Goal: Task Accomplishment & Management: Complete application form

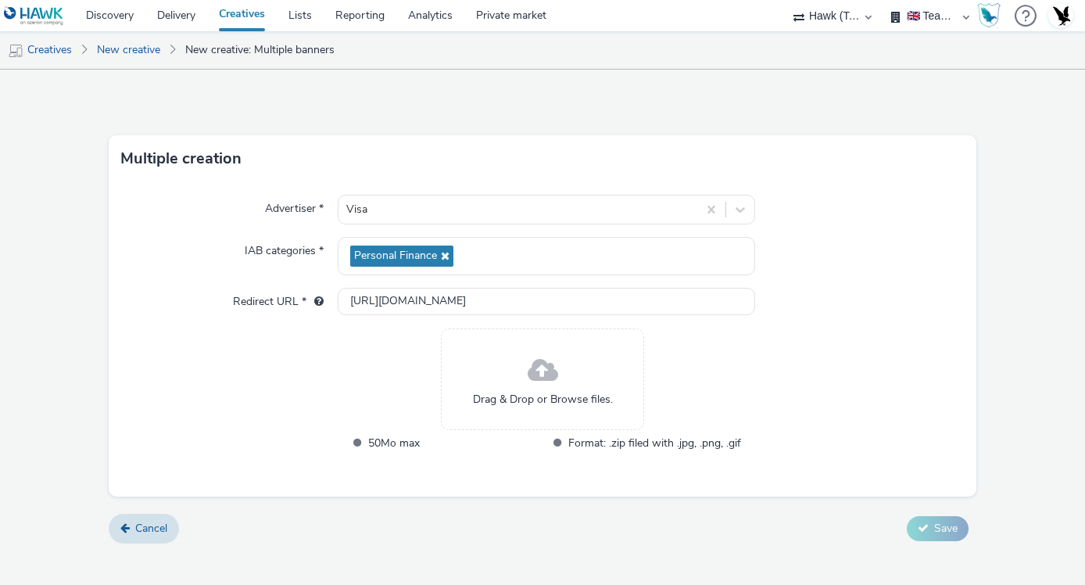
select select "2fc77e36-bb93-4aa3-9dff-dcb08e02eac6"
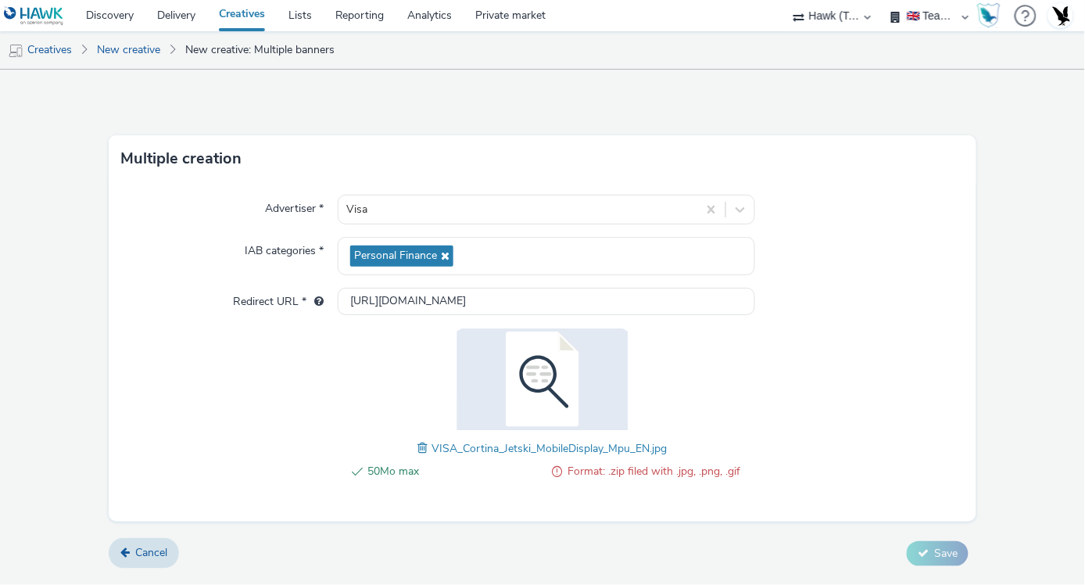
click at [540, 371] on img at bounding box center [542, 379] width 203 height 102
click at [414, 448] on div "50Mo max Format: .zip filed with .jpg, .png, .gif VISA_Cortina_Jetski_MobileDis…" at bounding box center [543, 412] width 396 height 168
click at [424, 448] on span at bounding box center [425, 447] width 14 height 17
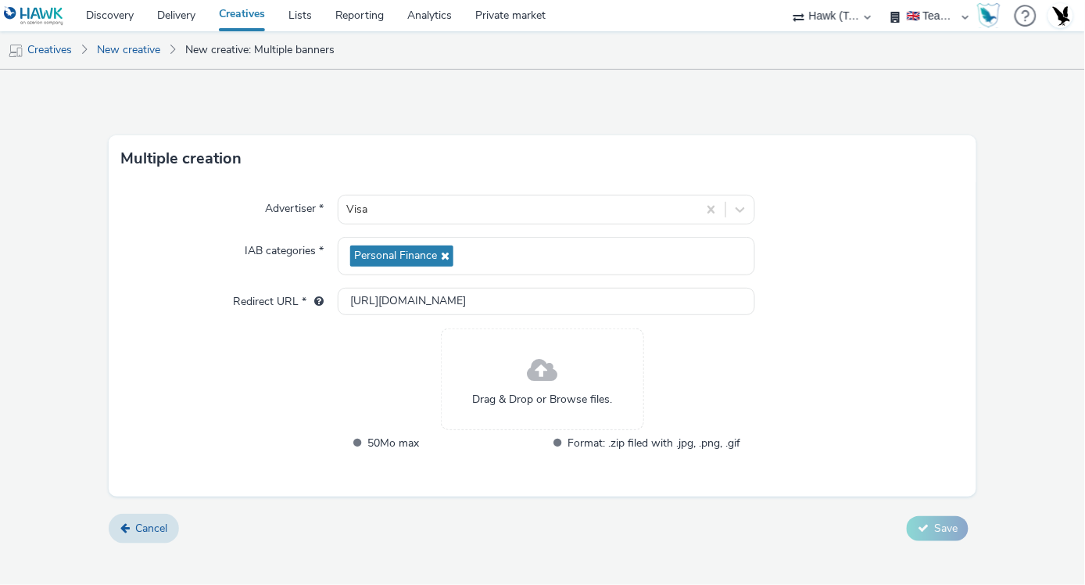
click at [460, 368] on div "Drag & Drop or Browse files." at bounding box center [542, 379] width 203 height 102
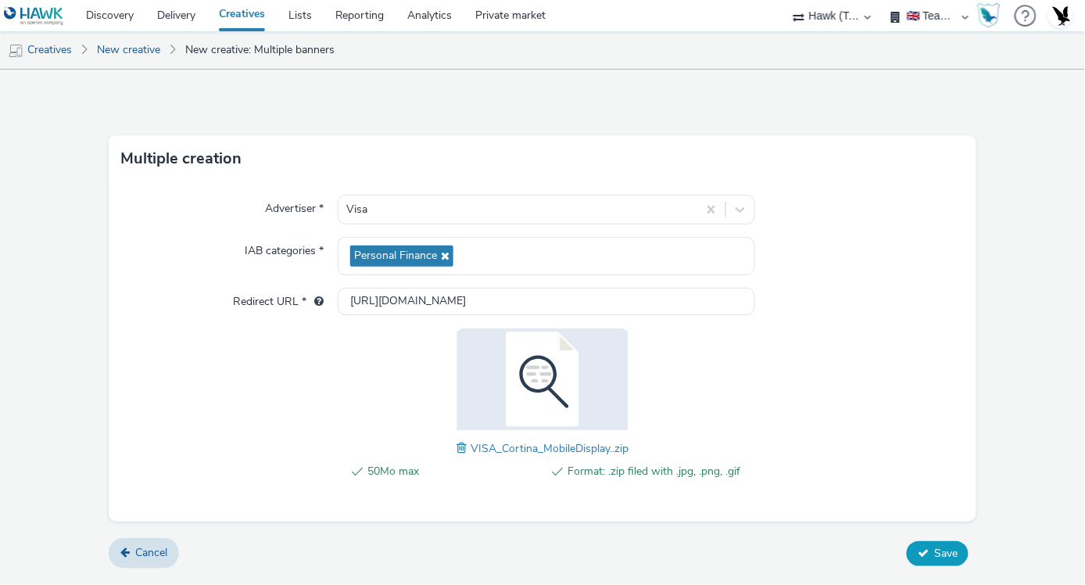
click at [936, 564] on button "Save" at bounding box center [938, 553] width 62 height 25
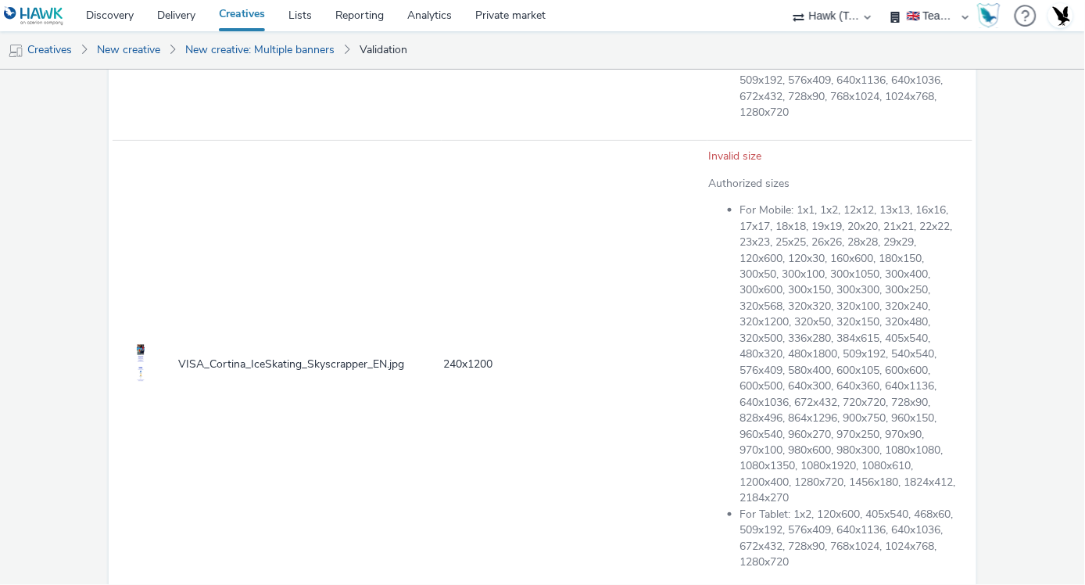
scroll to position [7014, 0]
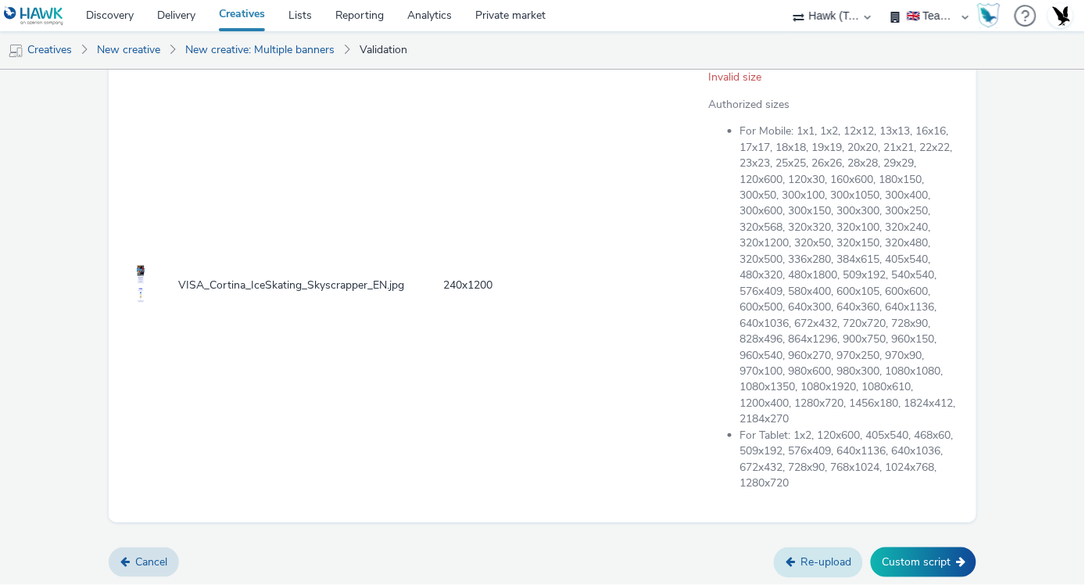
click at [790, 557] on link "Re-upload" at bounding box center [818, 562] width 89 height 30
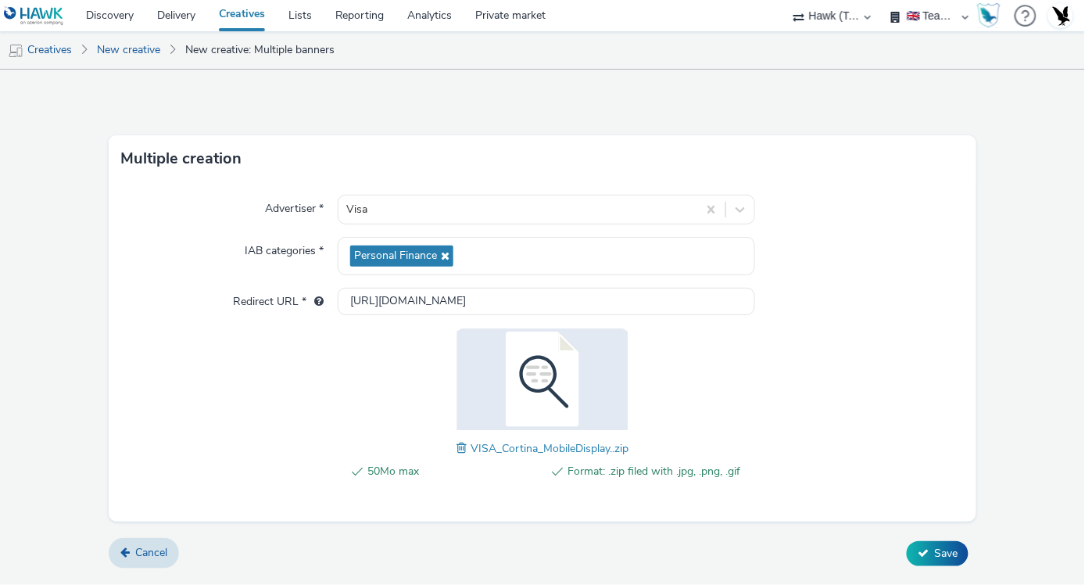
click at [813, 384] on div "Advertiser * Visa IAB categories * Personal Finance Redirect URL * [URL][DOMAIN…" at bounding box center [543, 351] width 868 height 339
click at [962, 546] on button "Save" at bounding box center [938, 553] width 62 height 25
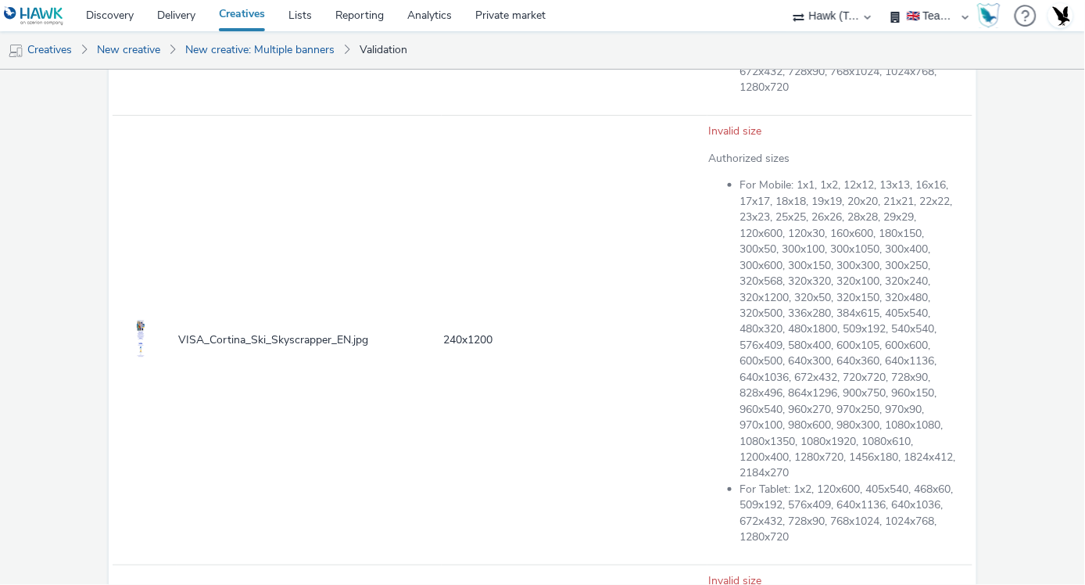
scroll to position [7014, 0]
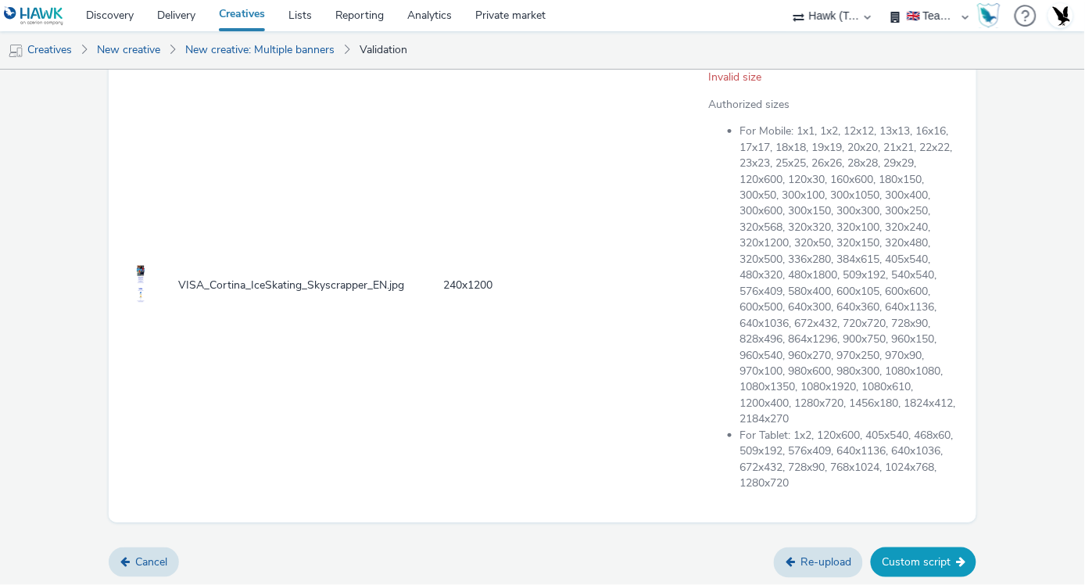
click at [929, 557] on button "Custom script" at bounding box center [924, 562] width 106 height 30
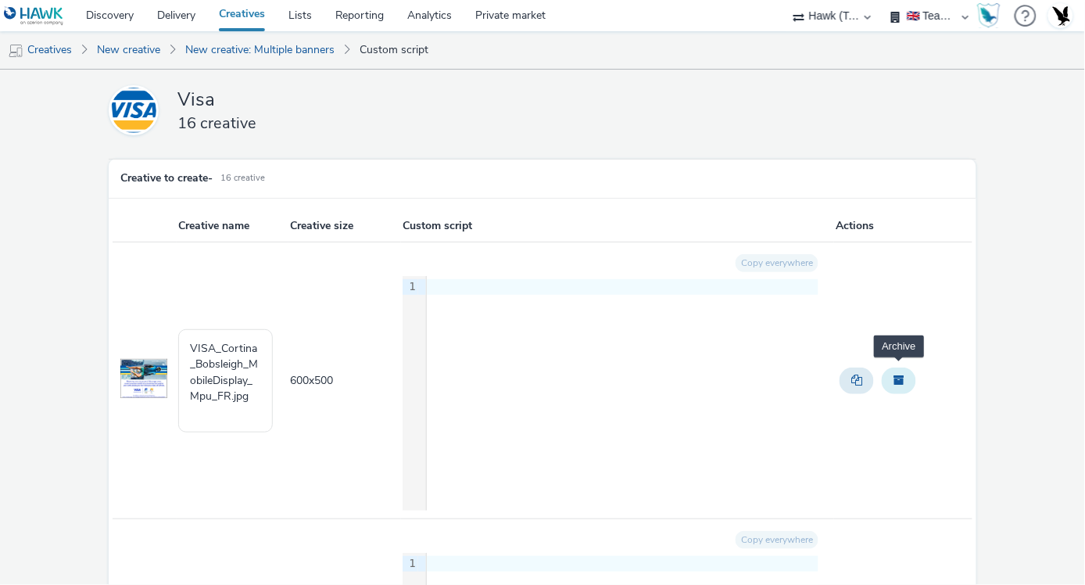
click at [895, 378] on button "Archive" at bounding box center [899, 380] width 34 height 27
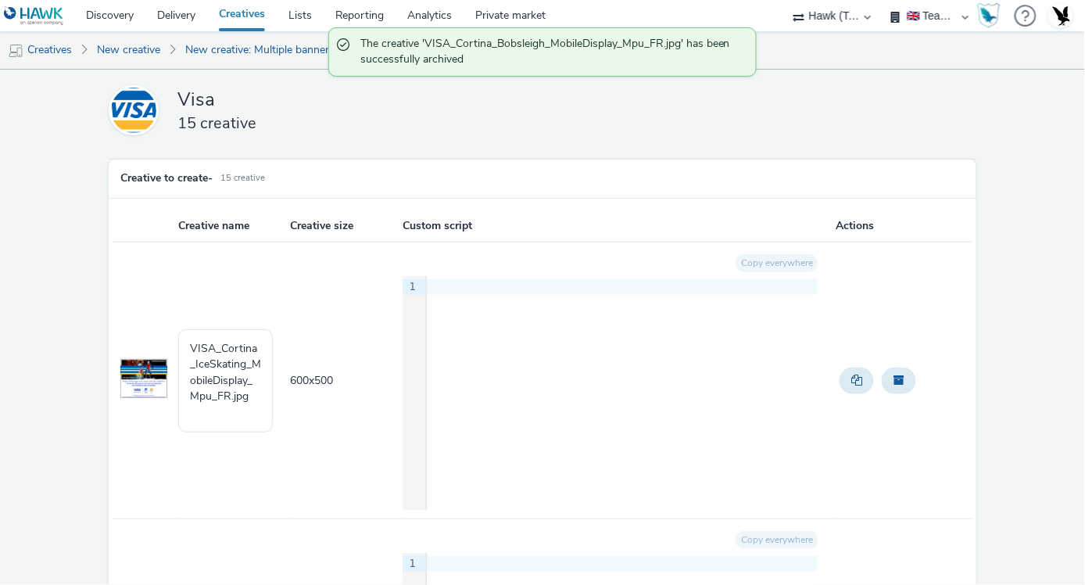
click at [895, 378] on button "Archive" at bounding box center [899, 380] width 34 height 27
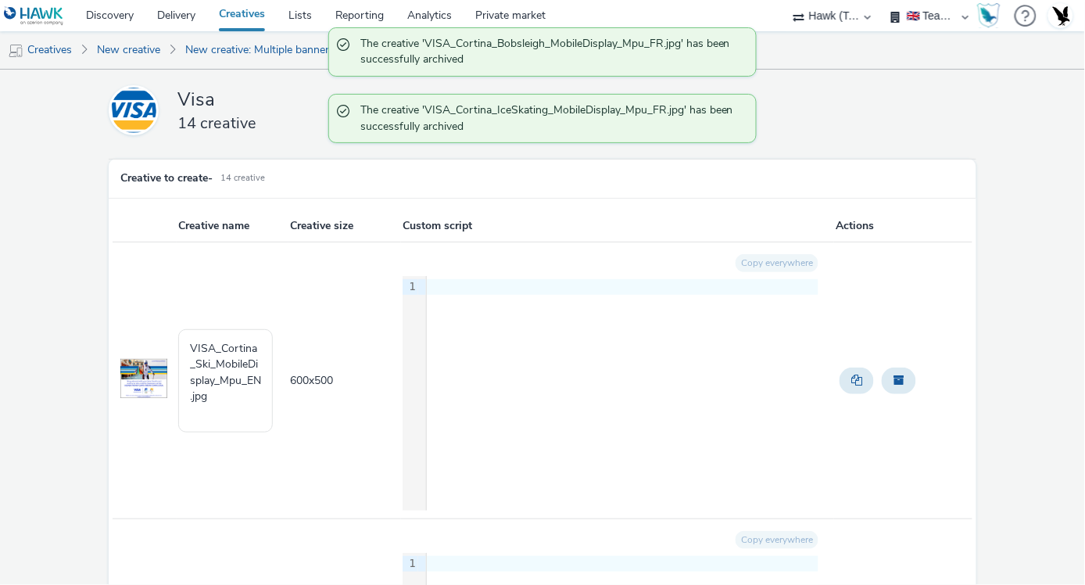
click at [895, 378] on button "Archive" at bounding box center [899, 380] width 34 height 27
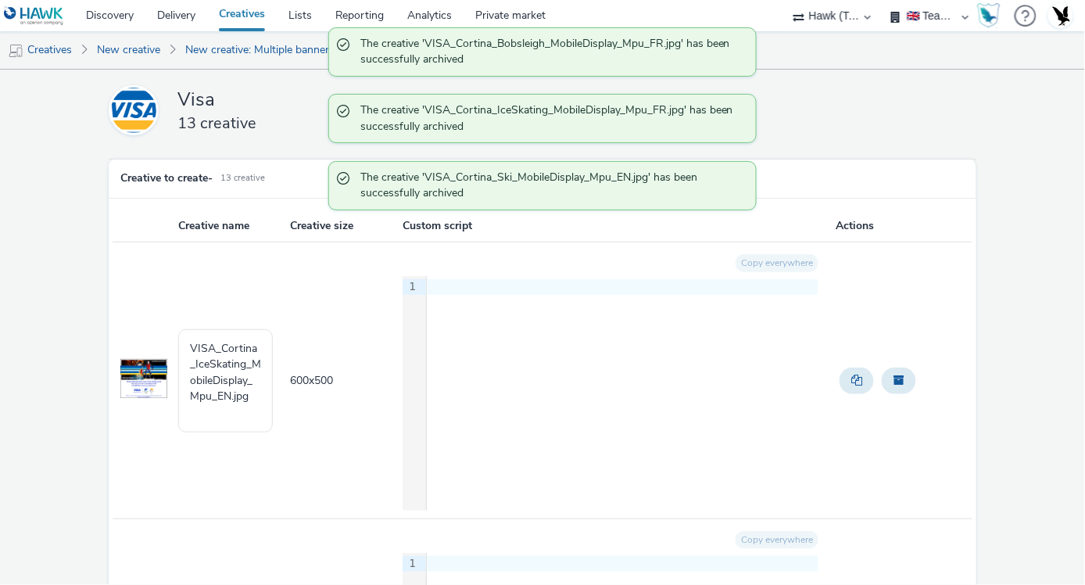
click at [895, 378] on button "Archive" at bounding box center [899, 380] width 34 height 27
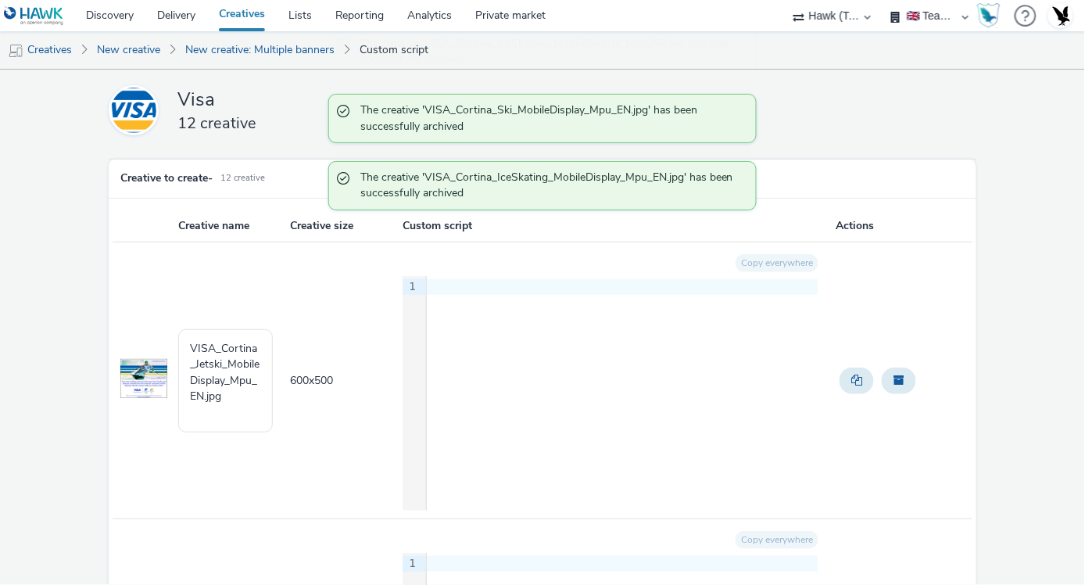
click at [895, 378] on button "Archive" at bounding box center [899, 380] width 34 height 27
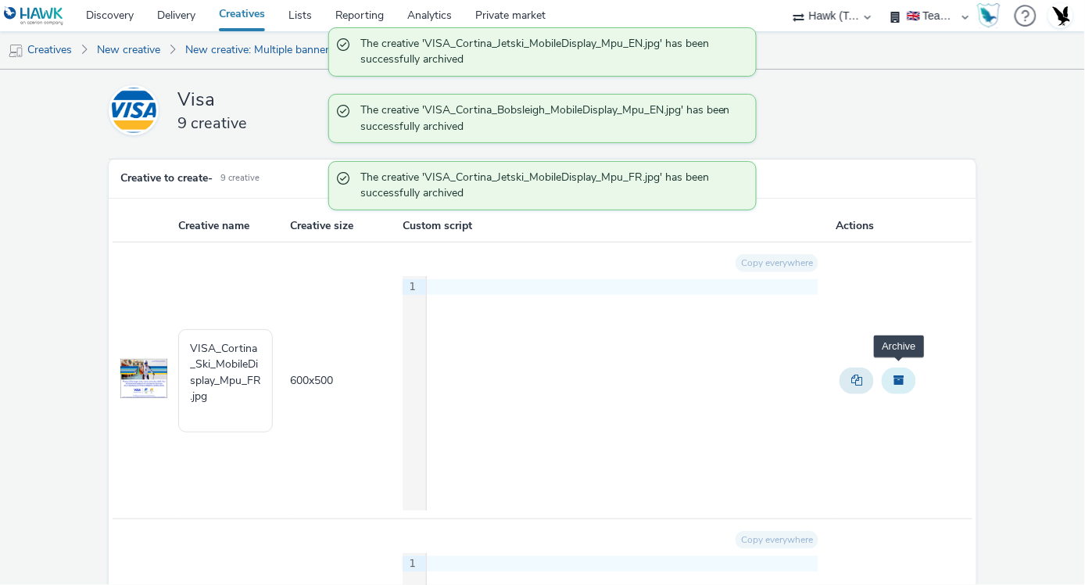
click at [882, 372] on button "Archive" at bounding box center [899, 380] width 34 height 27
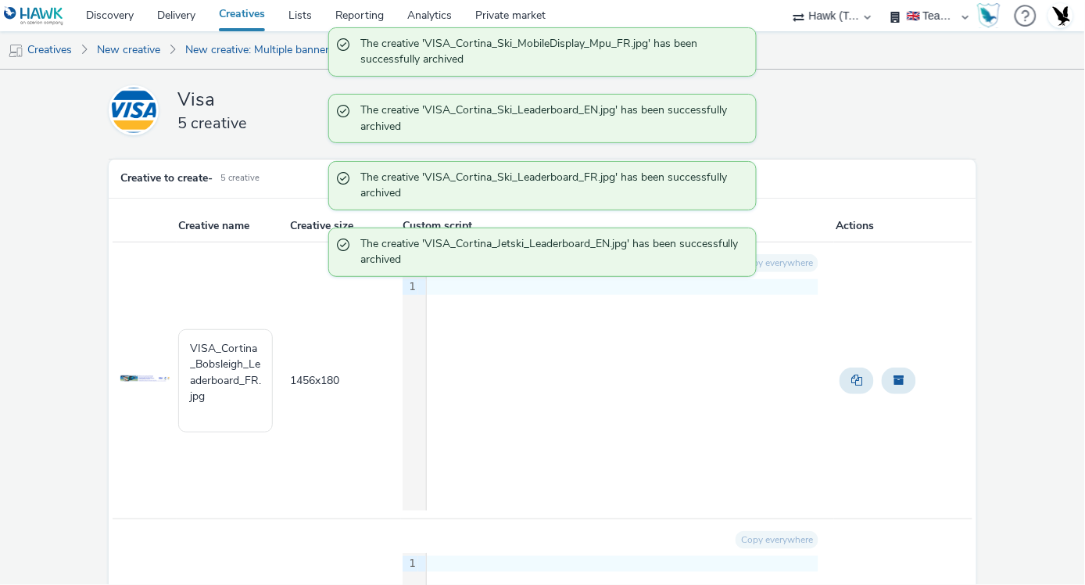
click at [882, 372] on button "Archive" at bounding box center [899, 380] width 34 height 27
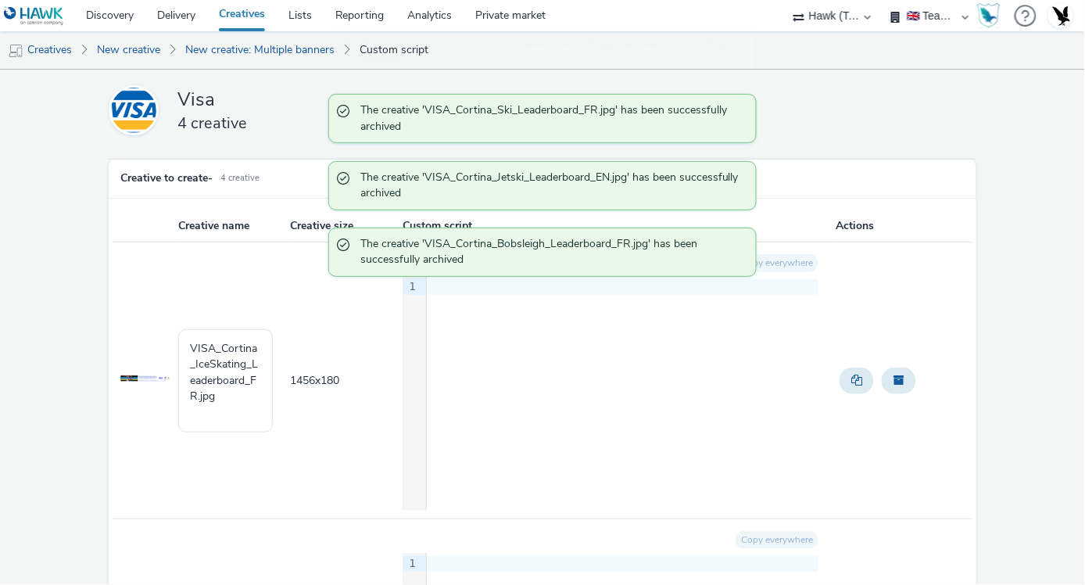
click at [882, 372] on button "Archive" at bounding box center [899, 380] width 34 height 27
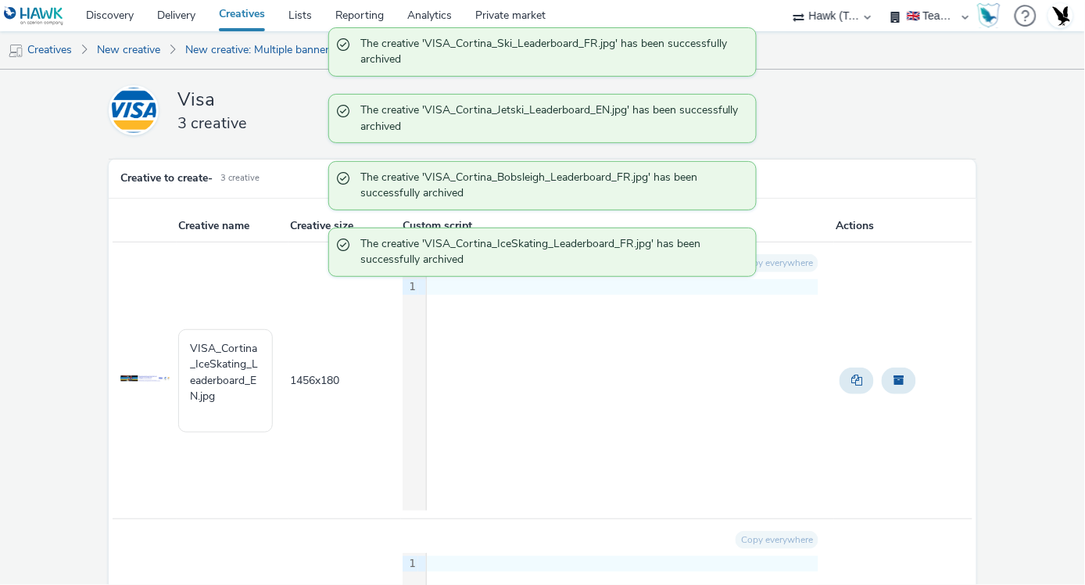
click at [882, 372] on button "Archive" at bounding box center [899, 380] width 34 height 27
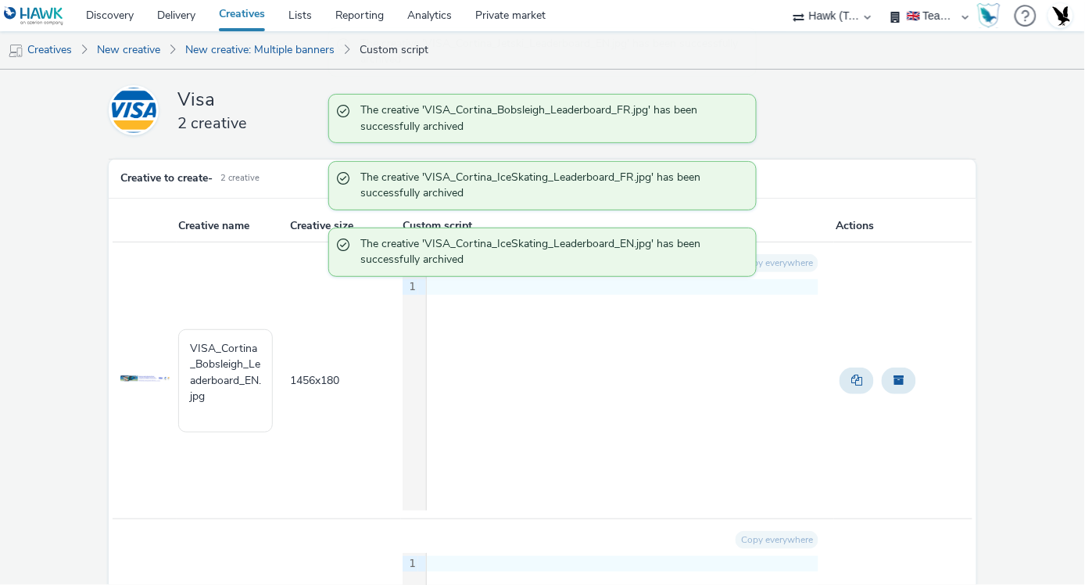
click at [882, 372] on button "Archive" at bounding box center [899, 380] width 34 height 27
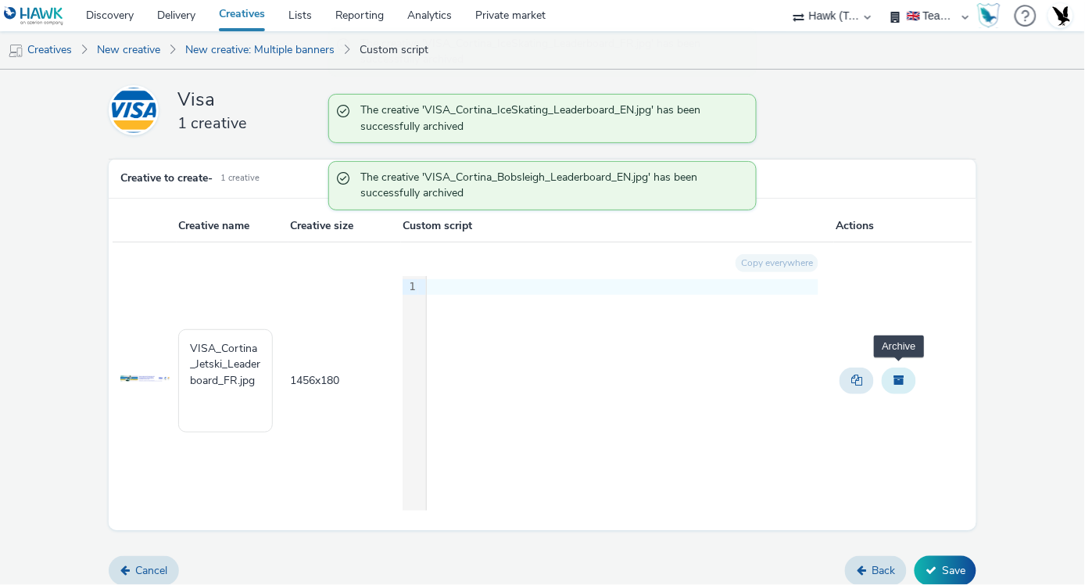
click at [894, 375] on span "Archive" at bounding box center [899, 379] width 11 height 11
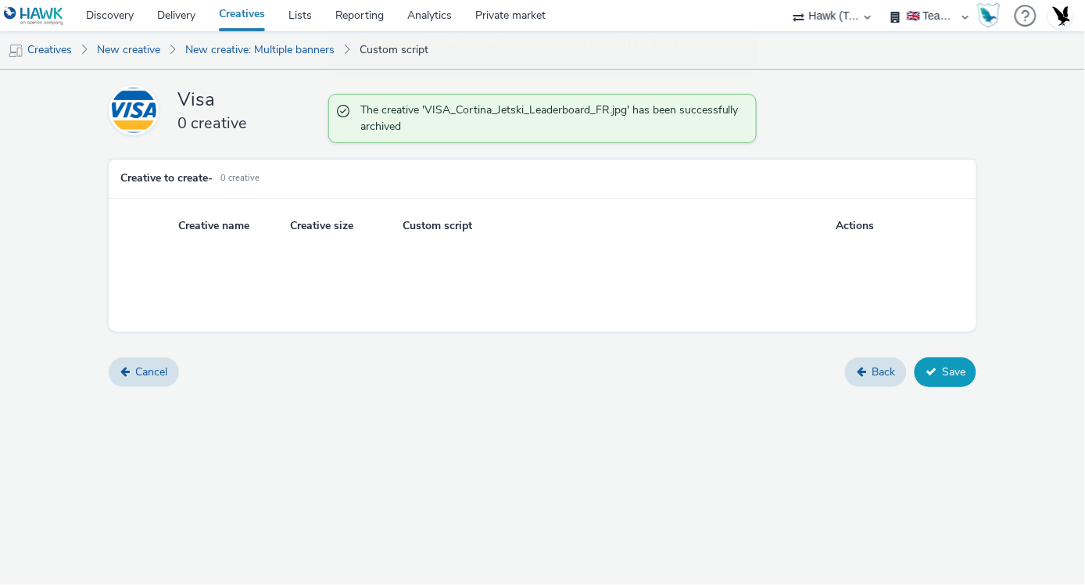
click at [944, 371] on button "Save" at bounding box center [946, 372] width 62 height 30
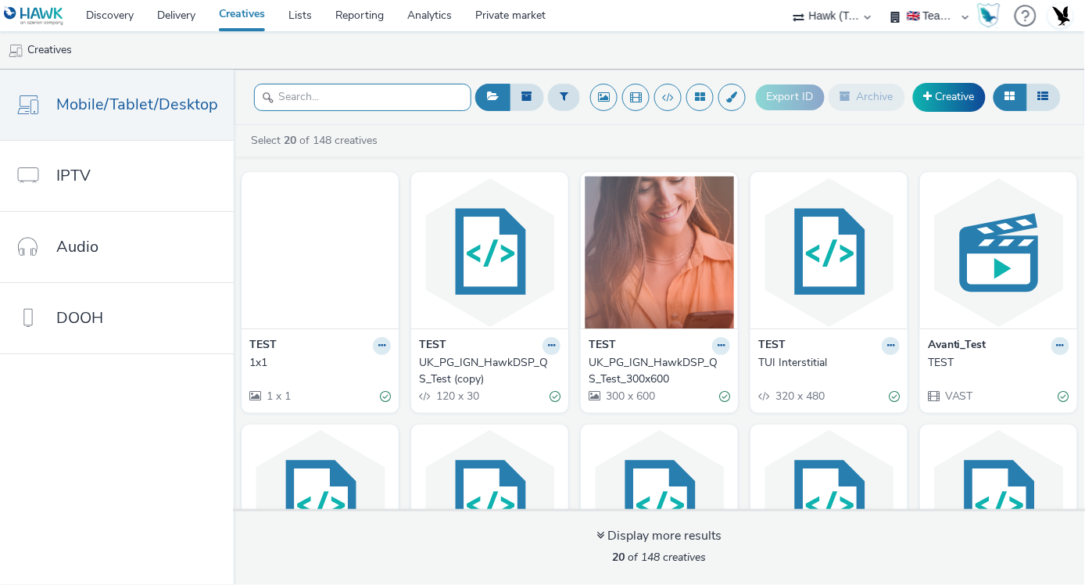
click at [381, 88] on input "text" at bounding box center [362, 97] width 217 height 27
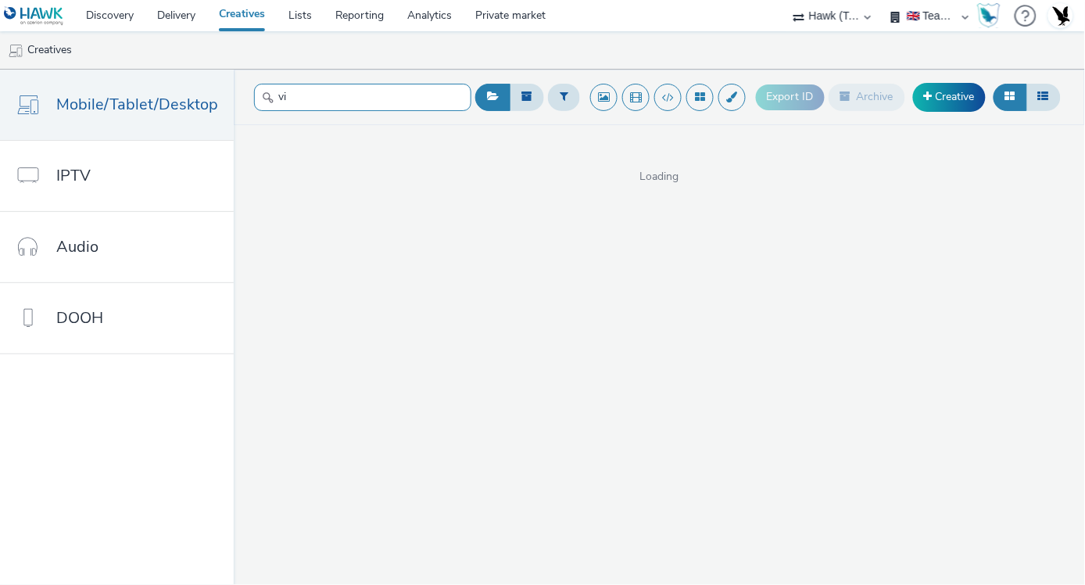
type input "v"
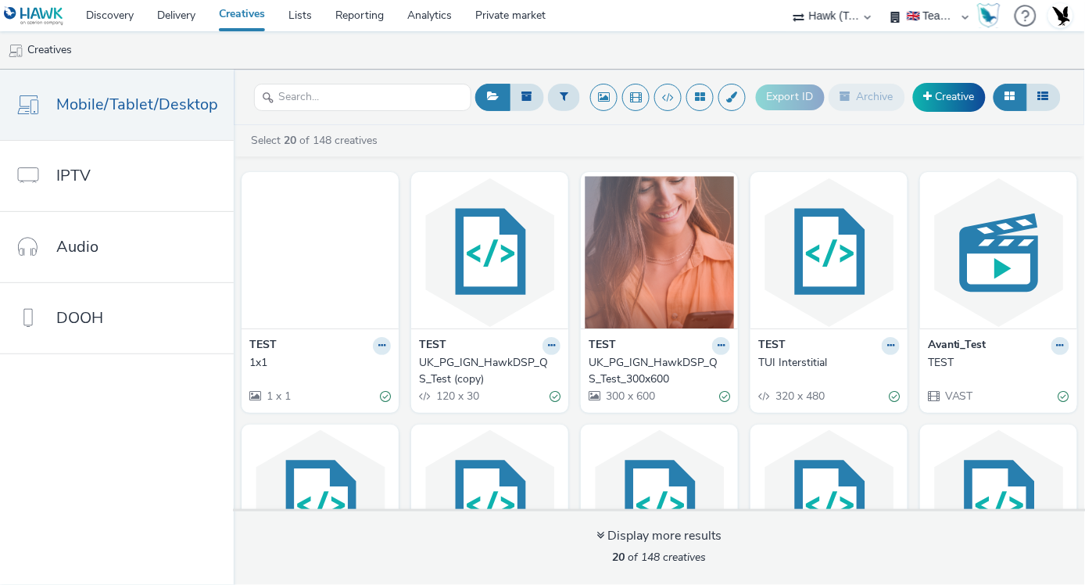
click at [989, 135] on div "Select 20 of 148 creatives" at bounding box center [663, 141] width 828 height 16
click at [937, 99] on link "Creative" at bounding box center [949, 97] width 73 height 28
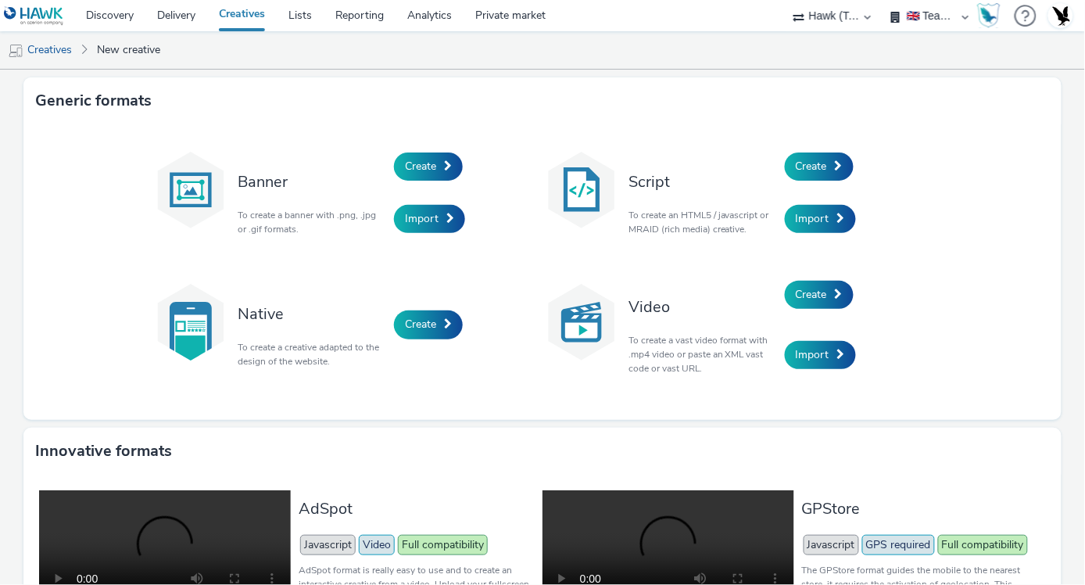
click at [385, 158] on div "Banner To create a banner with .png, .jpg or .gif formats." at bounding box center [312, 193] width 164 height 106
click at [410, 162] on span "Create" at bounding box center [420, 166] width 31 height 15
click at [421, 207] on link "Import" at bounding box center [429, 219] width 71 height 28
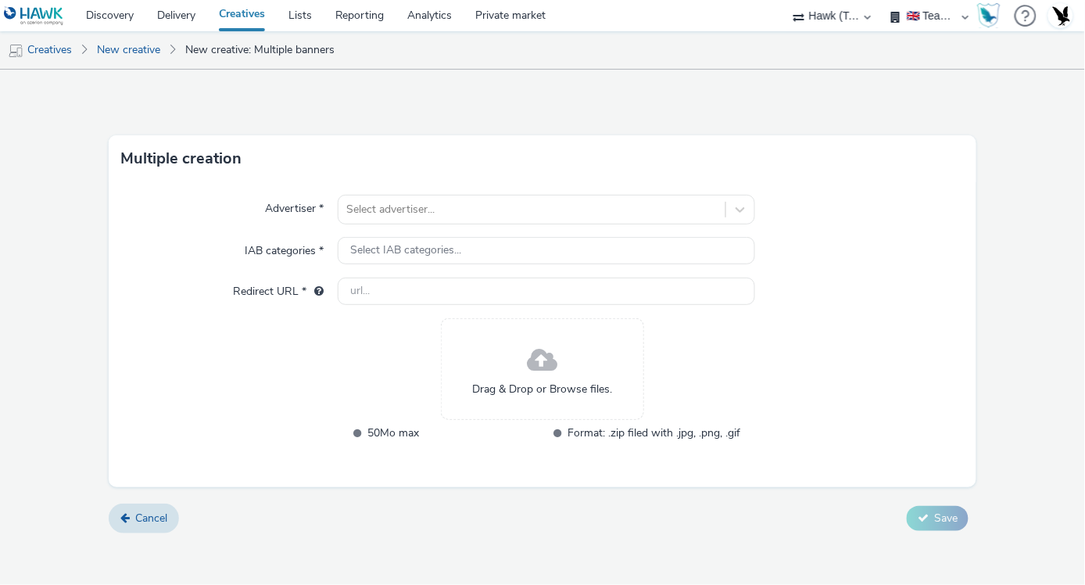
click at [560, 378] on div "Drag & Drop or Browse files." at bounding box center [542, 369] width 203 height 102
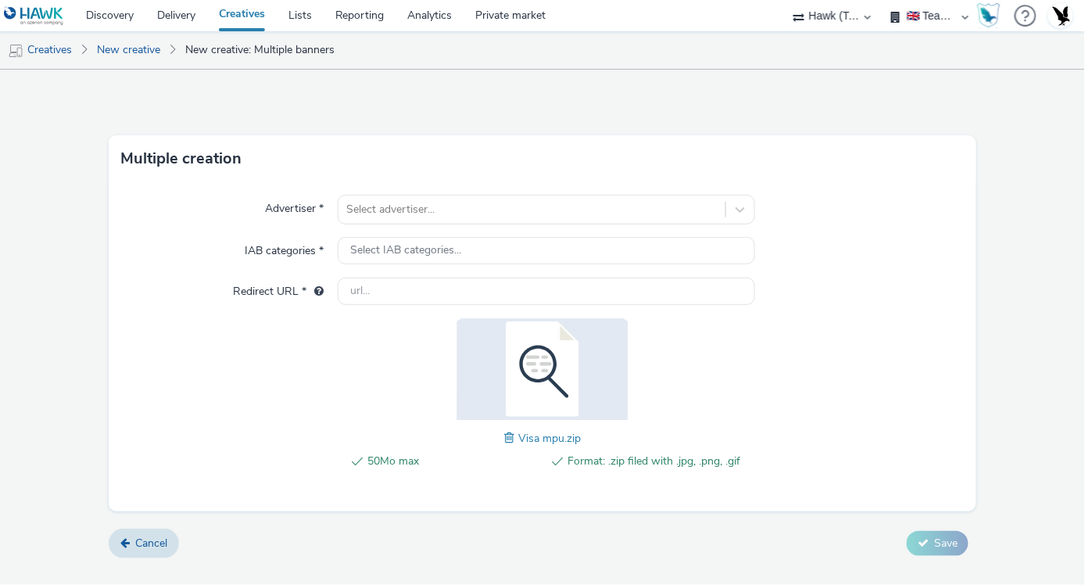
click at [725, 337] on form "Multiple creation Advertiser * Select advertiser... IAB categories * Select IAB…" at bounding box center [542, 320] width 1085 height 500
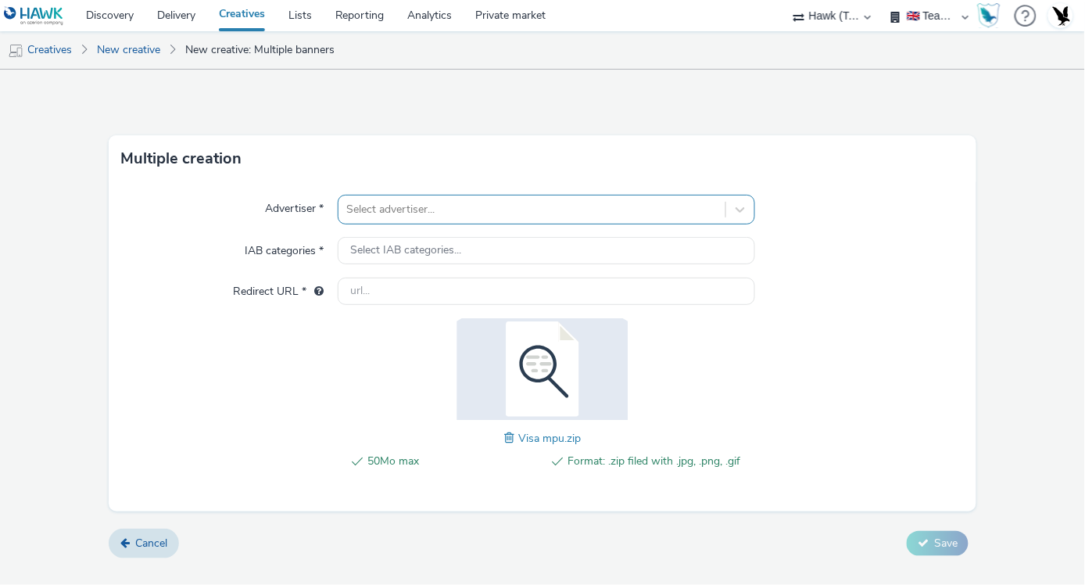
click at [607, 211] on div at bounding box center [531, 209] width 371 height 19
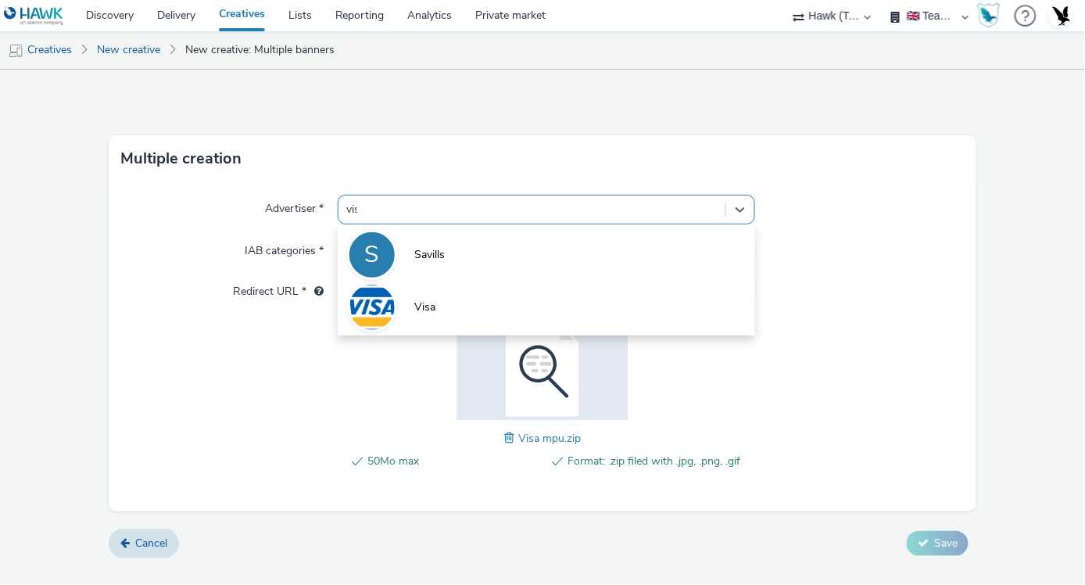
type input "visa"
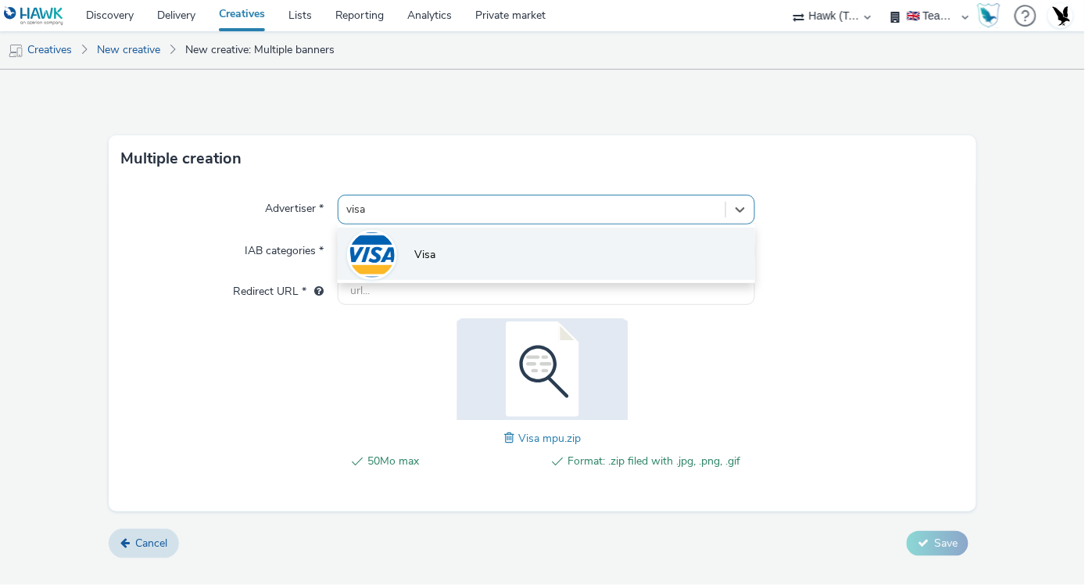
click at [564, 238] on li "Visa" at bounding box center [546, 253] width 417 height 52
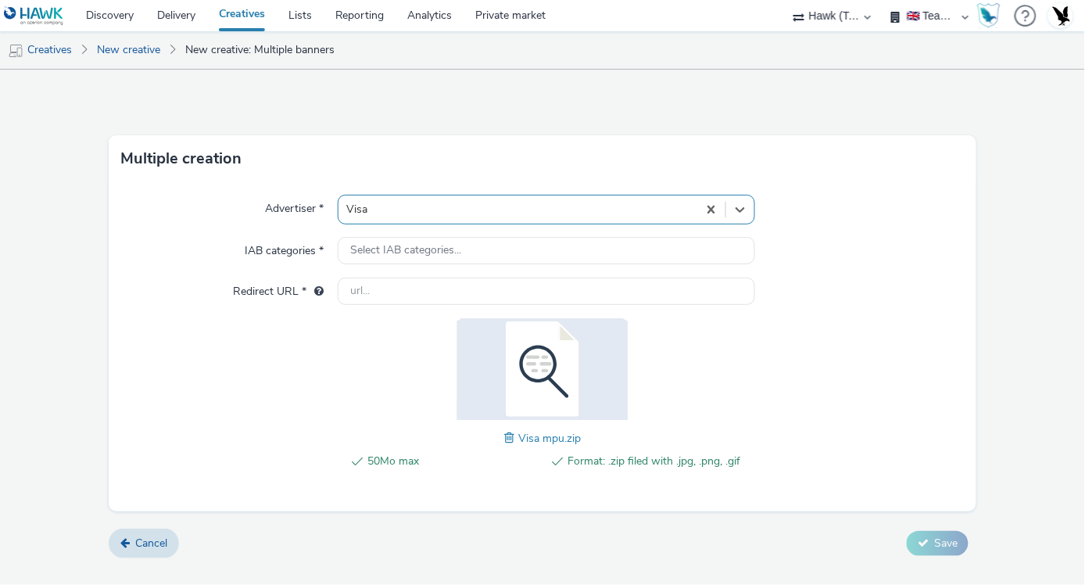
type input "[URL][DOMAIN_NAME]"
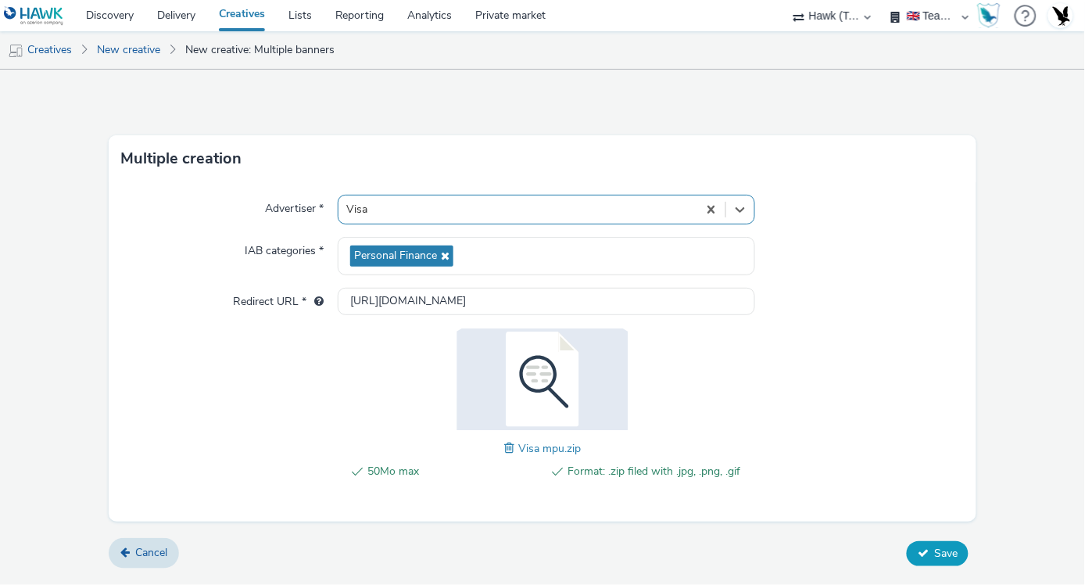
click at [947, 549] on span "Save" at bounding box center [945, 553] width 23 height 15
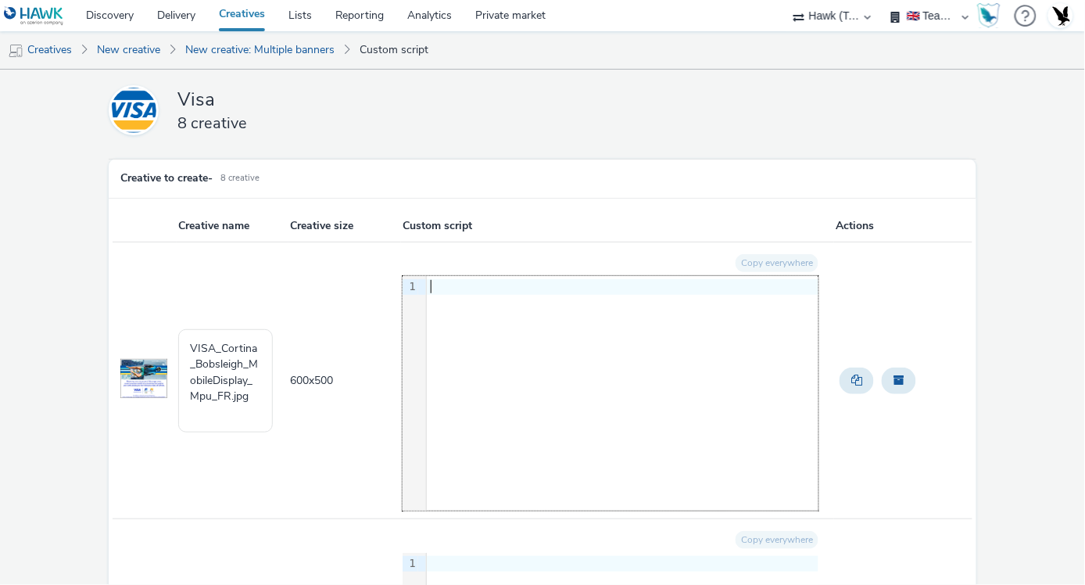
click at [618, 358] on div "9 1 ›" at bounding box center [611, 393] width 416 height 235
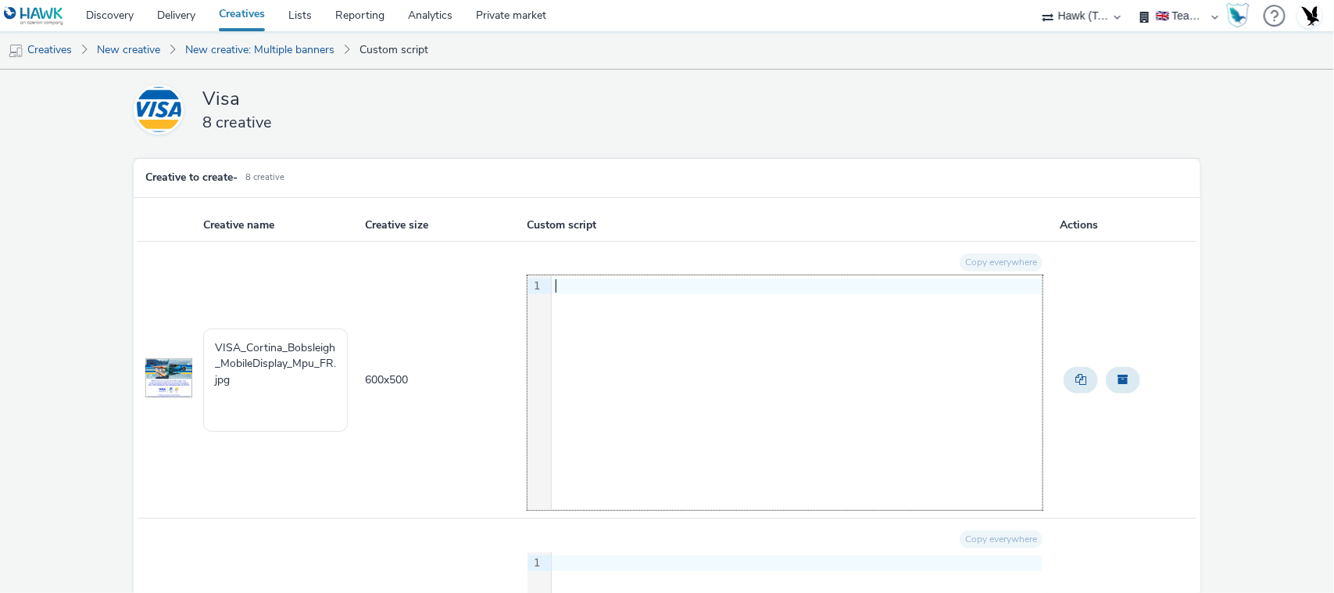
scroll to position [2, 0]
click at [141, 52] on link "New creative" at bounding box center [128, 50] width 79 height 38
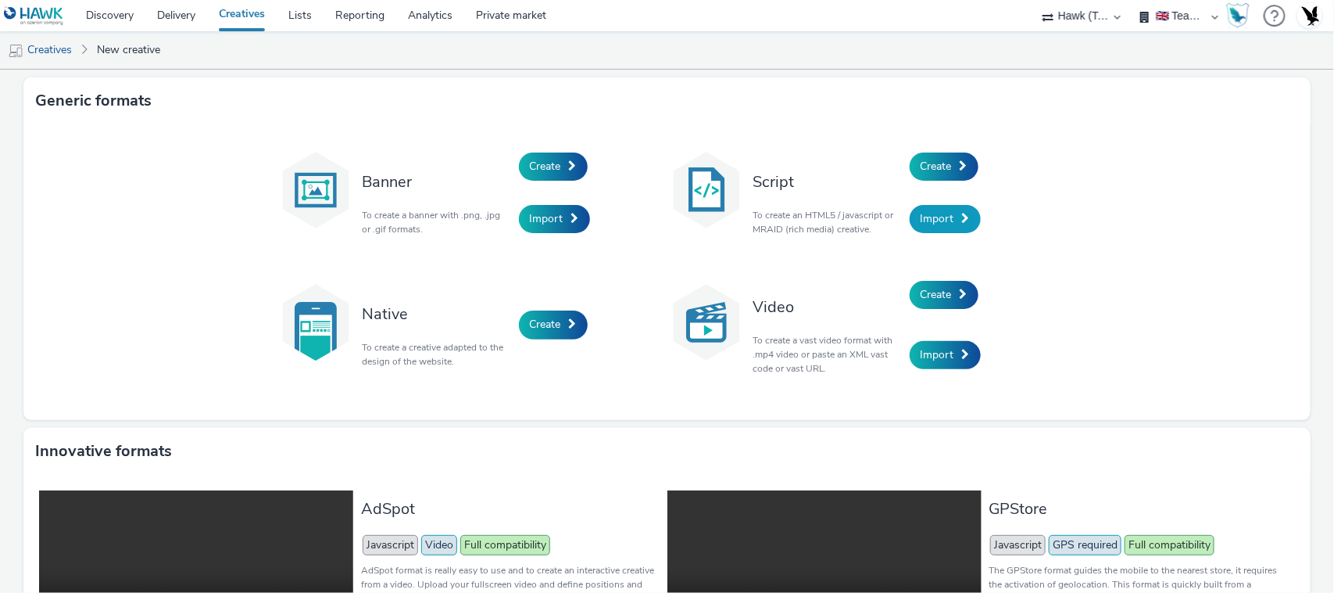
click at [948, 209] on link "Import" at bounding box center [945, 219] width 71 height 28
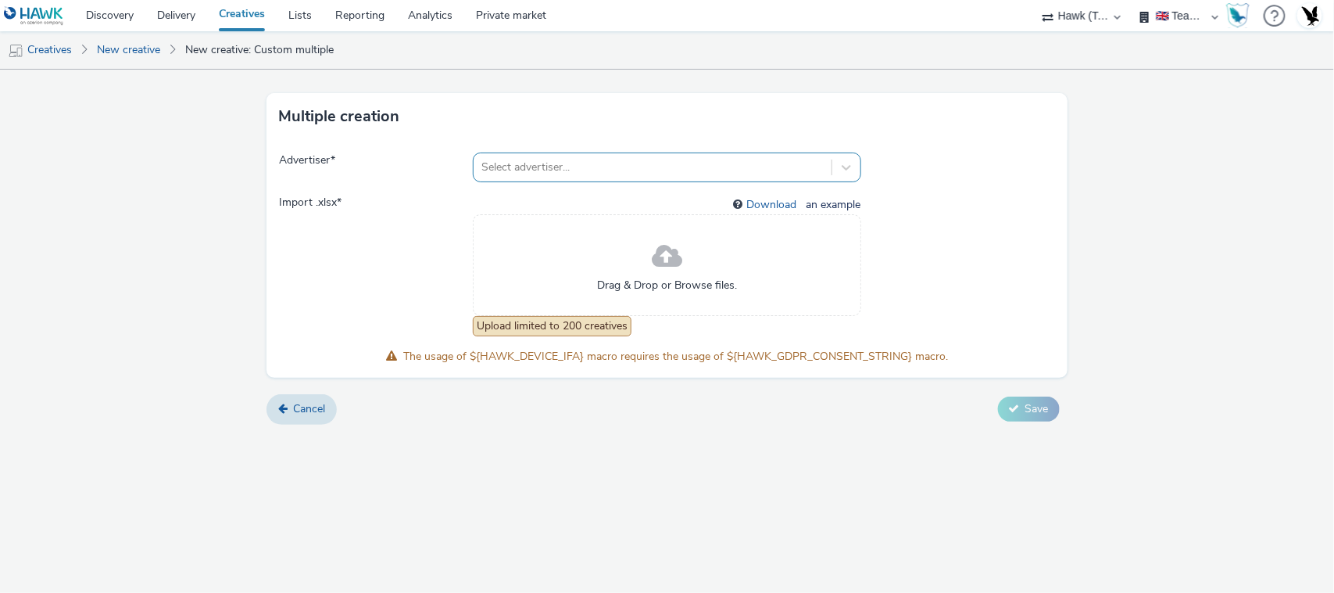
click at [692, 174] on div at bounding box center [653, 167] width 342 height 19
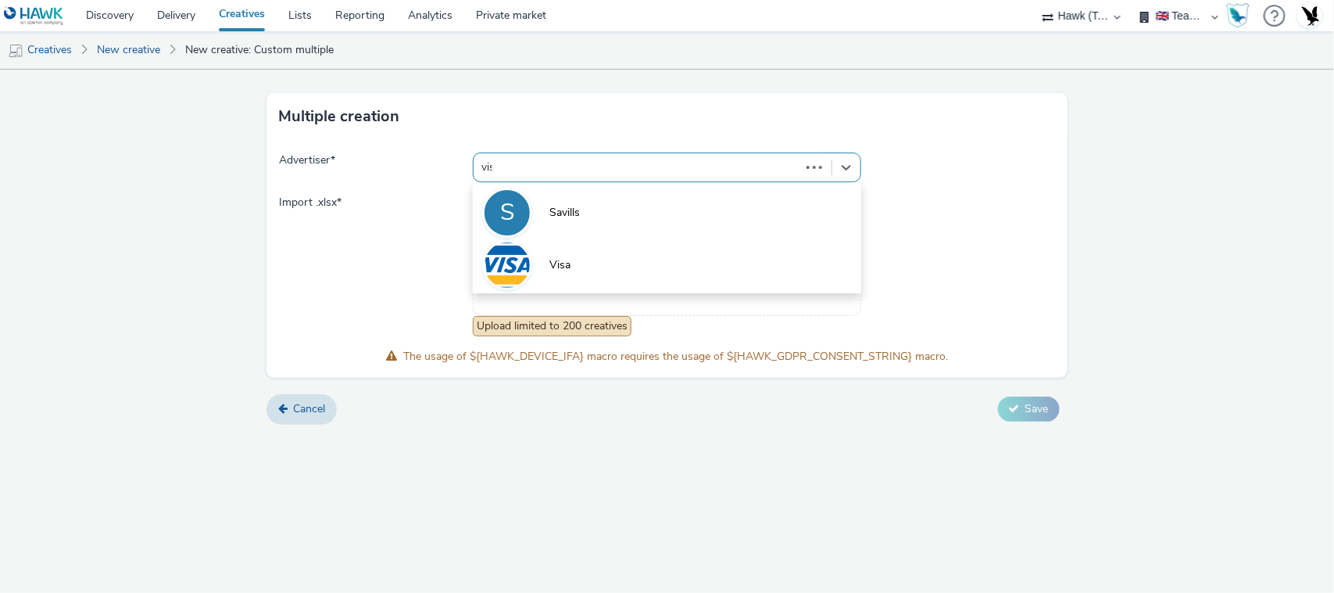
type input "visa"
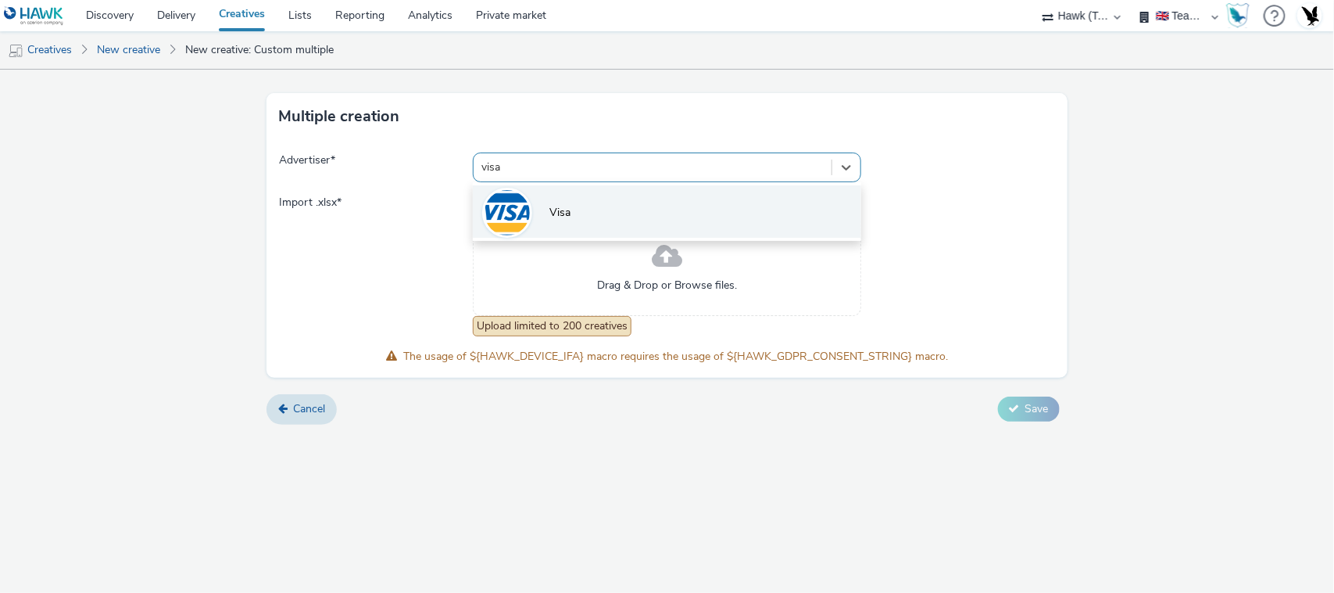
click at [649, 212] on li "Visa" at bounding box center [667, 211] width 388 height 52
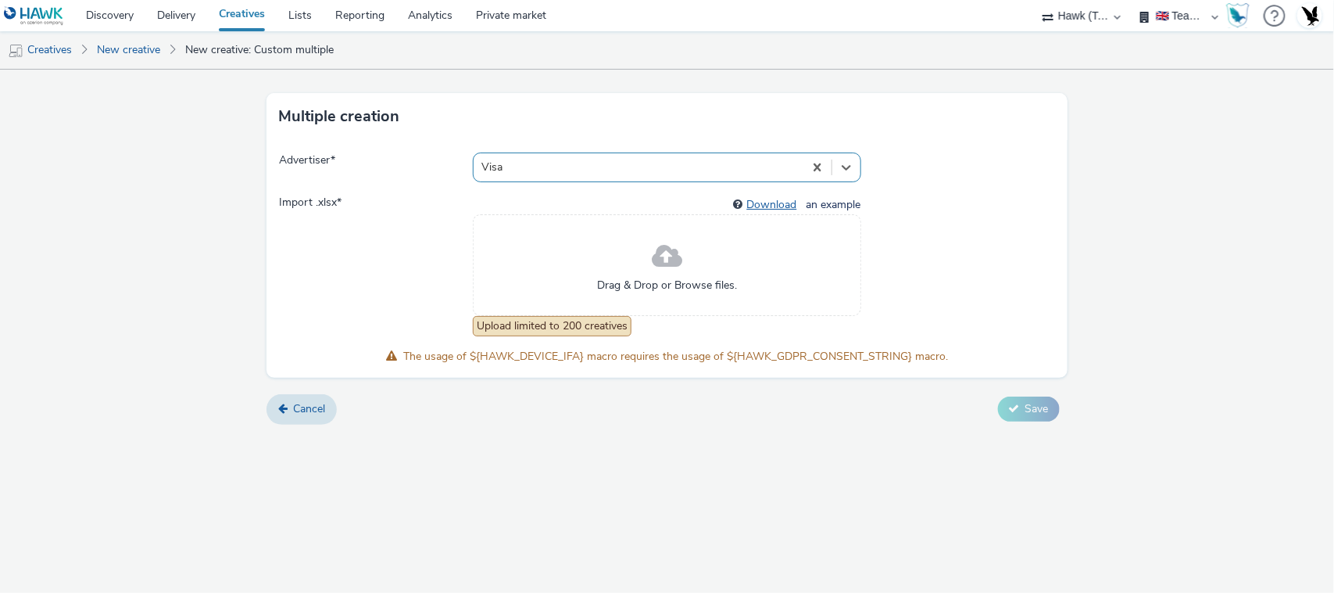
click at [779, 203] on link "Download" at bounding box center [775, 204] width 56 height 15
click at [1084, 212] on form "Multiple creation Advertiser * Visa Import .xlsx * Download an example Drag & D…" at bounding box center [667, 253] width 1334 height 366
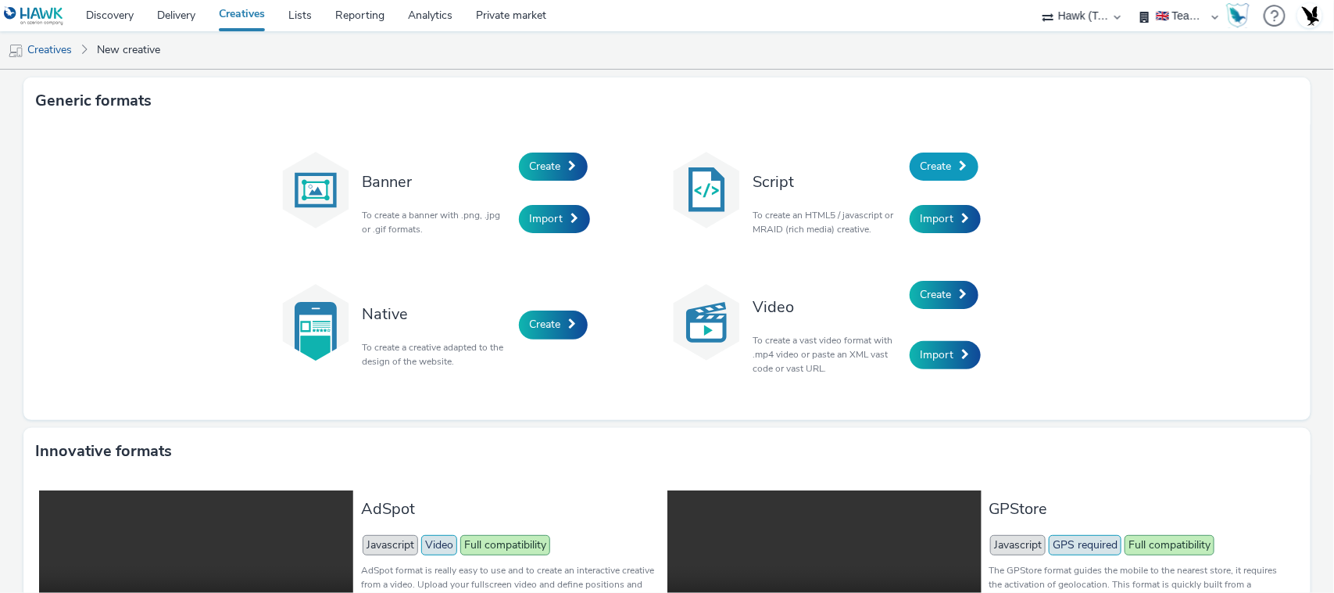
click at [942, 169] on span "Create" at bounding box center [936, 166] width 31 height 15
click at [569, 169] on span at bounding box center [573, 165] width 8 height 11
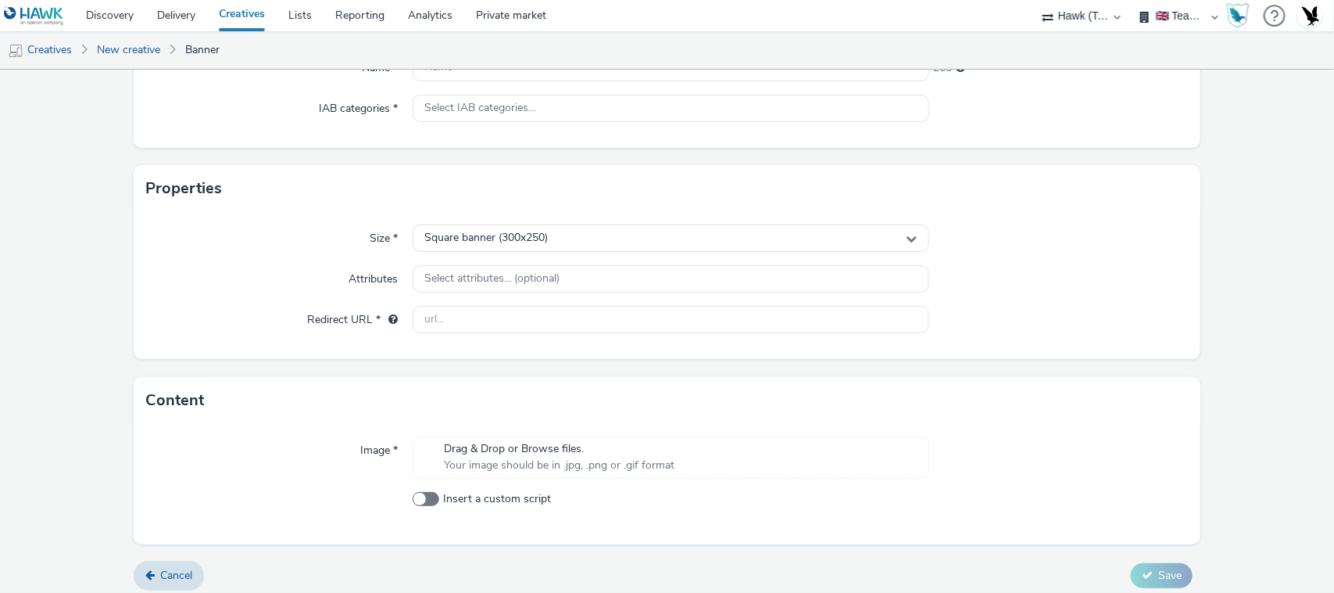
scroll to position [221, 0]
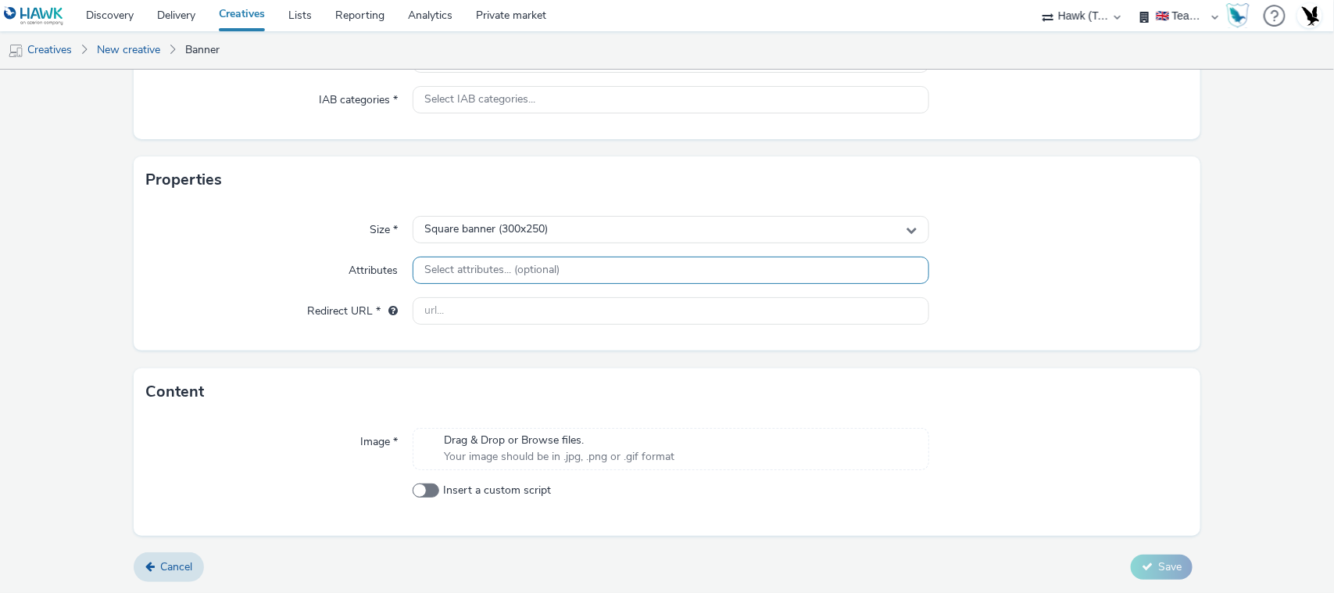
click at [534, 267] on span "Select attributes... (optional)" at bounding box center [492, 269] width 135 height 13
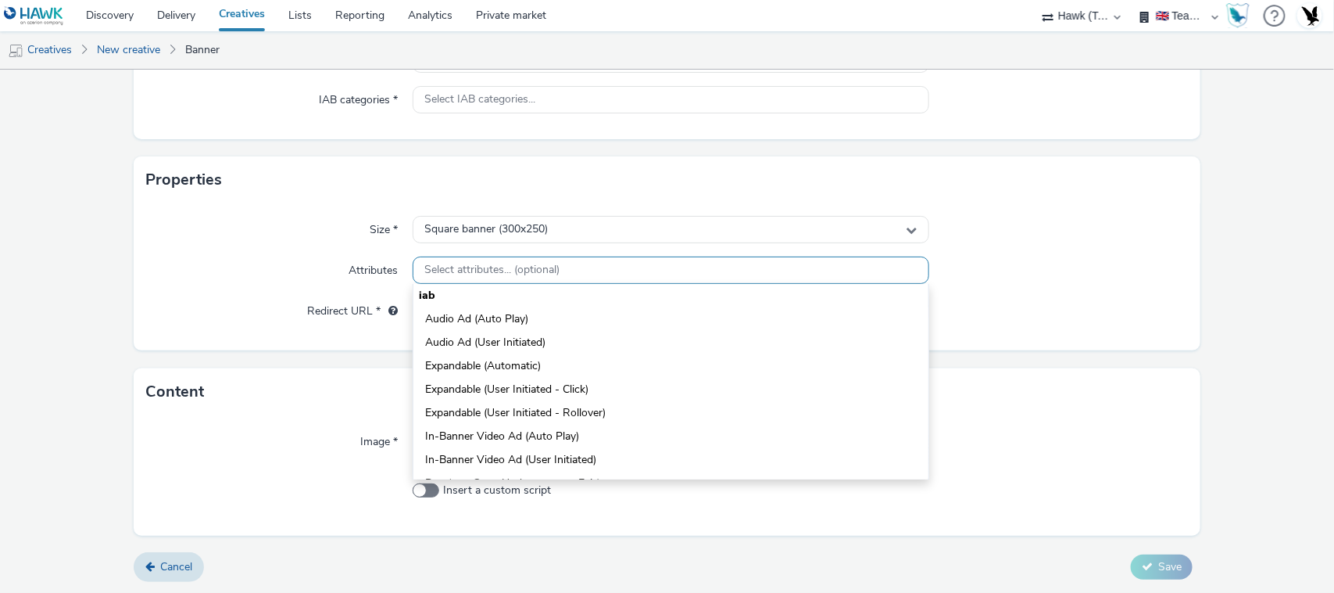
click at [534, 267] on span "Select attributes... (optional)" at bounding box center [492, 269] width 135 height 13
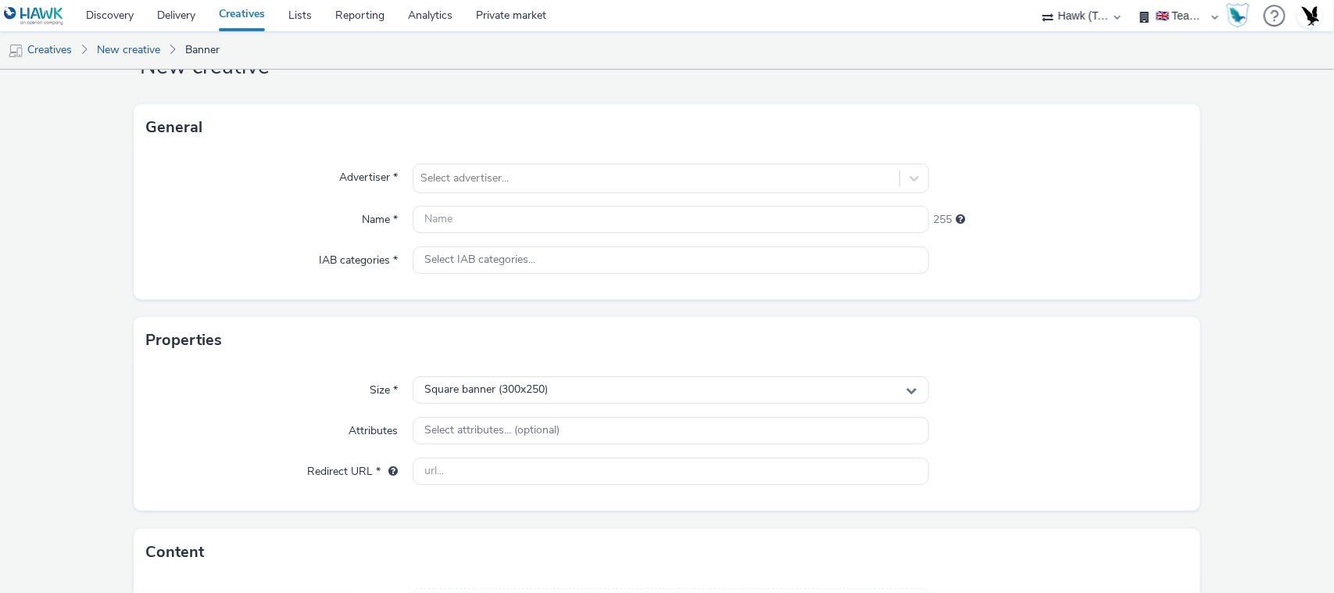
scroll to position [68, 0]
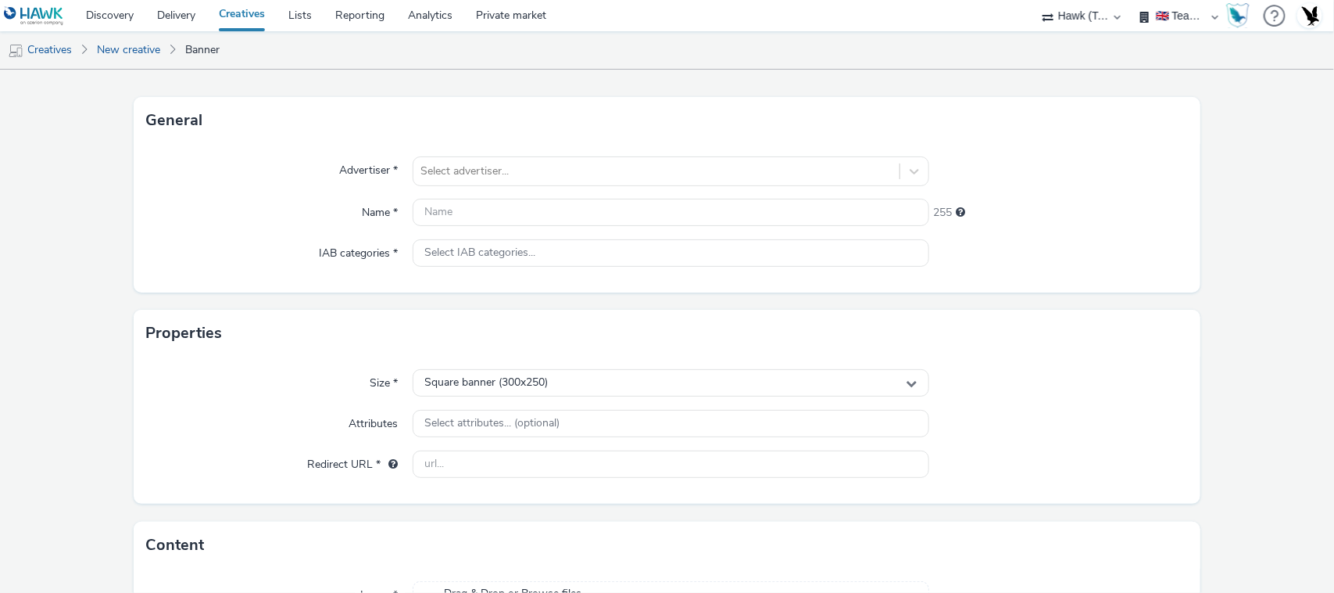
click at [292, 379] on div "Size *" at bounding box center [279, 383] width 267 height 28
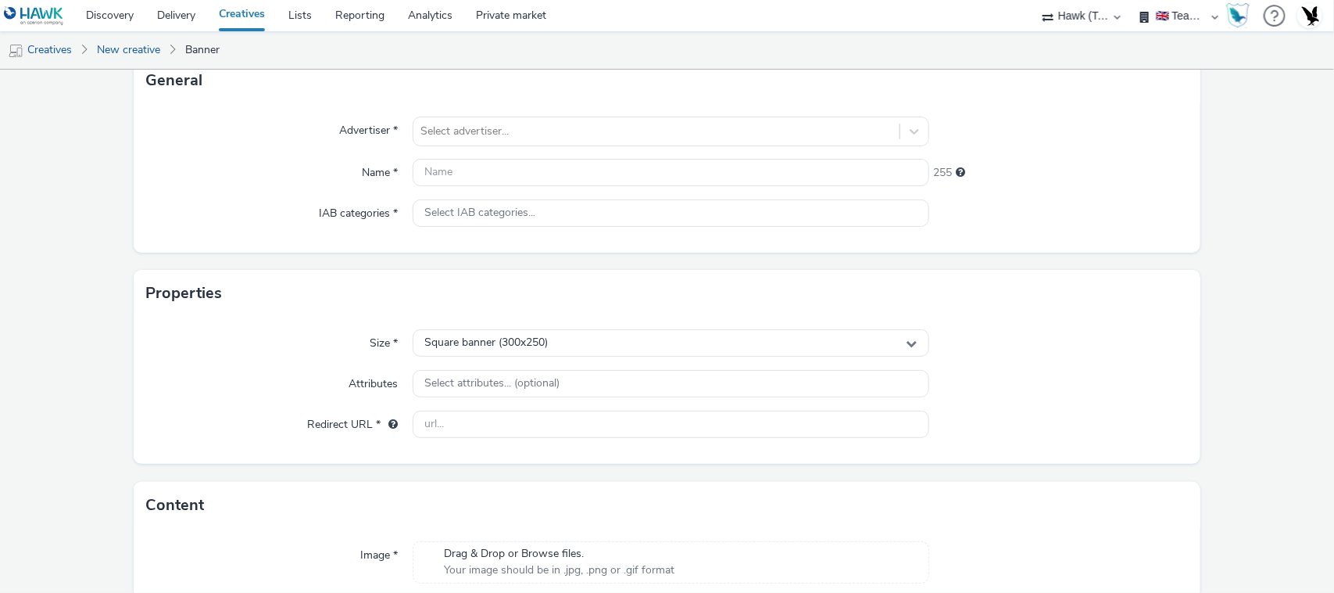
scroll to position [0, 0]
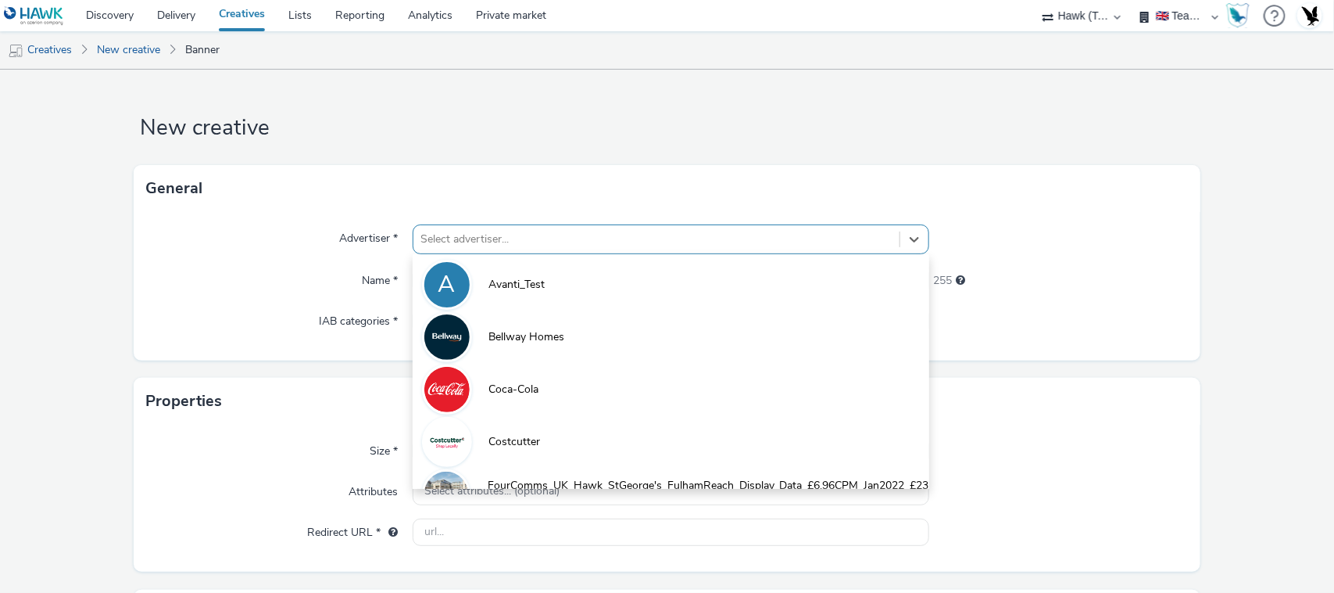
click at [524, 238] on div at bounding box center [656, 239] width 471 height 19
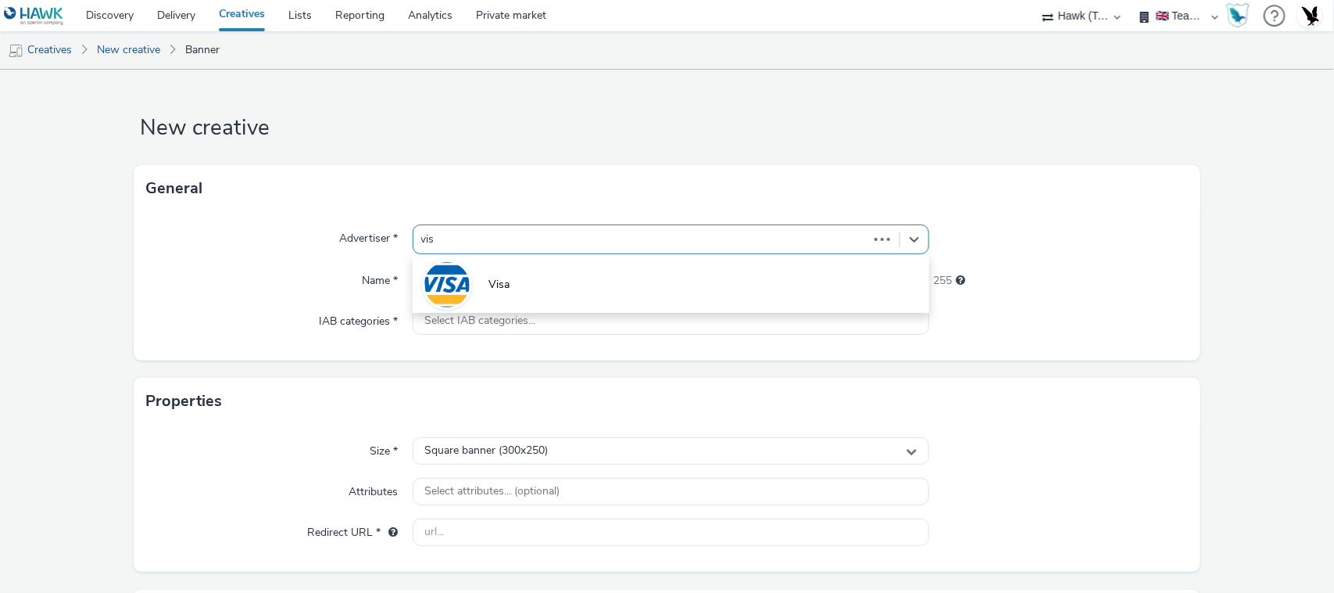
type input "visa"
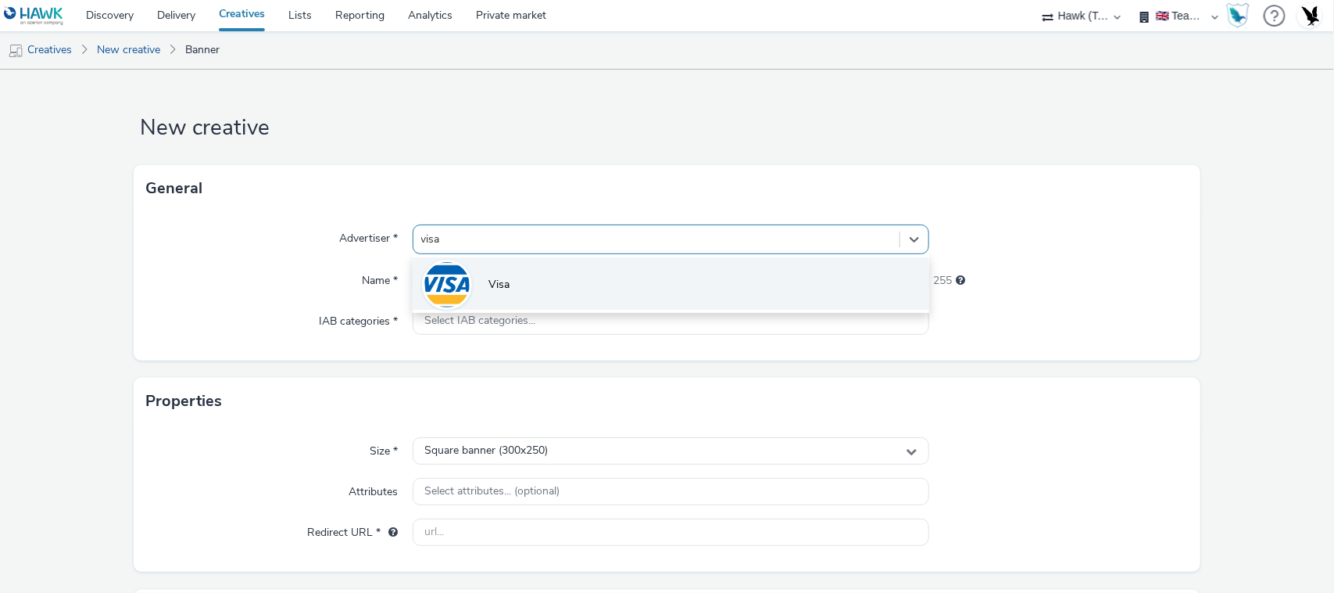
click at [507, 271] on li "Visa" at bounding box center [672, 283] width 518 height 52
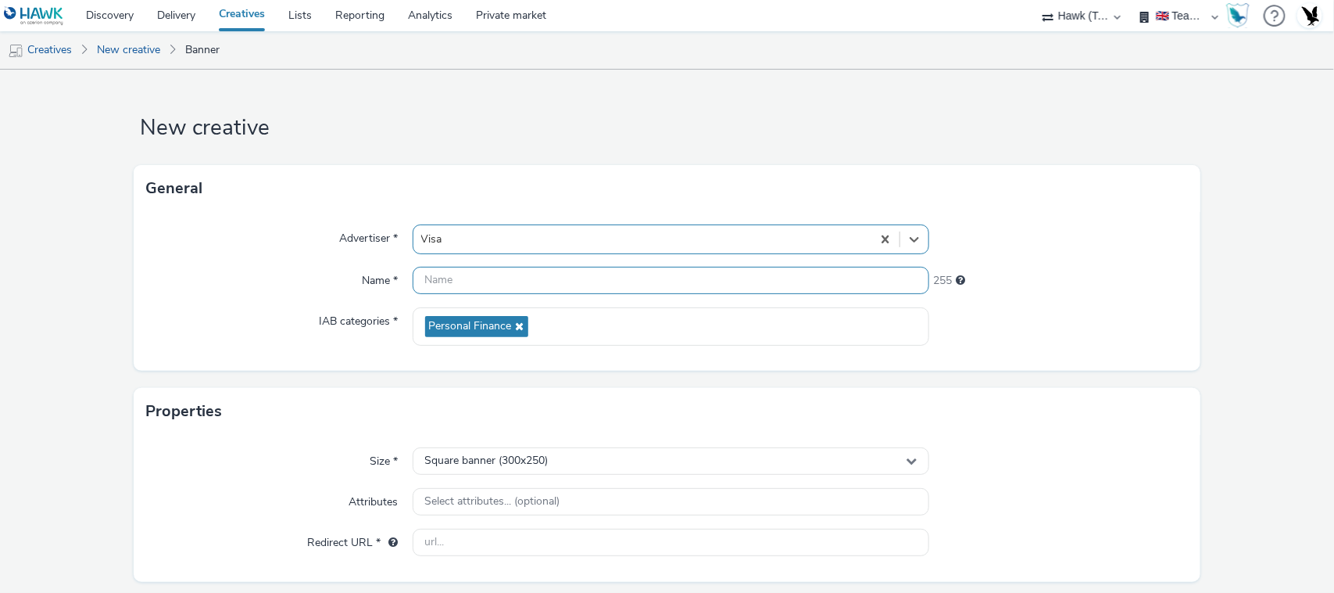
click at [504, 275] on input "text" at bounding box center [672, 280] width 518 height 27
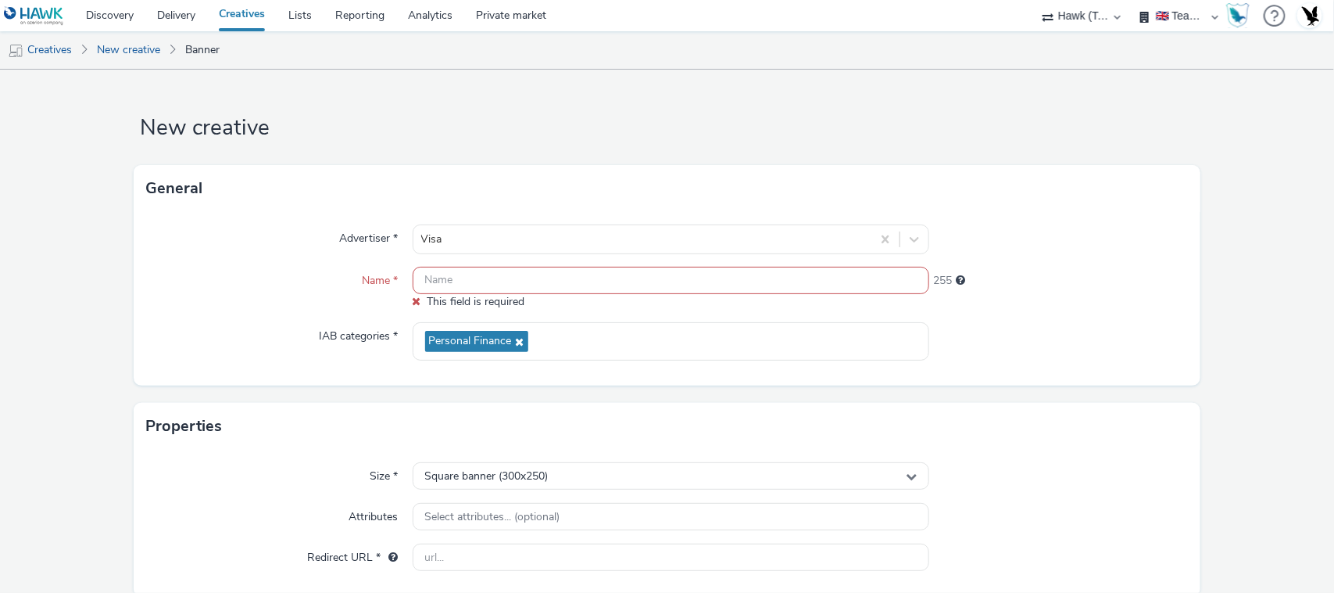
click at [1084, 244] on form "New creative General Advertiser * Visa Name * This field is required 255 IAB ca…" at bounding box center [667, 455] width 1334 height 770
click at [1084, 284] on form "New creative General Advertiser * Visa Name * This field is required 255 IAB ca…" at bounding box center [667, 455] width 1334 height 770
paste input "VISA_Cortina_Jetski_MobileDisplay_Mpu_EN"
click at [672, 278] on input "VISA_Cortina_Jetski_MobileDisplay_Mpu_EN" at bounding box center [672, 280] width 518 height 27
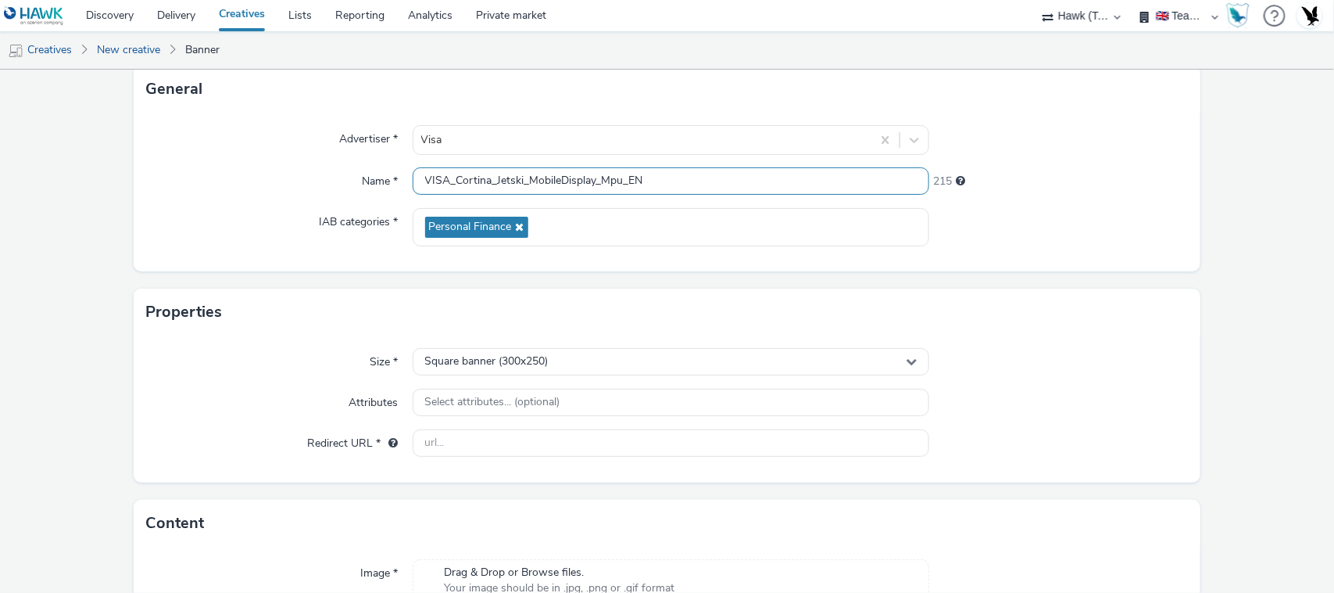
scroll to position [100, 0]
type input "VISA_Cortina_Jetski_MobileDisplay_Mpu_EN"
click at [1084, 278] on form "New creative General Advertiser * Visa Name * VISA_Cortina_Jetski_MobileDisplay…" at bounding box center [667, 347] width 1334 height 755
click at [701, 360] on div "Square banner (300x250)" at bounding box center [672, 360] width 518 height 27
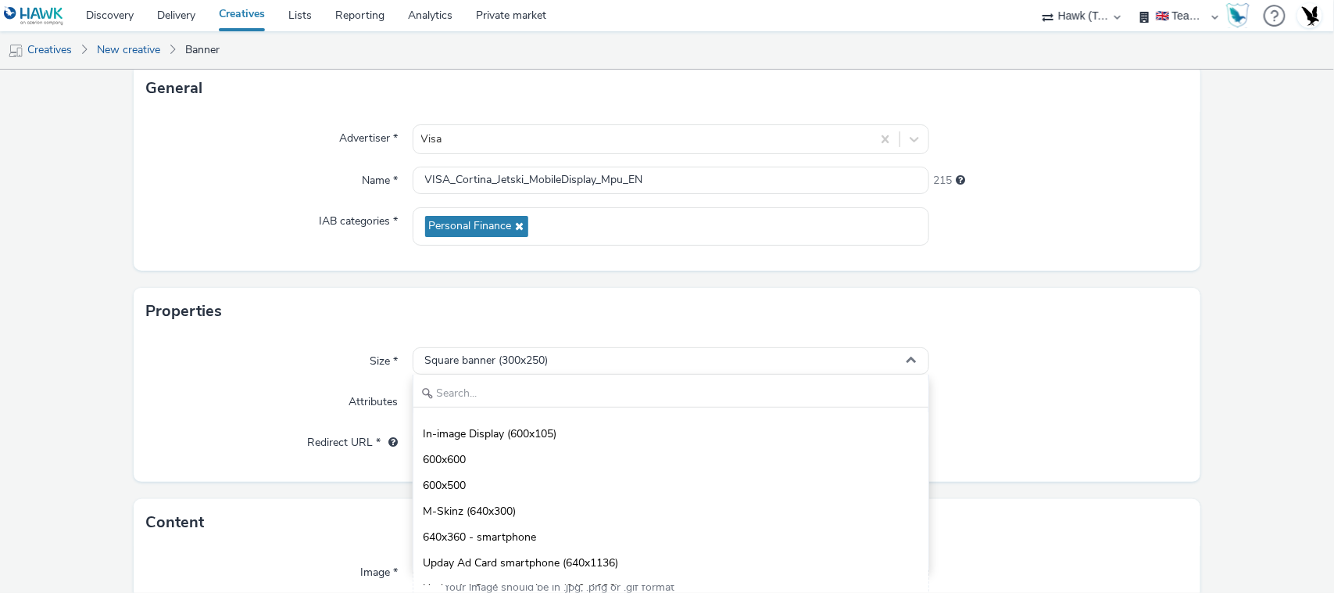
scroll to position [1592, 0]
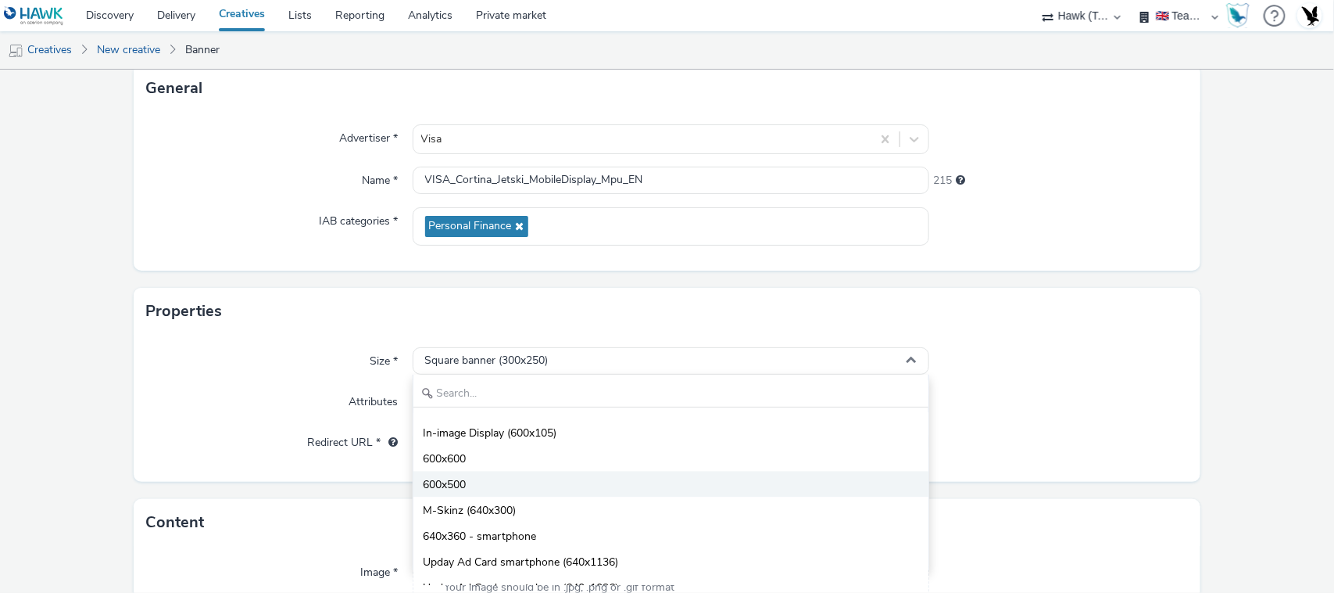
click at [473, 475] on li "600x500" at bounding box center [672, 484] width 516 height 26
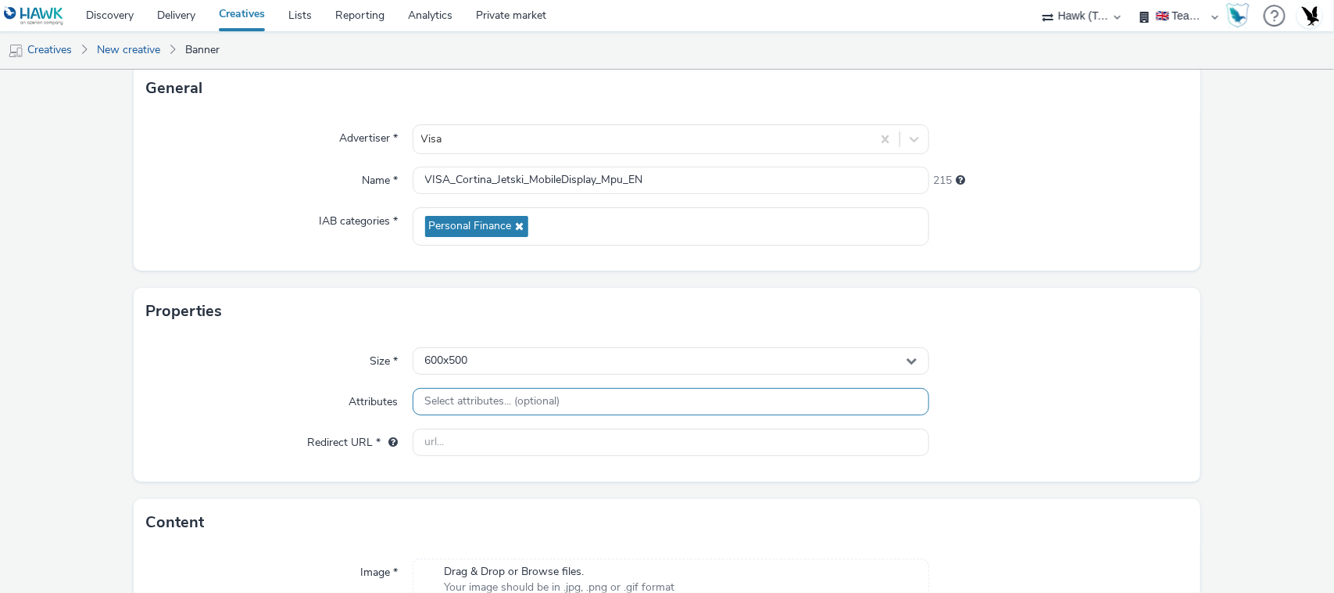
click at [549, 399] on span "Select attributes... (optional)" at bounding box center [492, 401] width 135 height 13
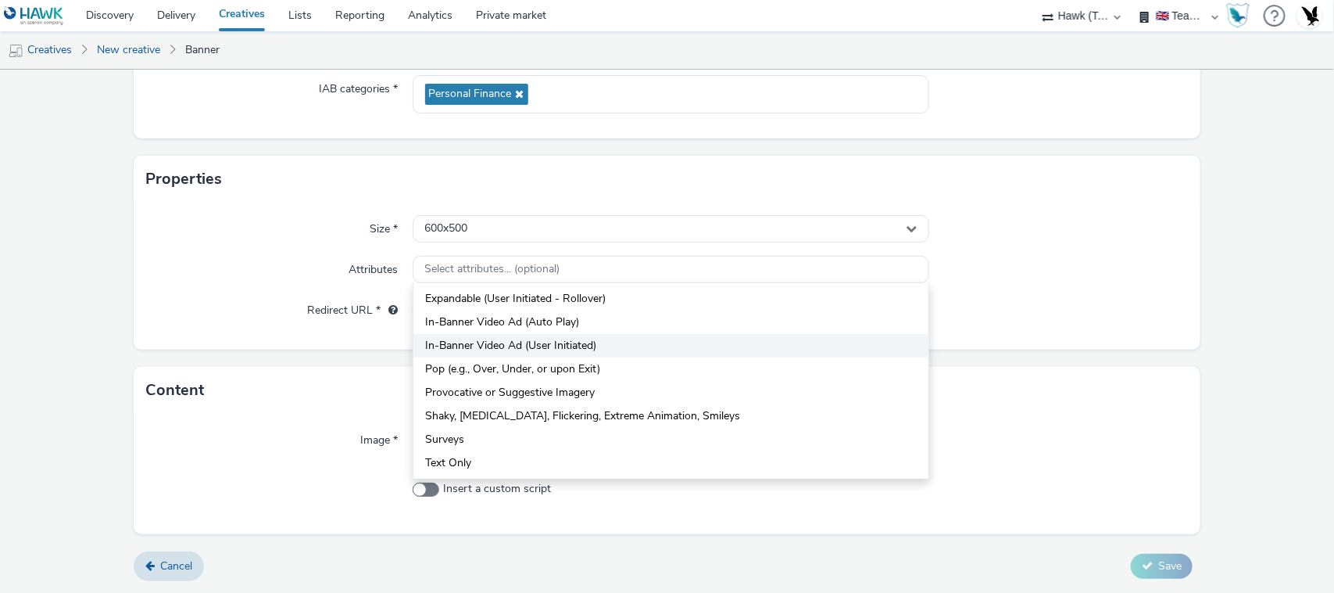
scroll to position [111, 0]
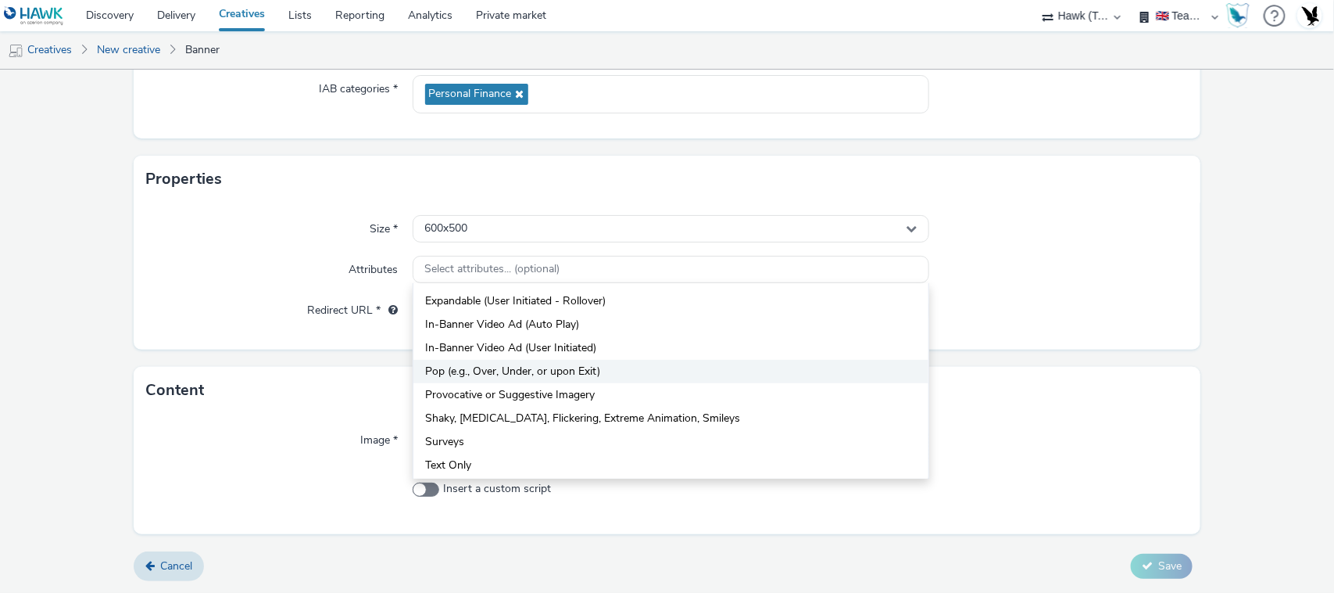
click at [615, 375] on li "Pop (e.g., Over, Under, or upon Exit)" at bounding box center [672, 371] width 516 height 23
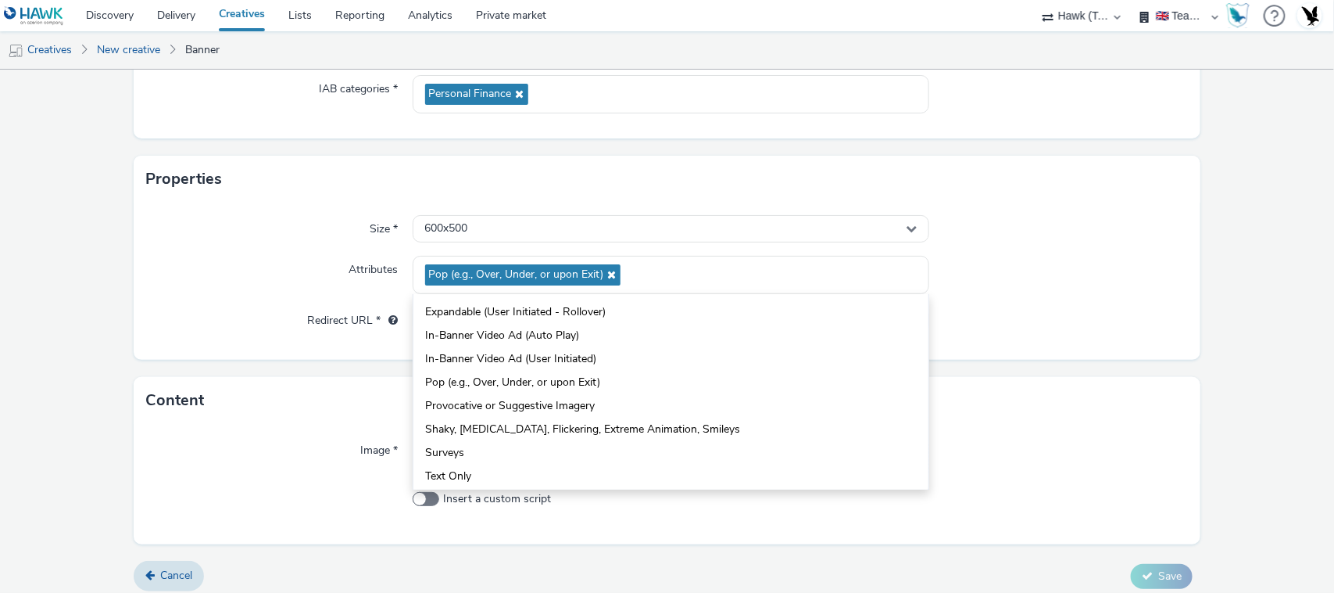
click at [990, 280] on div at bounding box center [1058, 275] width 259 height 38
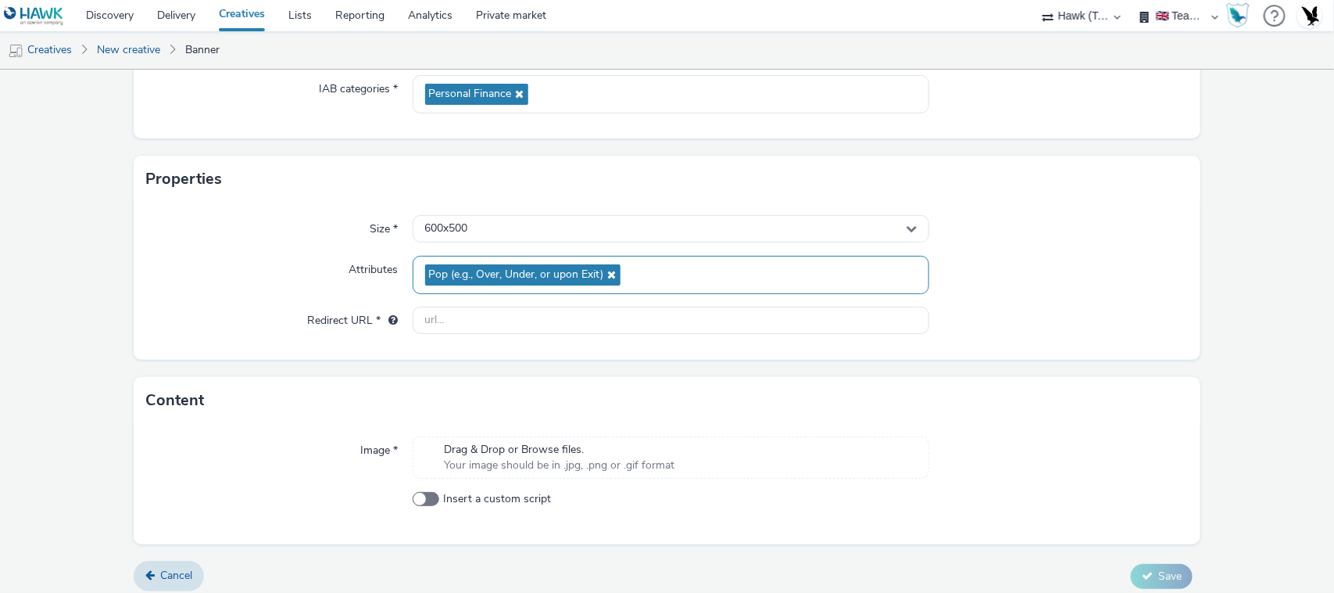
click at [757, 263] on div "Pop (e.g., Over, Under, or upon Exit)" at bounding box center [672, 275] width 518 height 38
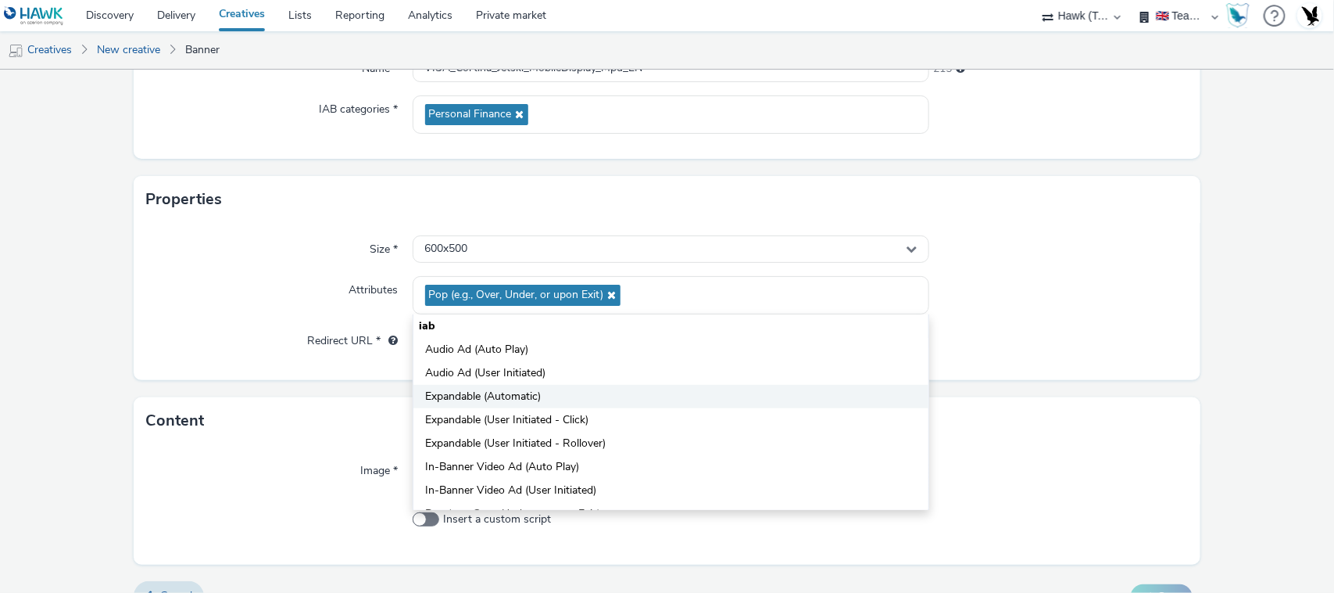
scroll to position [210, 0]
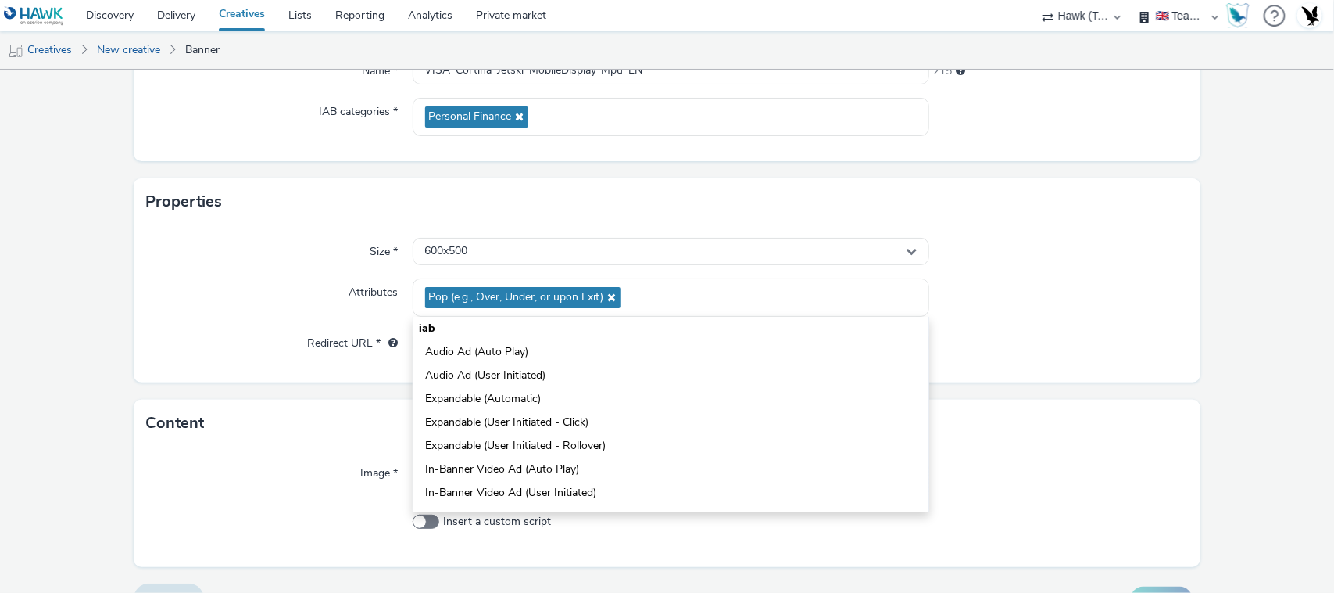
click at [1044, 313] on div at bounding box center [1058, 297] width 259 height 38
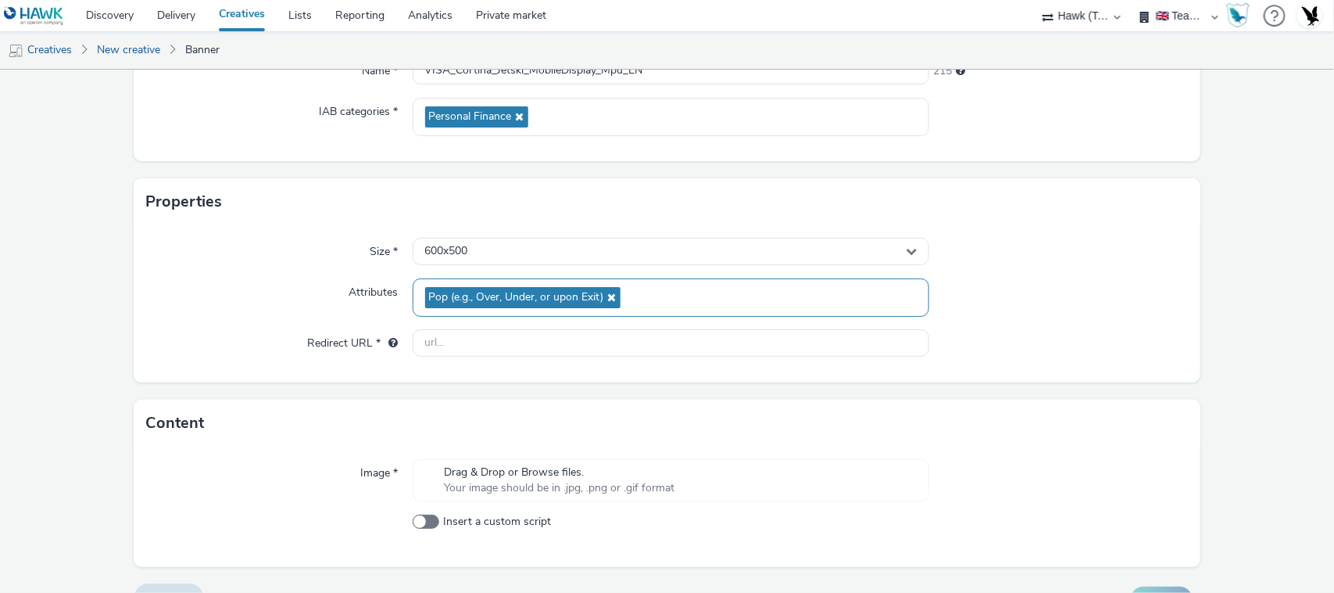
click at [909, 298] on div "Pop (e.g., Over, Under, or upon Exit)" at bounding box center [672, 297] width 518 height 38
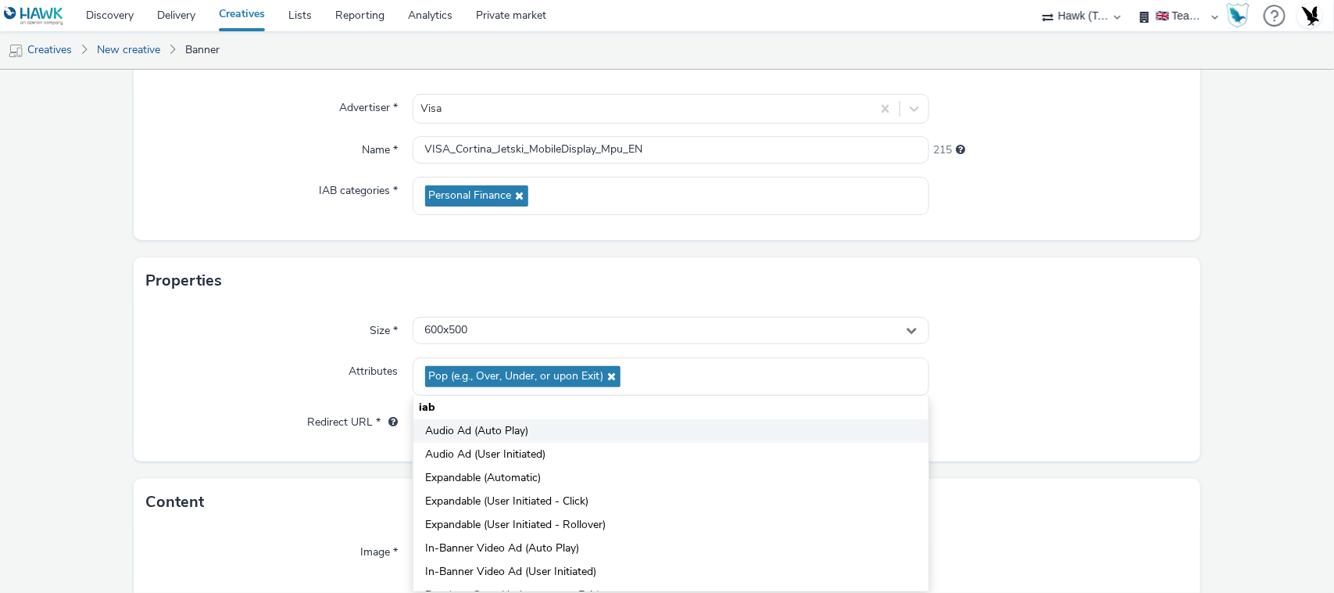
scroll to position [0, 0]
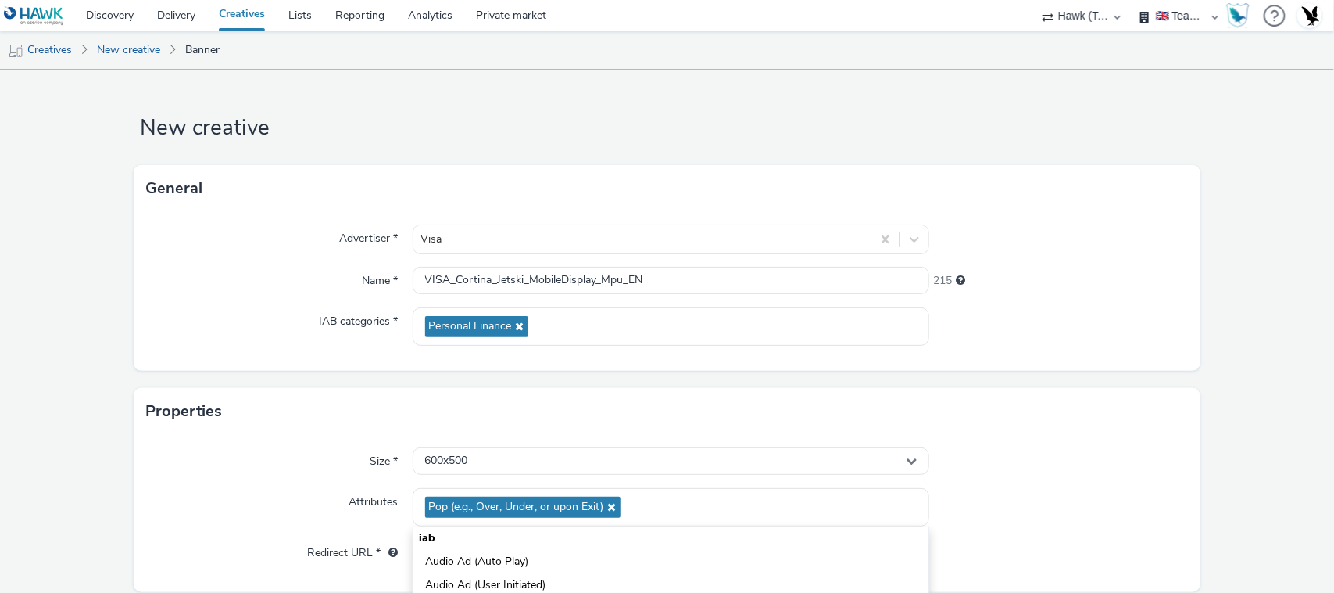
click at [1084, 509] on div at bounding box center [1058, 507] width 259 height 38
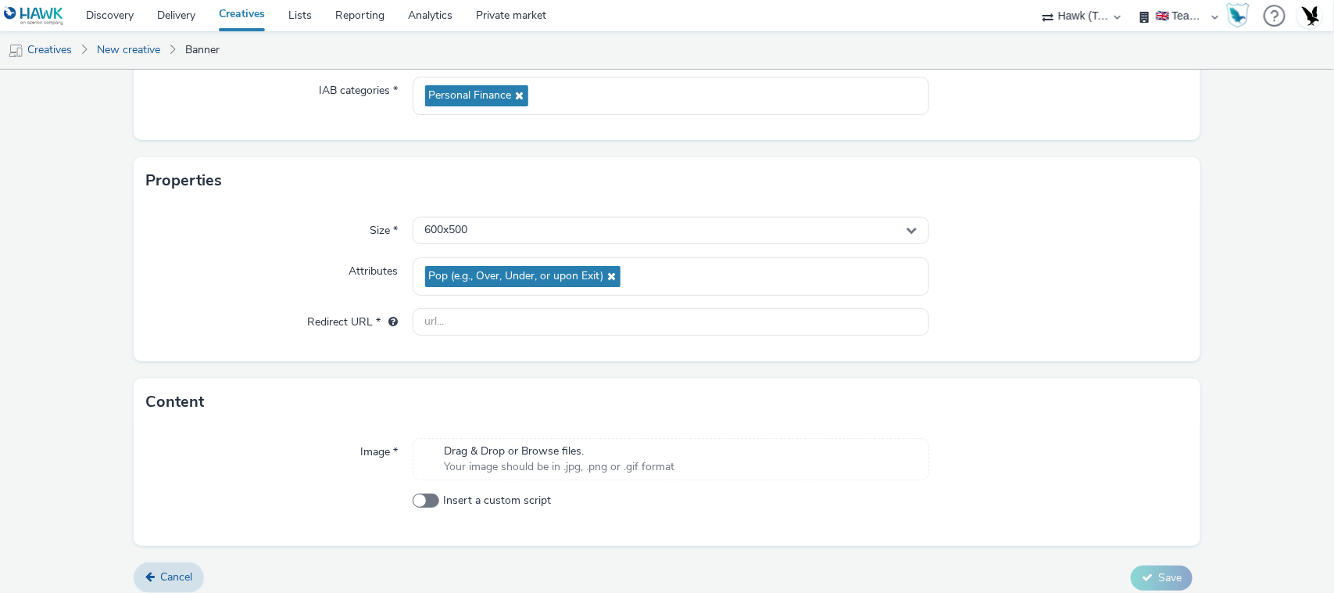
scroll to position [242, 0]
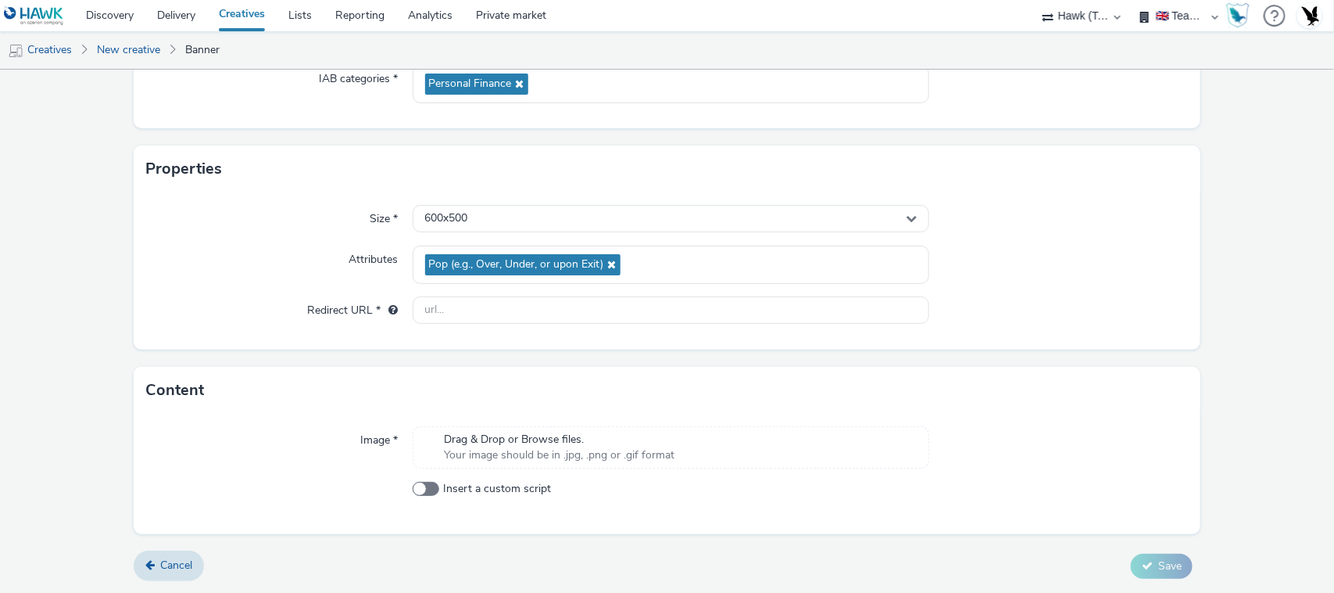
click at [698, 439] on div "Drag & Drop or Browse files. Your image should be in .jpg, .png or .gif format" at bounding box center [672, 447] width 518 height 42
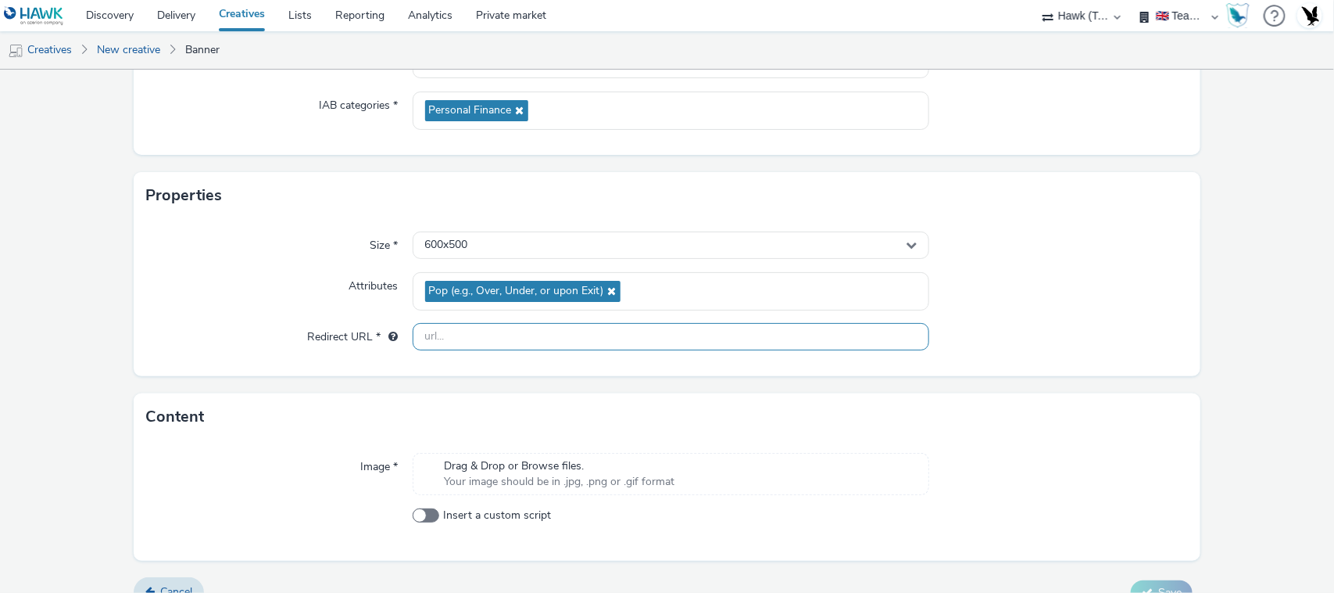
scroll to position [229, 0]
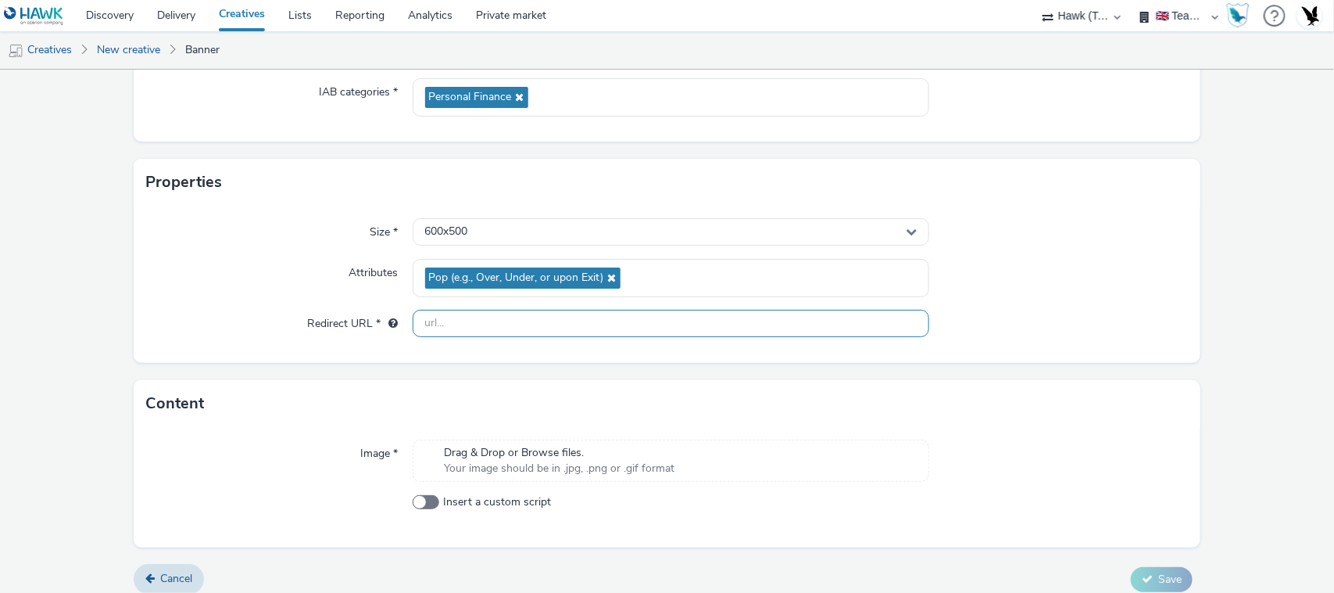
paste input "[URL][DOMAIN_NAME]"
click at [446, 324] on input "text" at bounding box center [672, 323] width 518 height 27
click at [583, 330] on input "[URL][DOMAIN_NAME]" at bounding box center [672, 323] width 518 height 27
click at [593, 321] on input "[URL][DOMAIN_NAME]" at bounding box center [672, 323] width 518 height 27
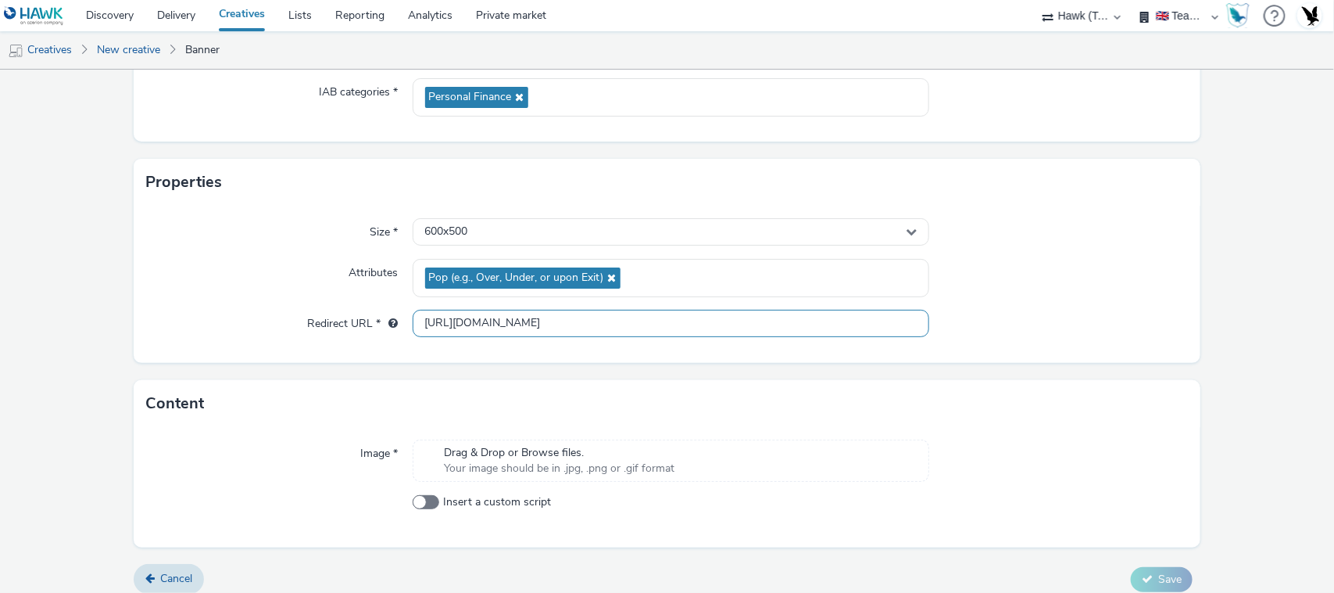
click at [593, 321] on input "[URL][DOMAIN_NAME]" at bounding box center [672, 323] width 518 height 27
type input "[URL][DOMAIN_NAME]"
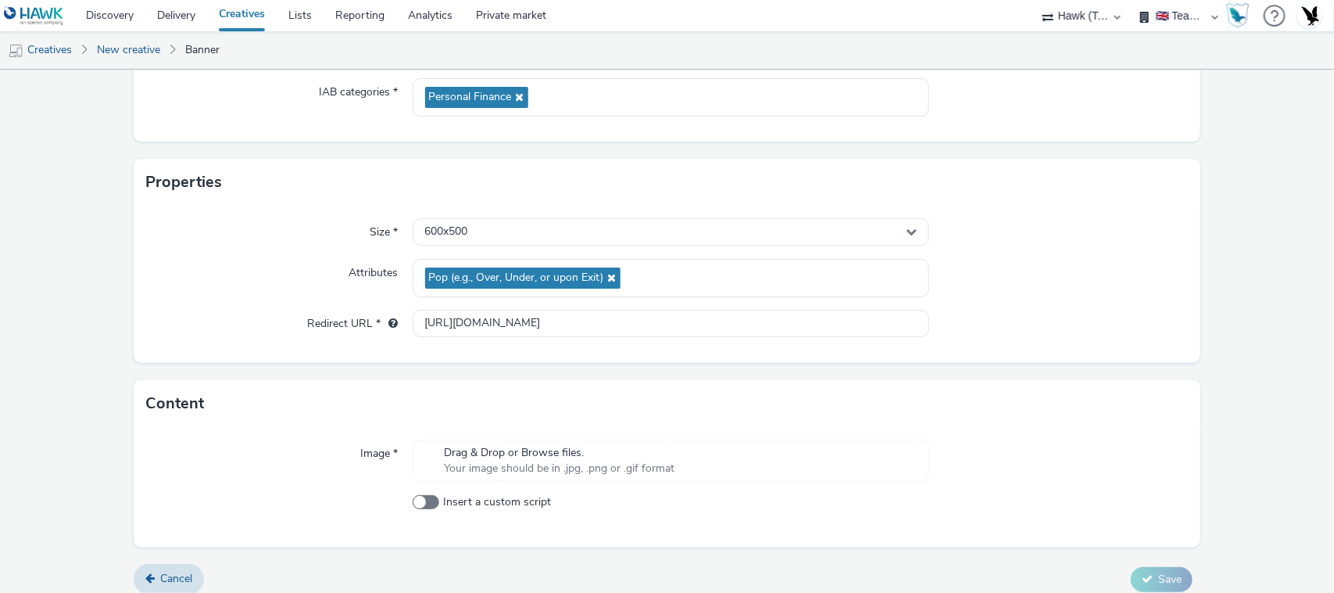
click at [868, 493] on div "Image * Drag & Drop or Browse files. Your image should be in .jpg, .png or .gif…" at bounding box center [668, 487] width 1068 height 120
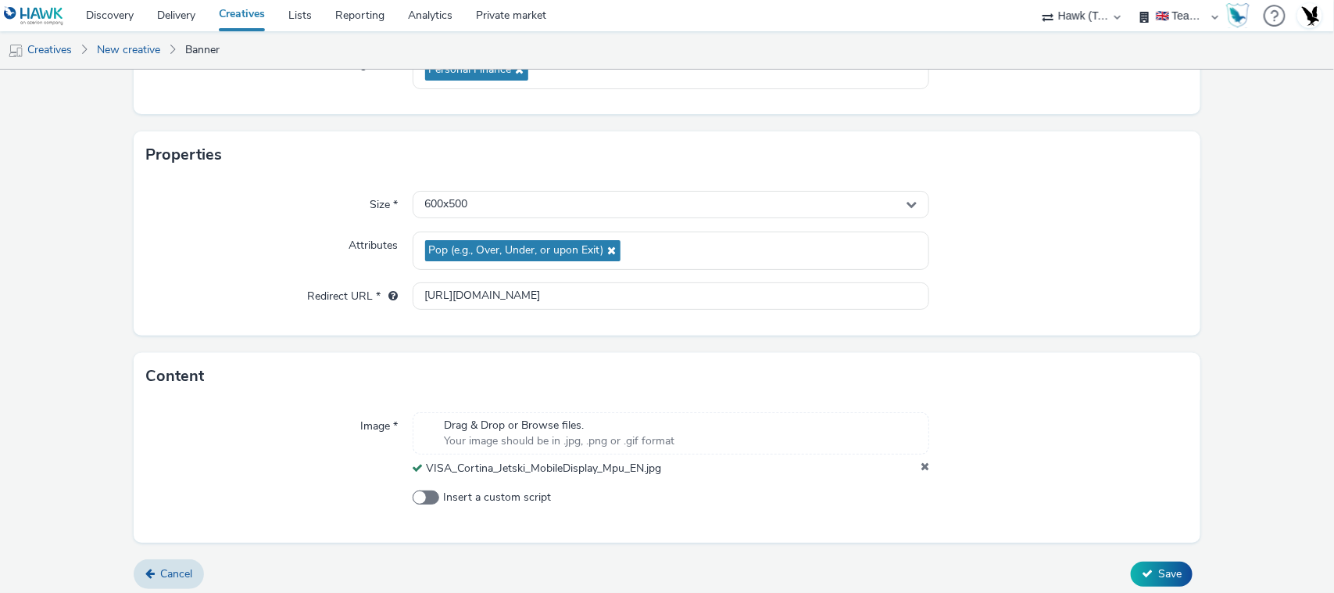
scroll to position [264, 0]
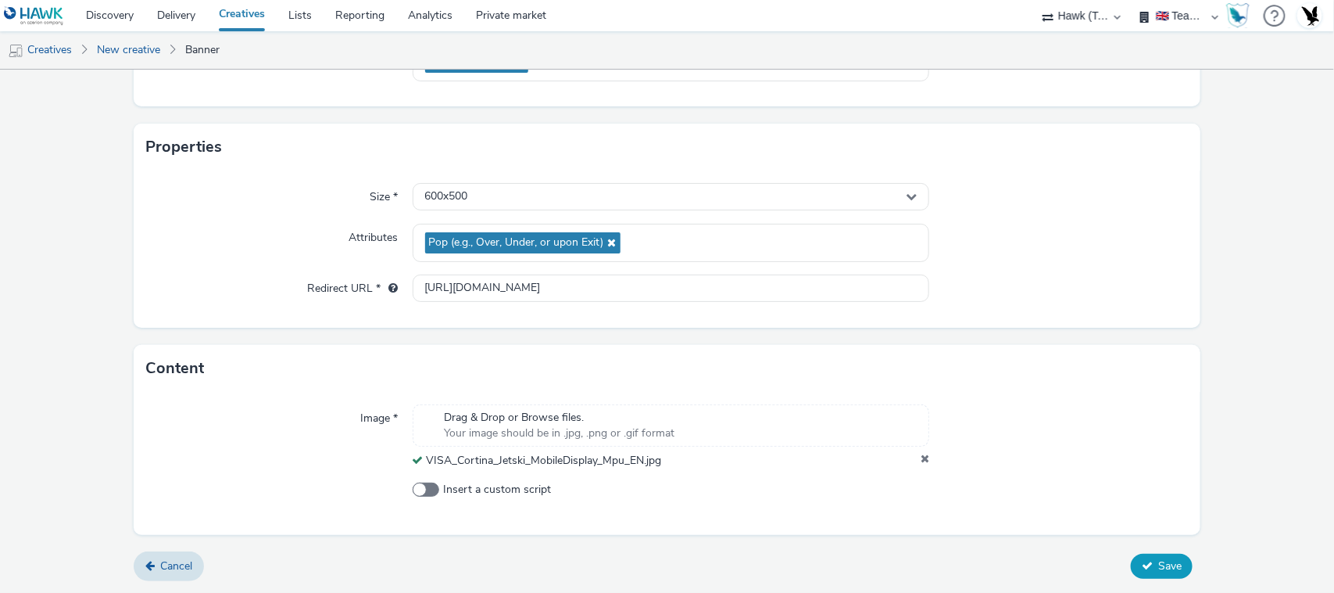
click at [1084, 567] on span "Save" at bounding box center [1170, 565] width 23 height 15
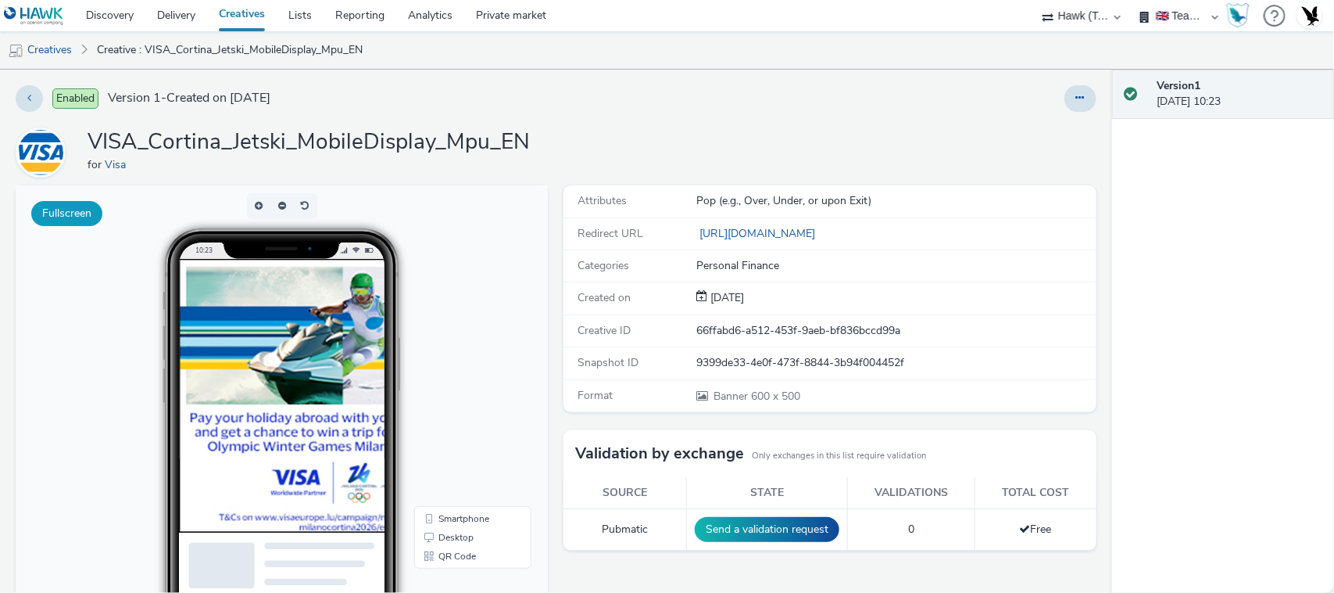
click at [68, 215] on button "Fullscreen" at bounding box center [66, 213] width 71 height 25
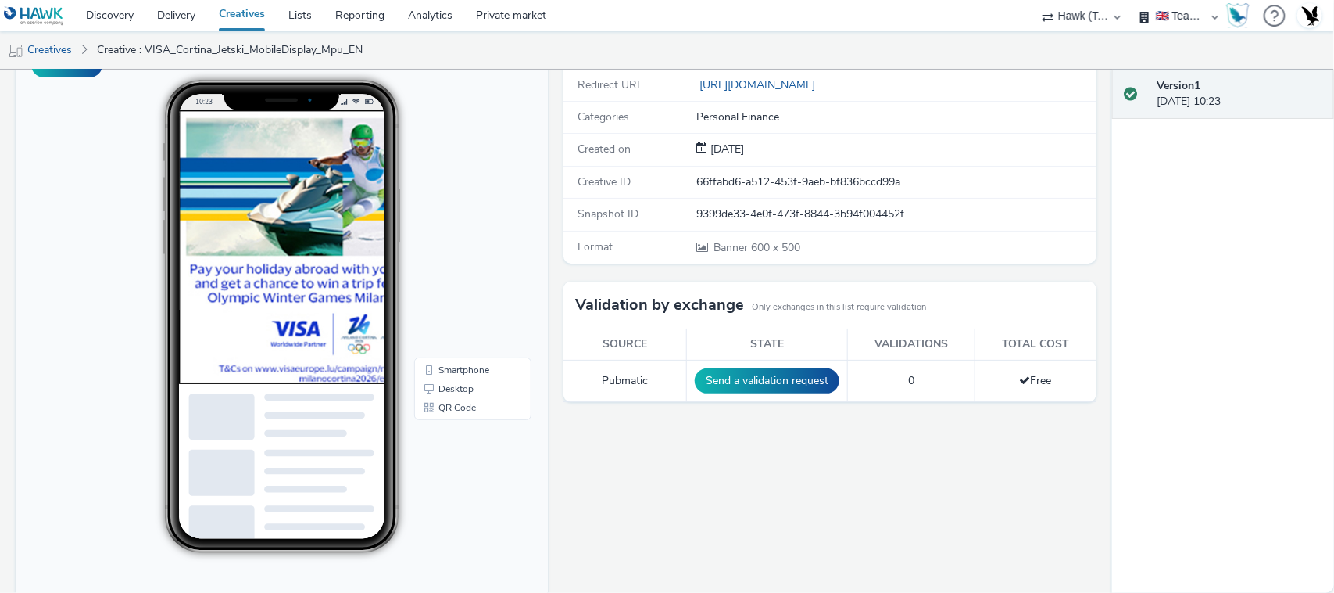
scroll to position [198, 0]
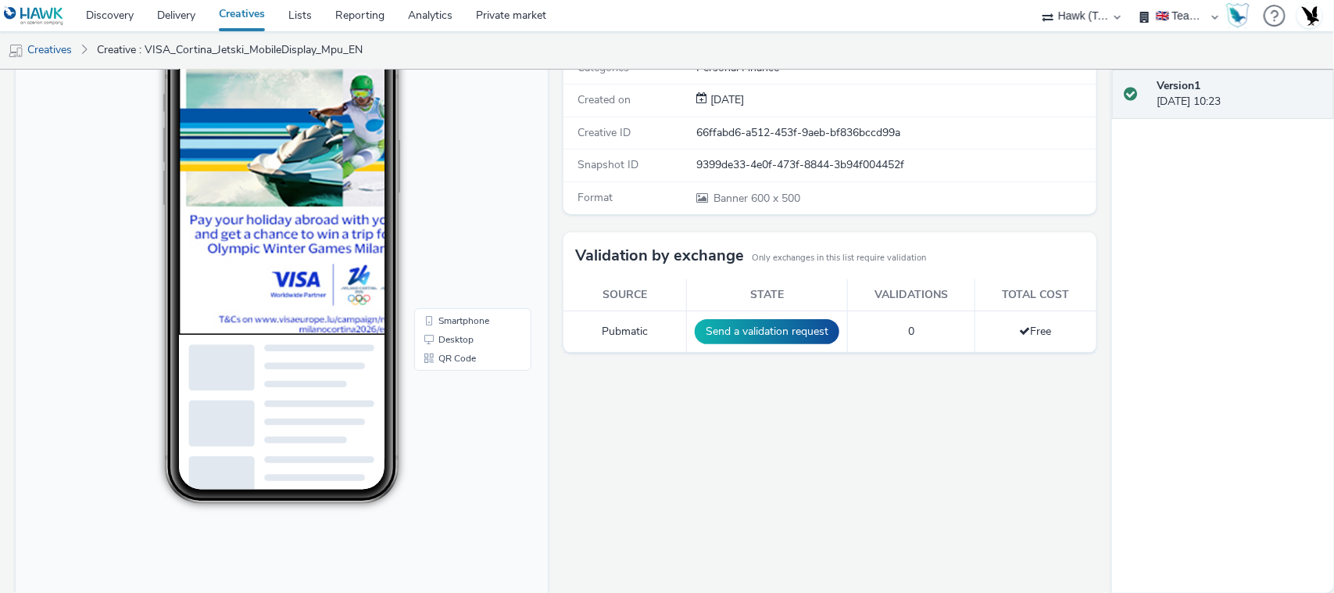
click at [633, 421] on div "Attributes Pop (e.g., Over, Under, or upon Exit) Redirect URL [URL][DOMAIN_NAME…" at bounding box center [826, 316] width 540 height 658
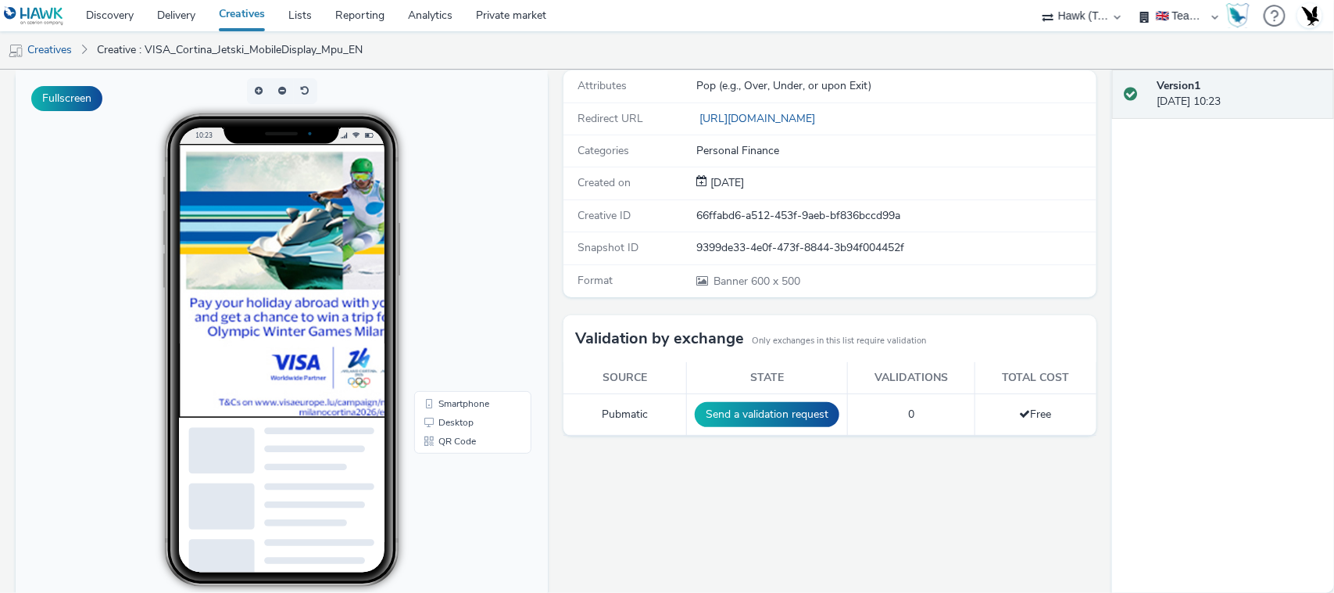
scroll to position [0, 0]
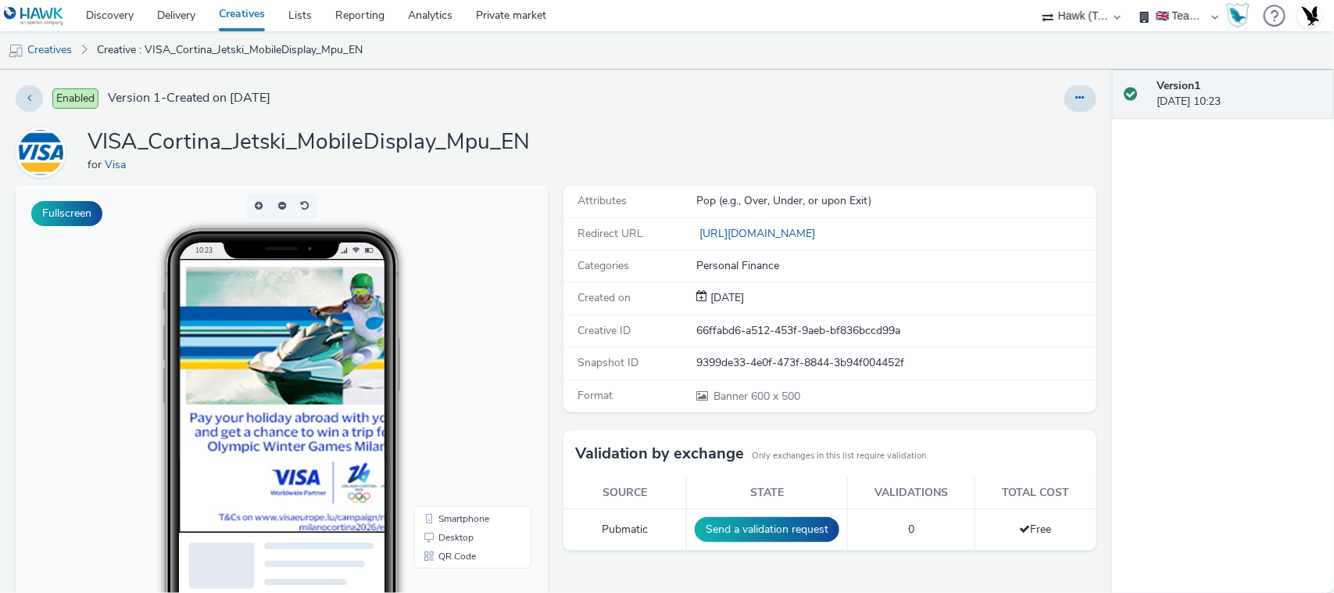
click at [224, 20] on link "Creatives" at bounding box center [242, 15] width 70 height 31
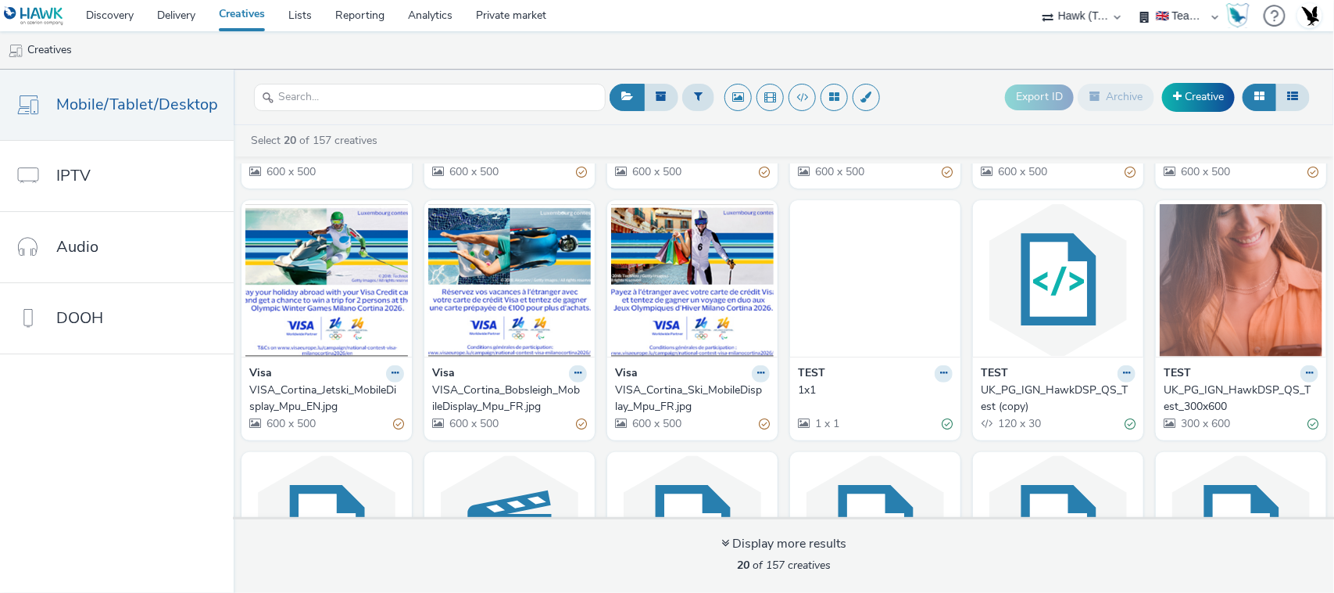
scroll to position [223, 0]
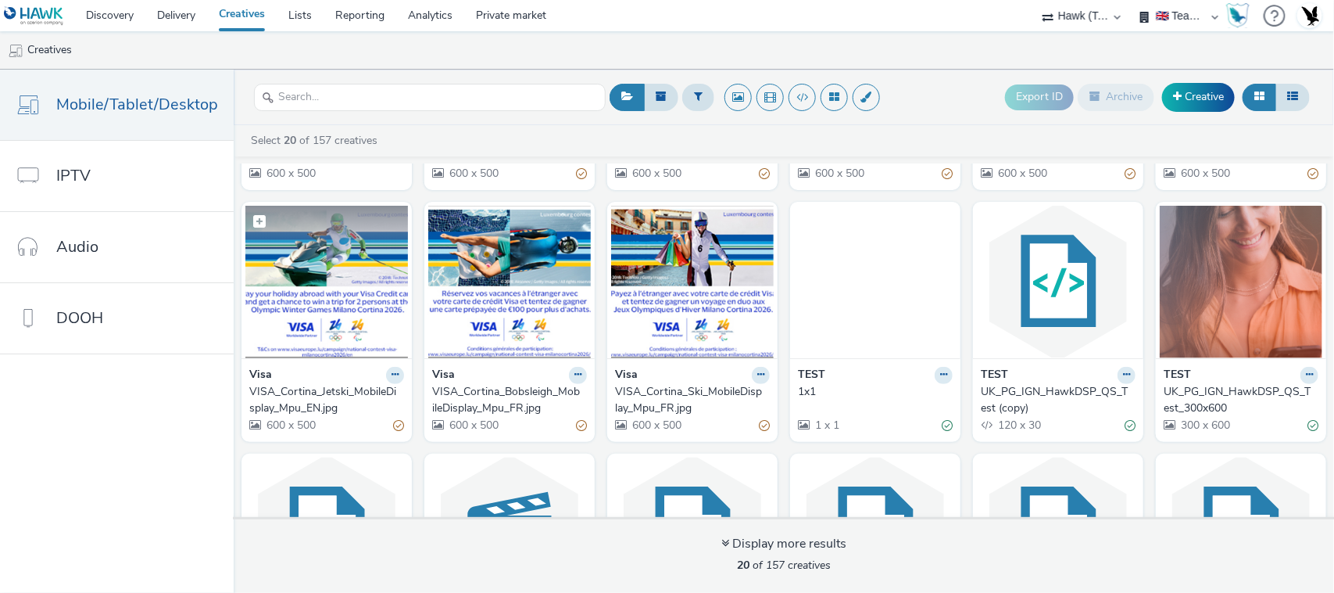
click at [357, 278] on img at bounding box center [326, 282] width 163 height 152
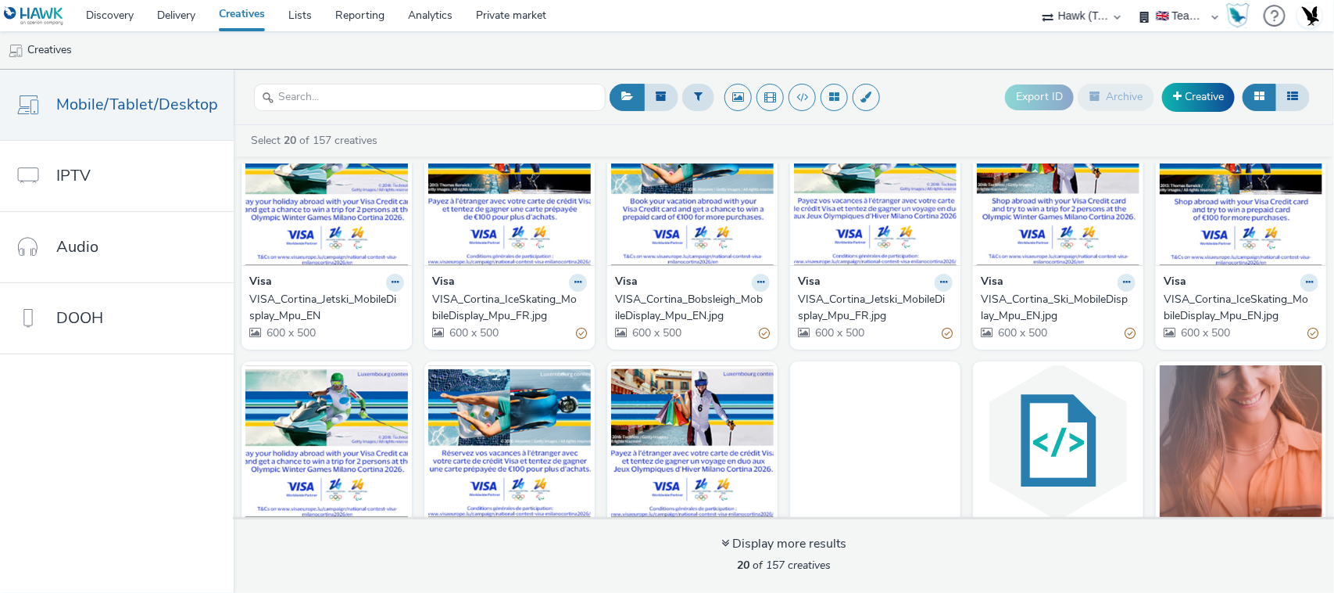
scroll to position [63, 0]
click at [396, 282] on button at bounding box center [395, 283] width 18 height 18
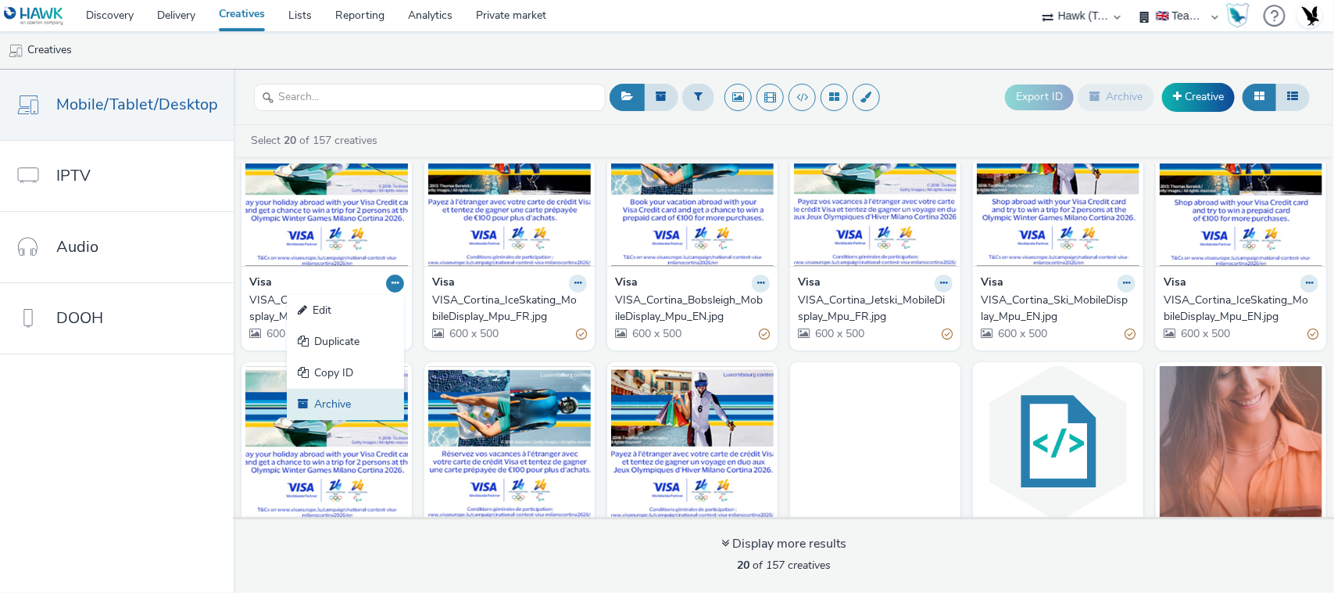
click at [356, 406] on link "Archive" at bounding box center [345, 404] width 117 height 31
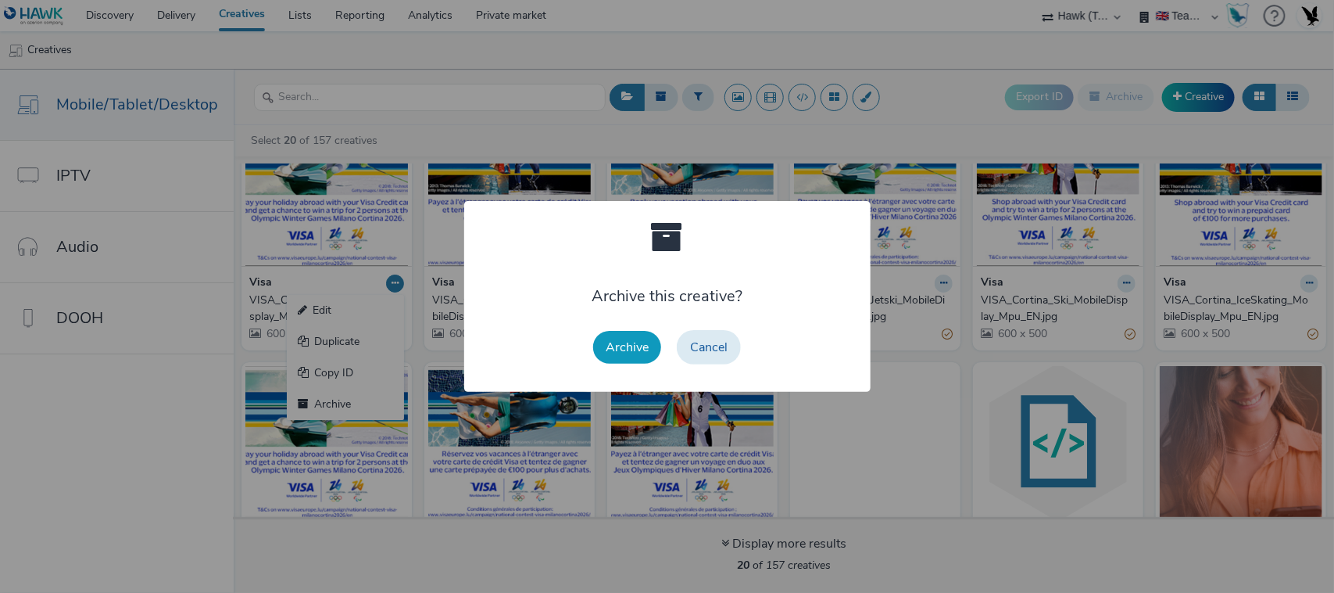
click at [633, 344] on button "Archive" at bounding box center [627, 347] width 68 height 33
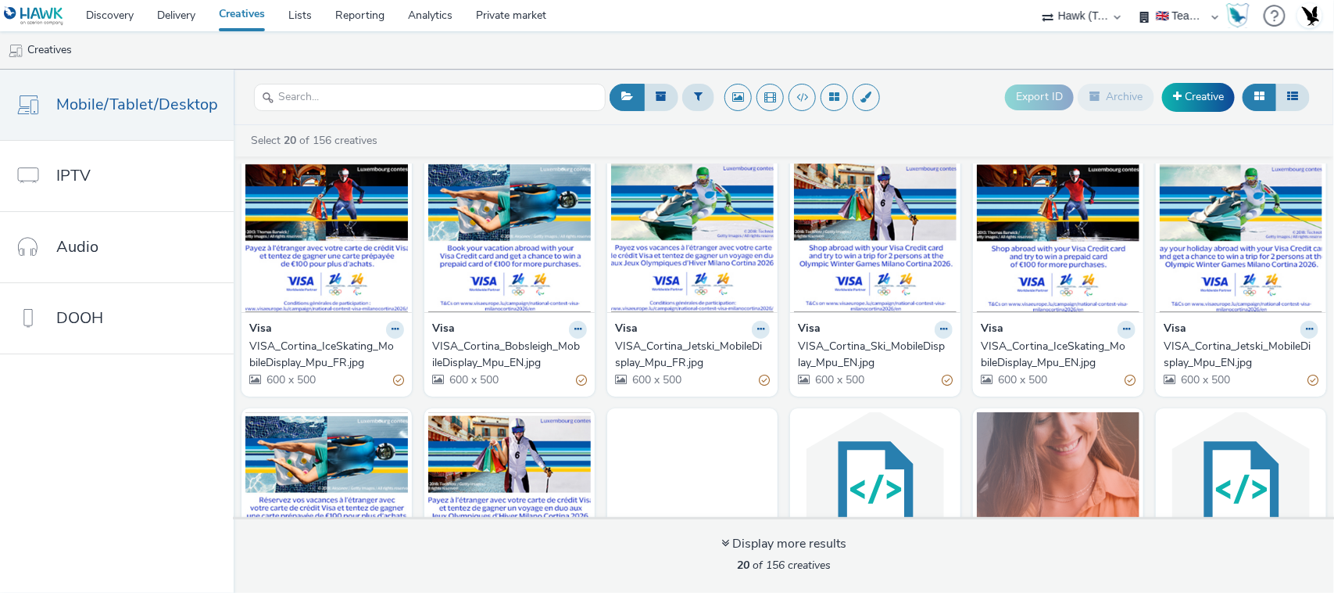
scroll to position [0, 0]
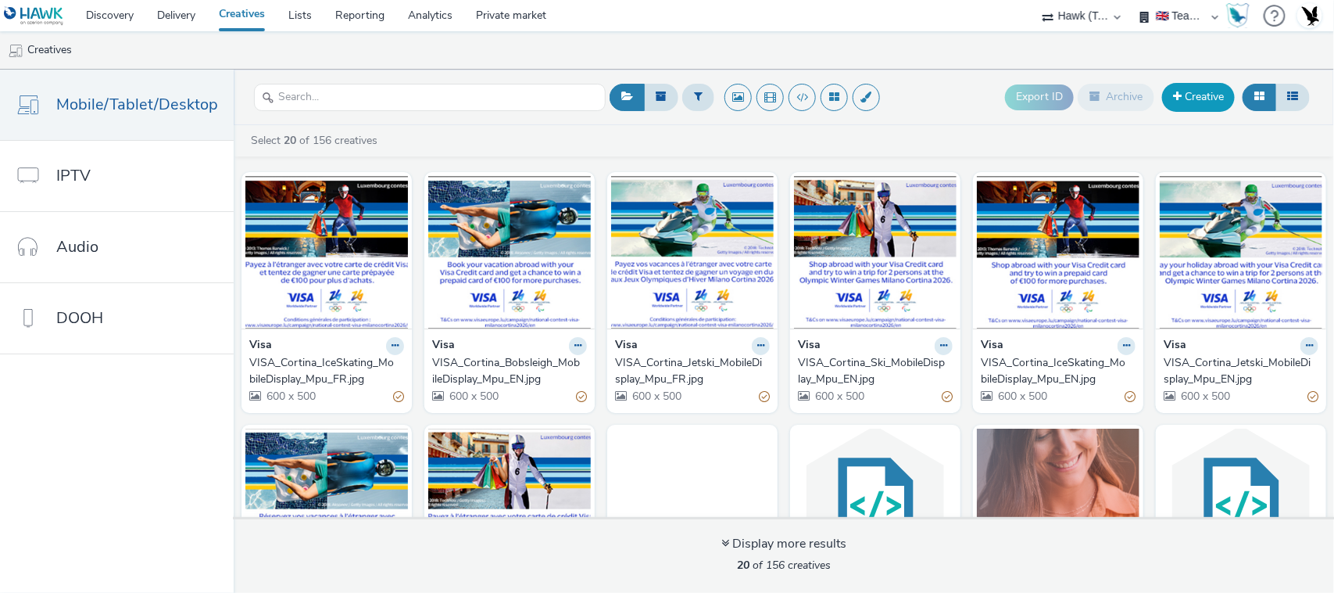
click at [1084, 106] on link "Creative" at bounding box center [1198, 97] width 73 height 28
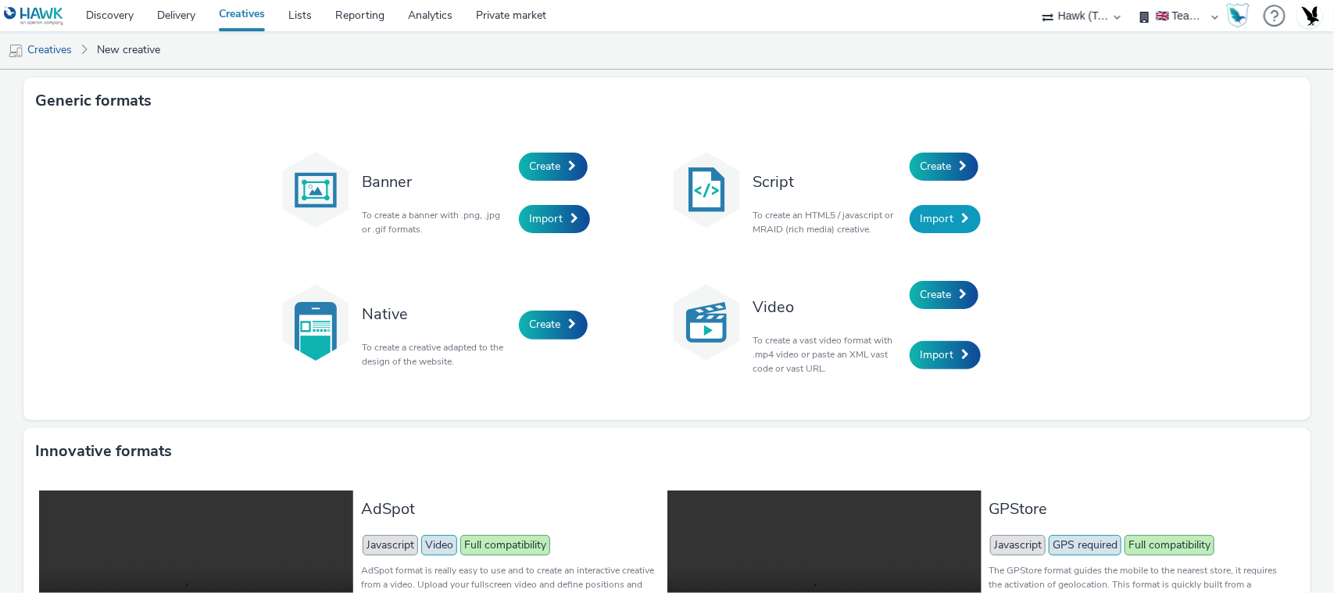
click at [931, 207] on link "Import" at bounding box center [945, 219] width 71 height 28
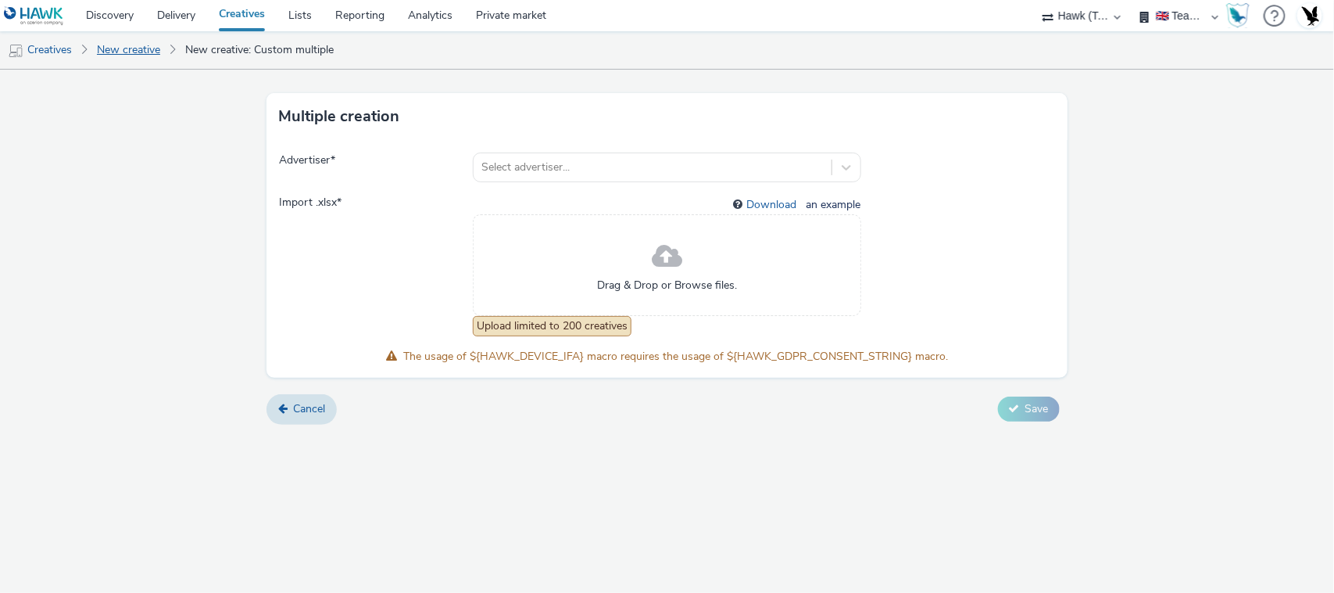
click at [141, 47] on link "New creative" at bounding box center [128, 50] width 79 height 38
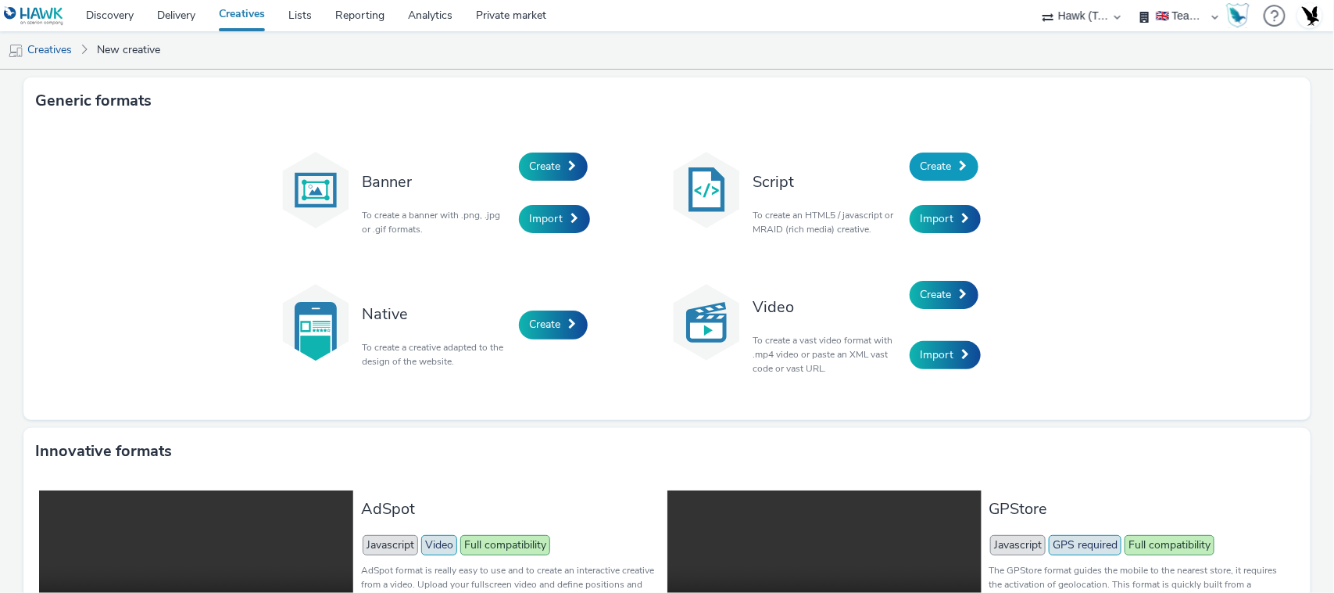
click at [948, 153] on link "Create" at bounding box center [944, 166] width 69 height 28
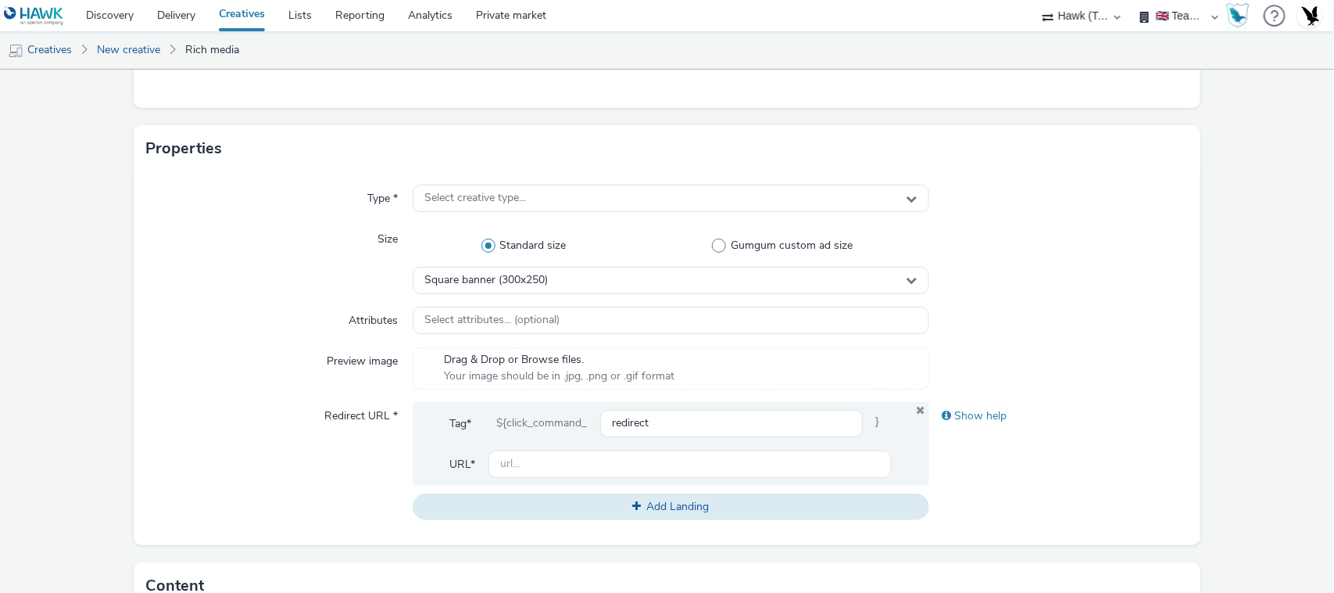
scroll to position [292, 0]
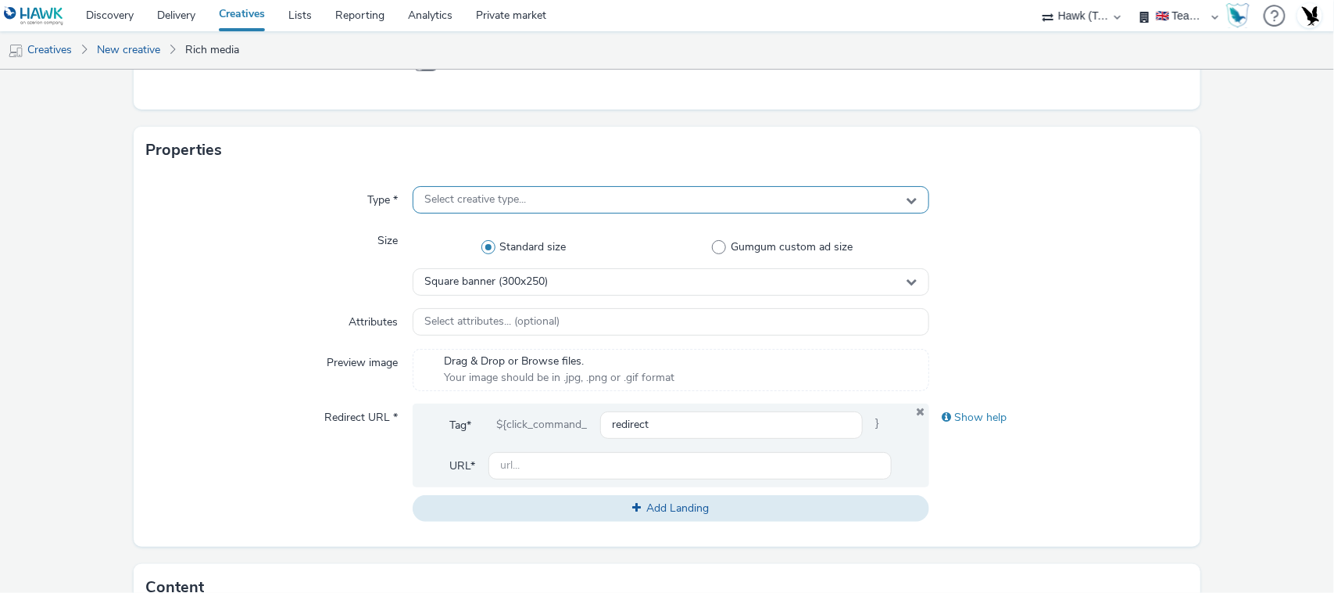
click at [661, 192] on div "Select creative type..." at bounding box center [672, 199] width 518 height 27
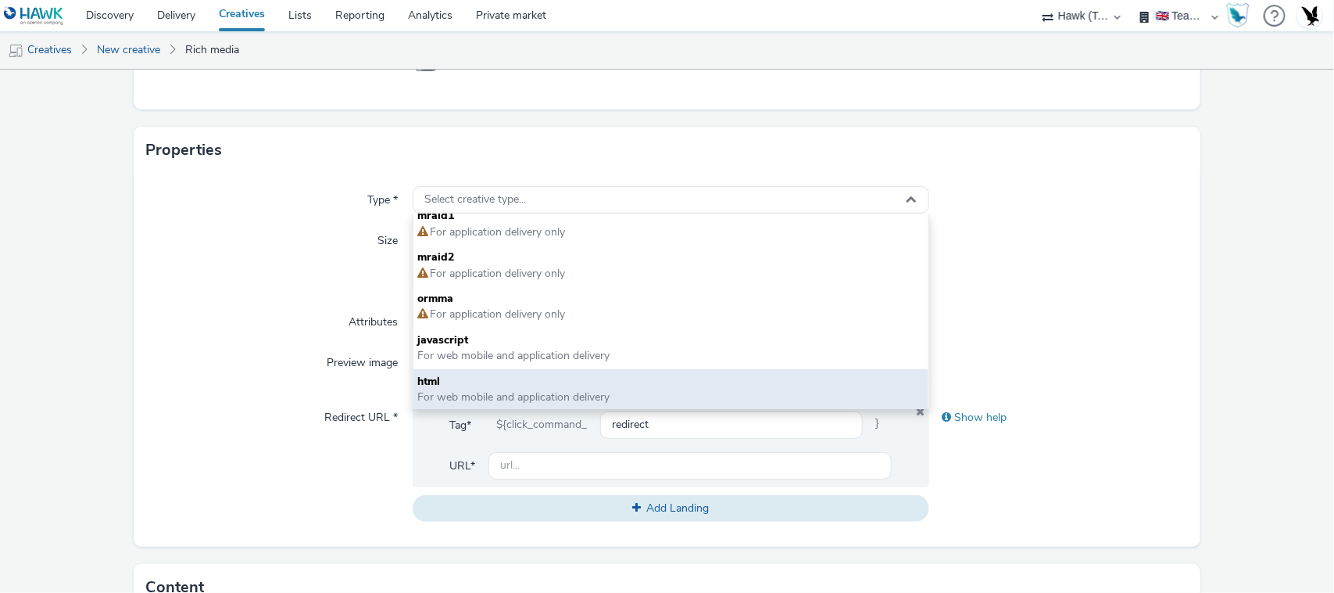
scroll to position [12, 0]
click at [711, 384] on span "html" at bounding box center [671, 380] width 507 height 16
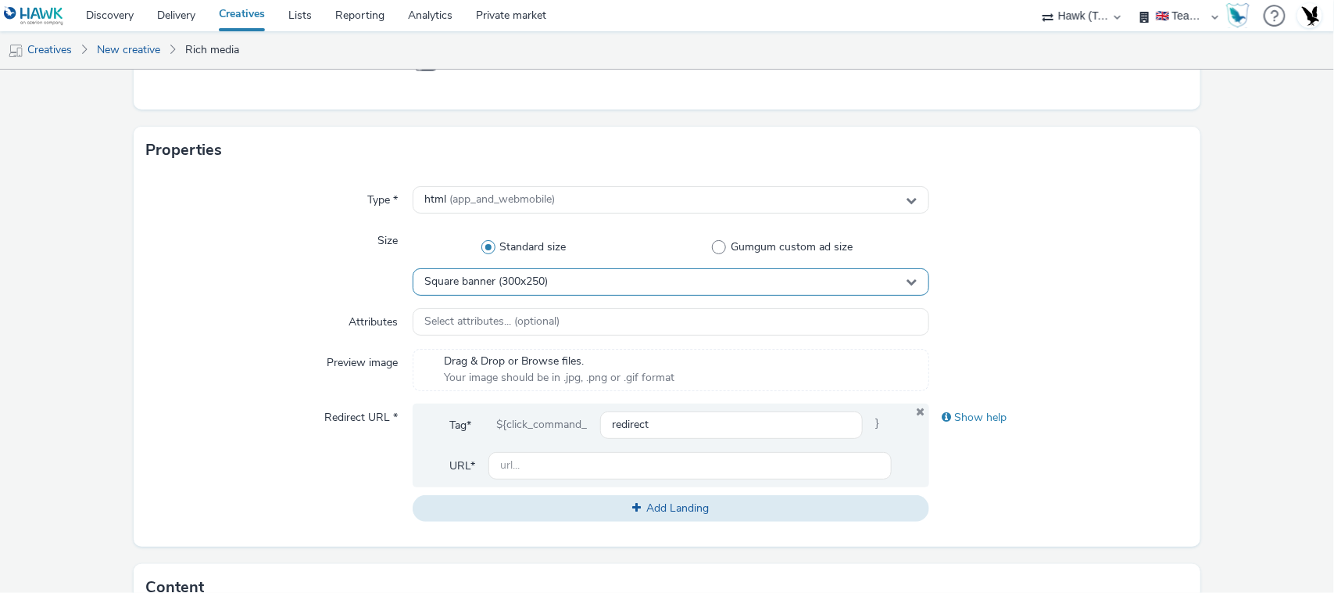
click at [879, 272] on div "Square banner (300x250)" at bounding box center [672, 281] width 518 height 27
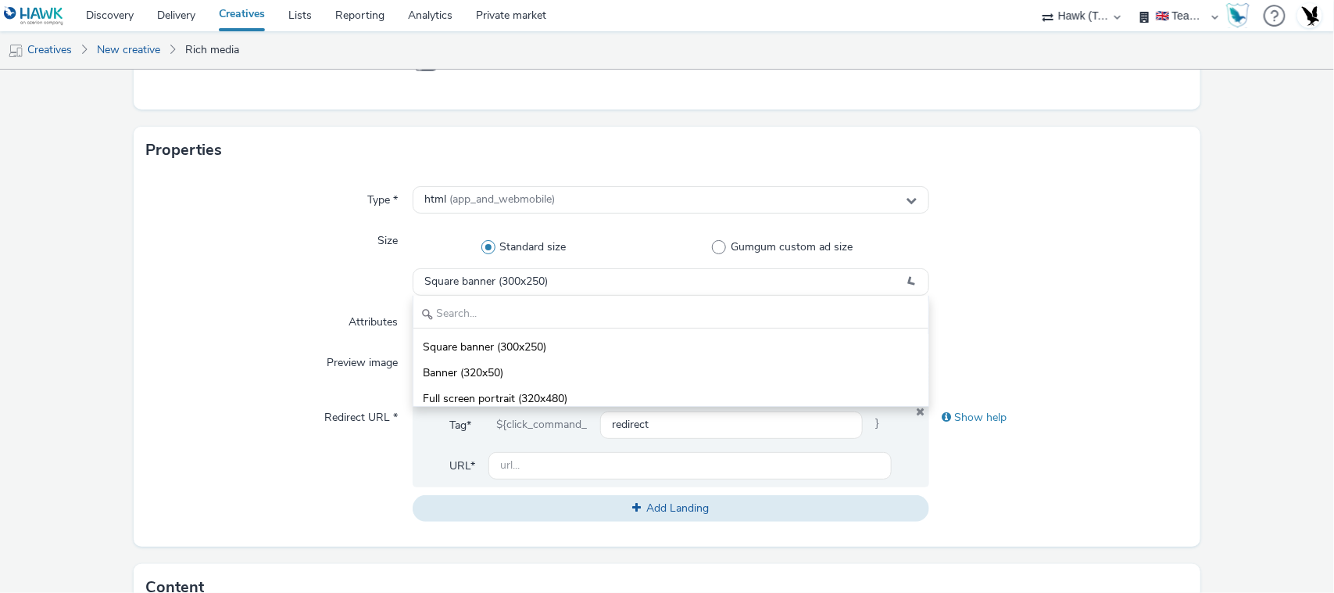
click at [1084, 293] on div at bounding box center [1058, 261] width 259 height 68
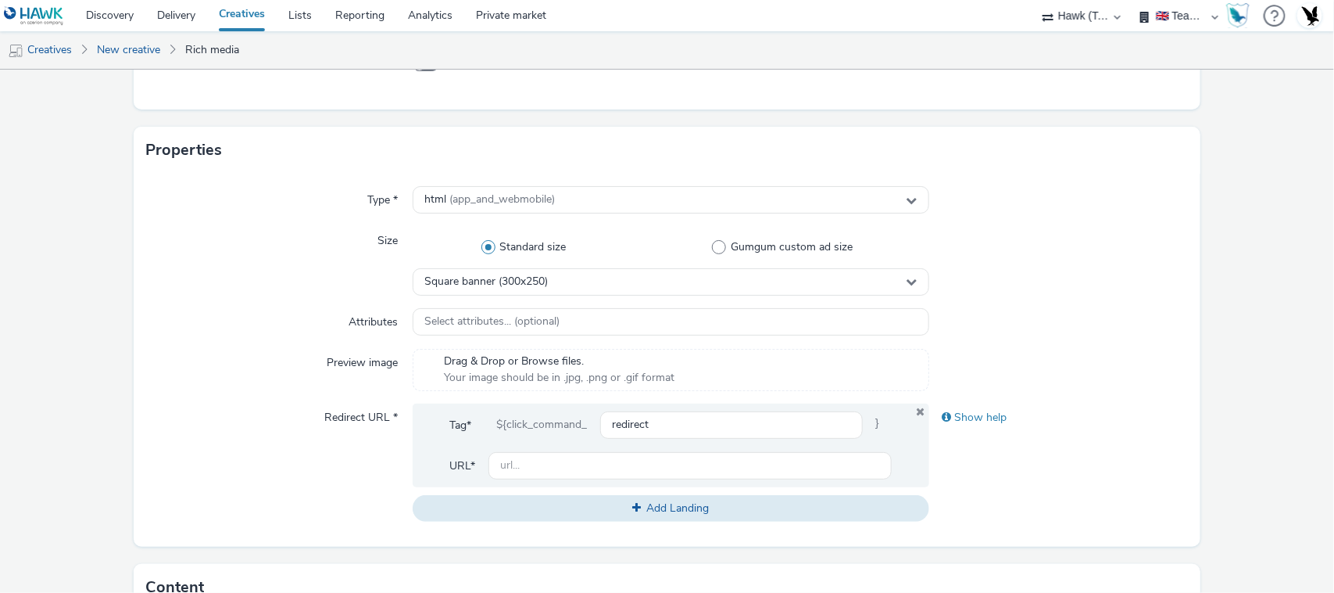
click at [5, 455] on form "New creative General Advertiser * Select advertiser... Name * 255 IAB categorie…" at bounding box center [667, 434] width 1334 height 1313
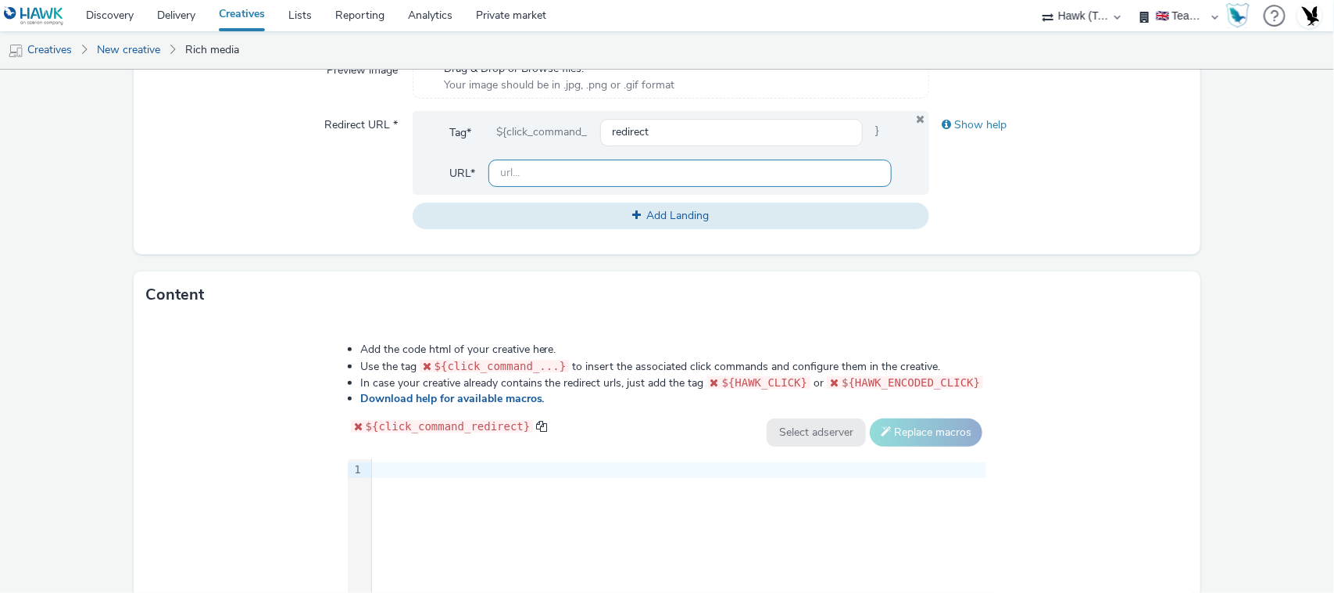
scroll to position [586, 0]
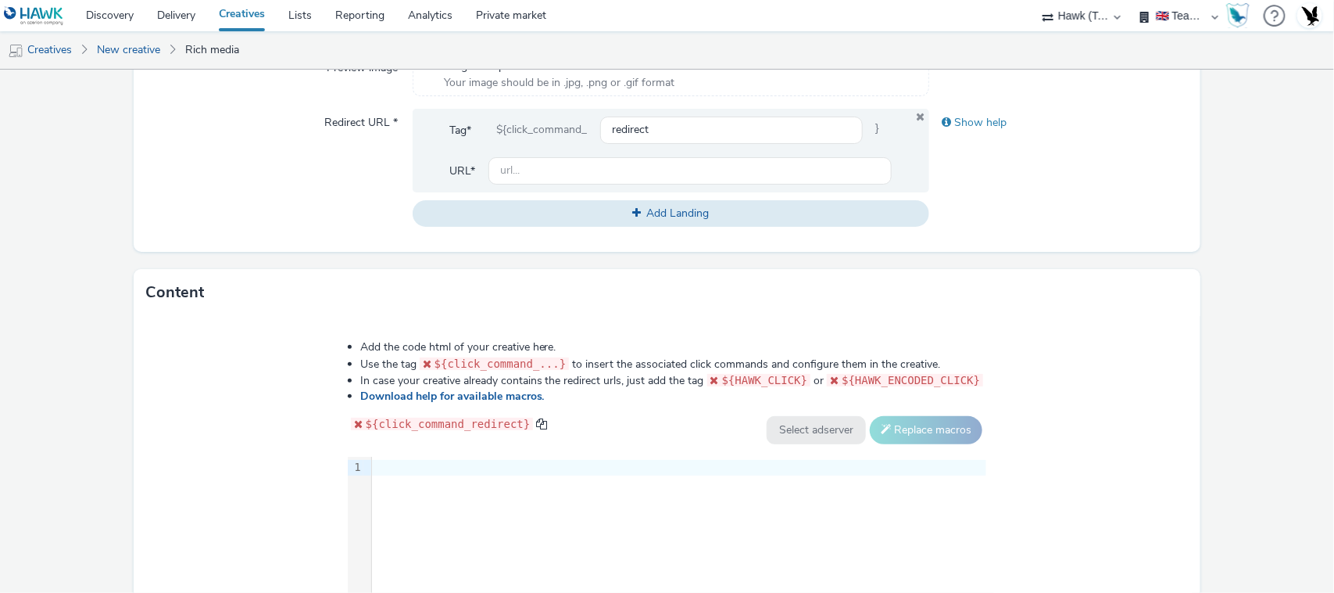
click at [500, 521] on div "9 1 ›" at bounding box center [667, 574] width 639 height 235
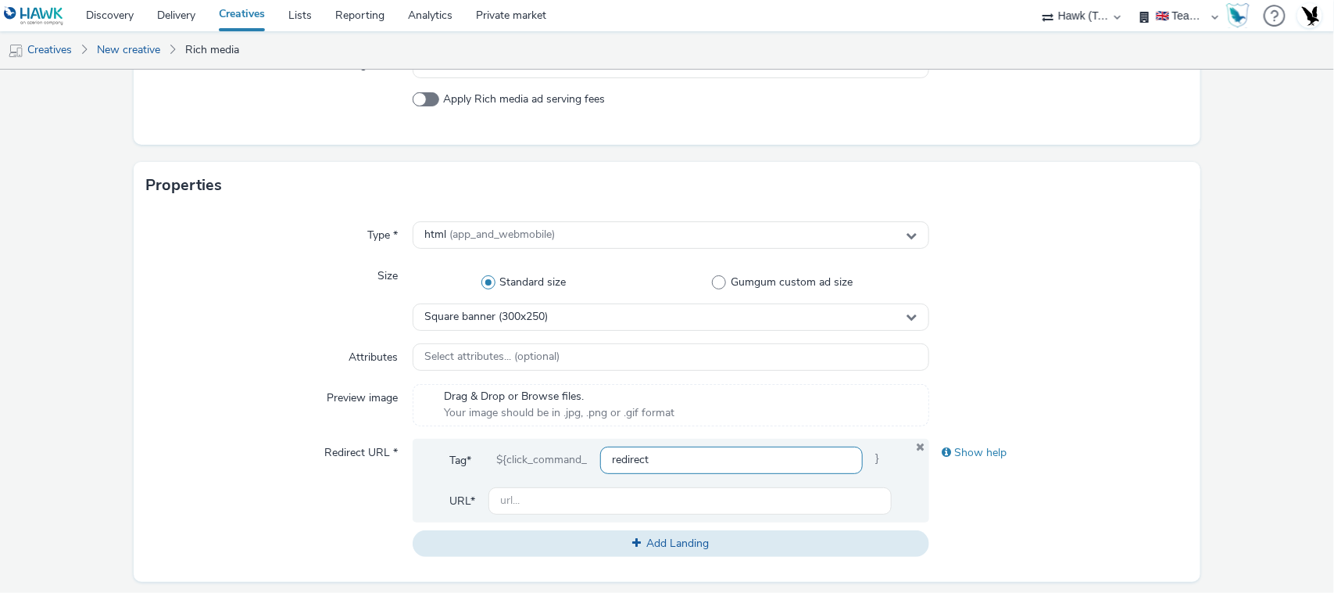
scroll to position [254, 0]
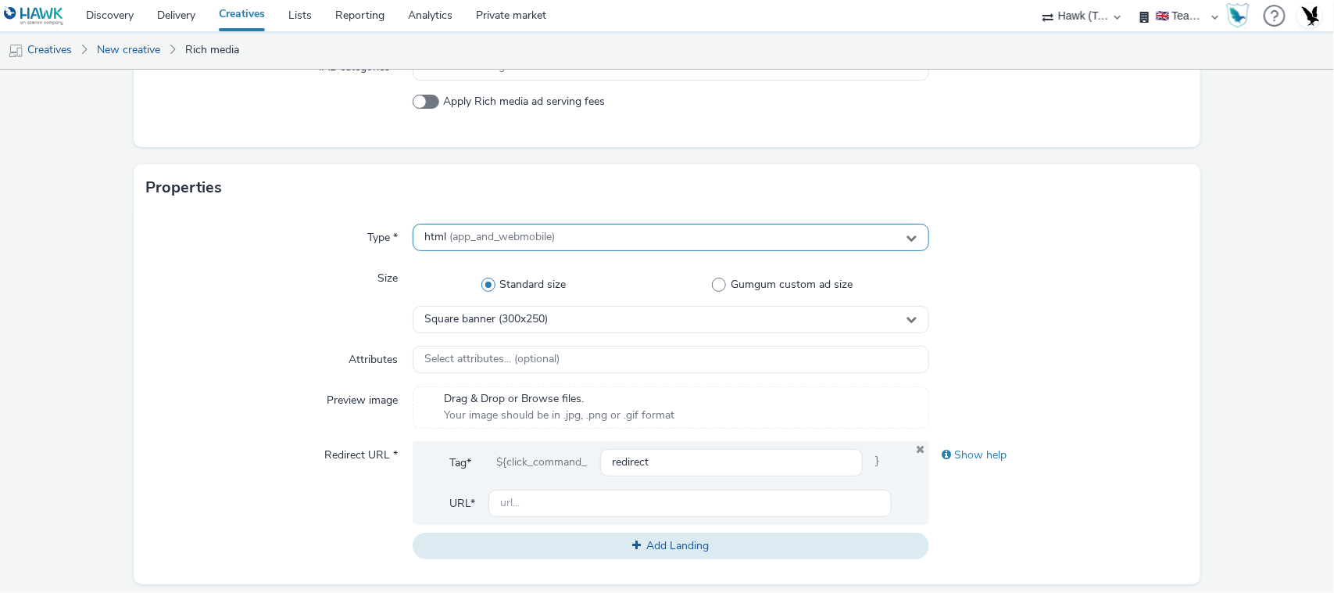
click at [607, 228] on div "html (app_and_webmobile)" at bounding box center [672, 237] width 518 height 27
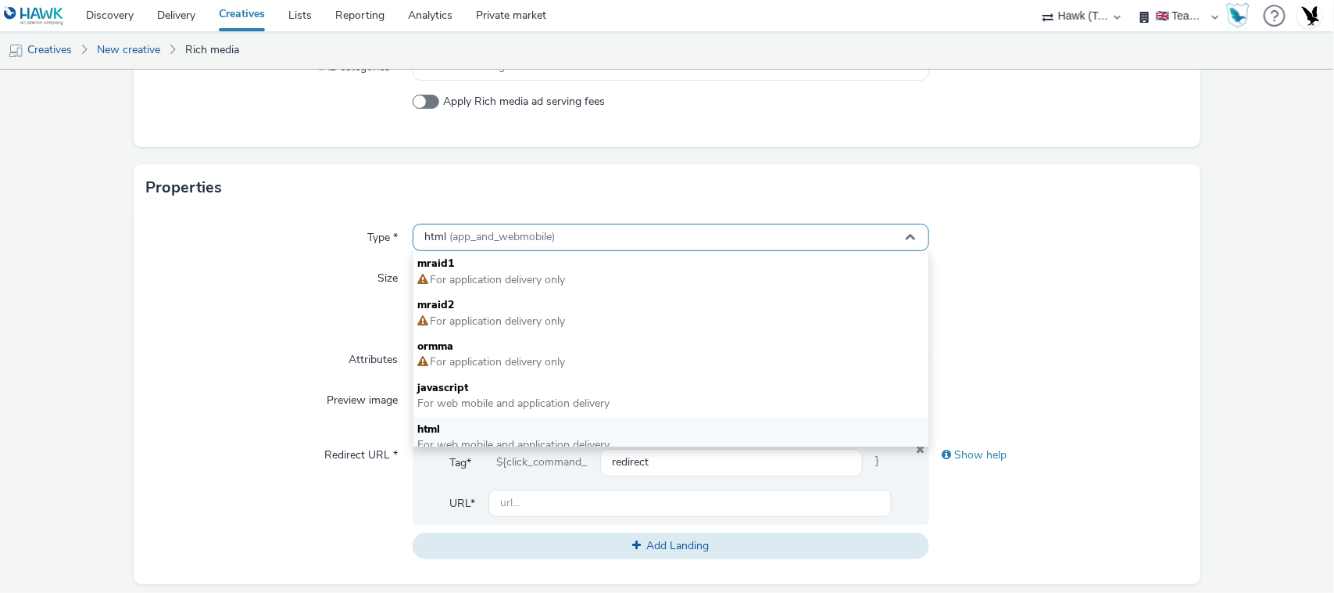
click at [607, 228] on div "html (app_and_webmobile)" at bounding box center [672, 237] width 518 height 27
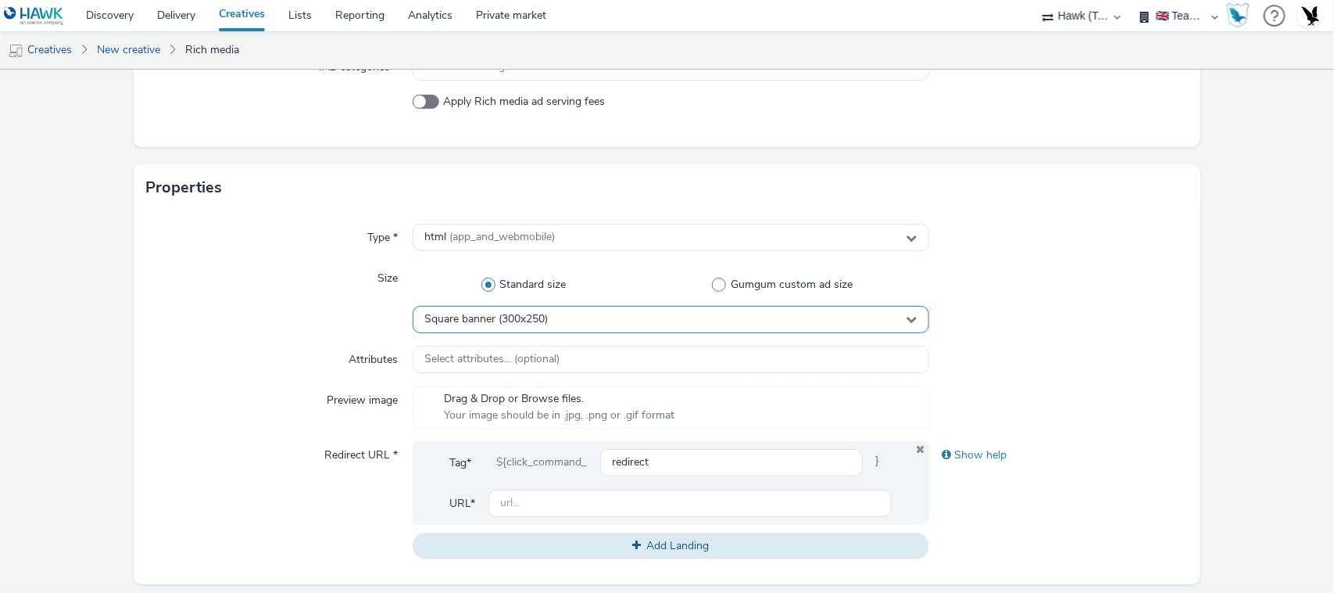
click at [611, 310] on div "Square banner (300x250)" at bounding box center [672, 319] width 518 height 27
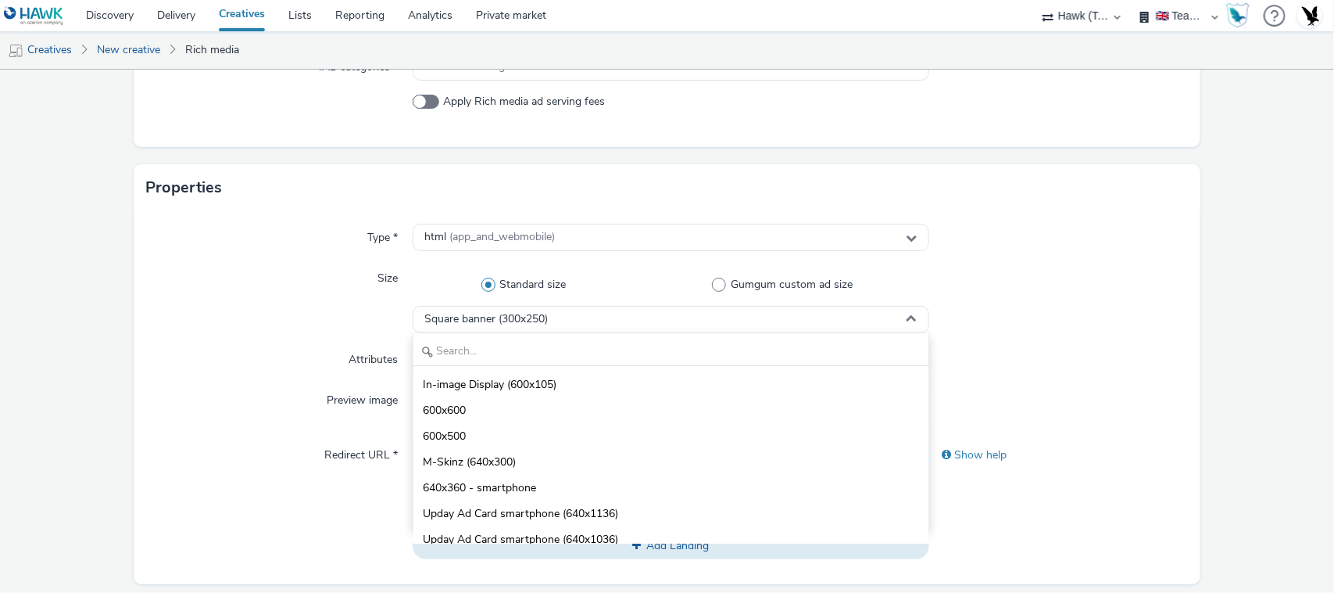
scroll to position [1599, 0]
click at [550, 426] on li "600x500" at bounding box center [672, 436] width 516 height 26
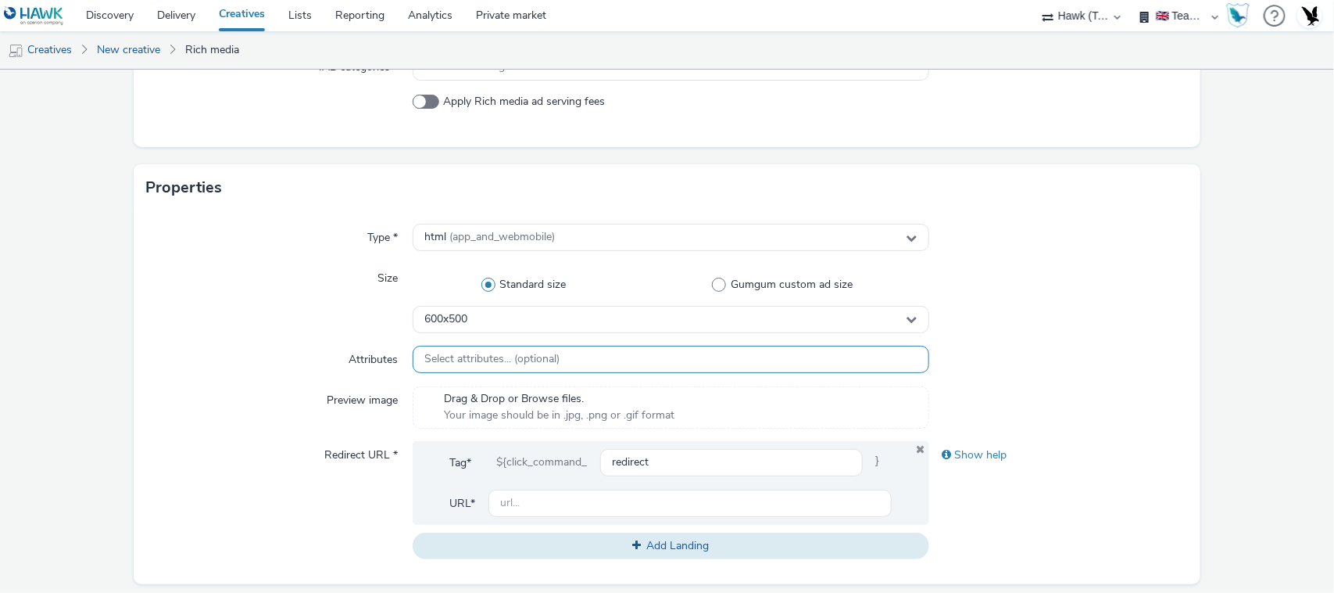
click at [551, 362] on span "Select attributes... (optional)" at bounding box center [492, 359] width 135 height 13
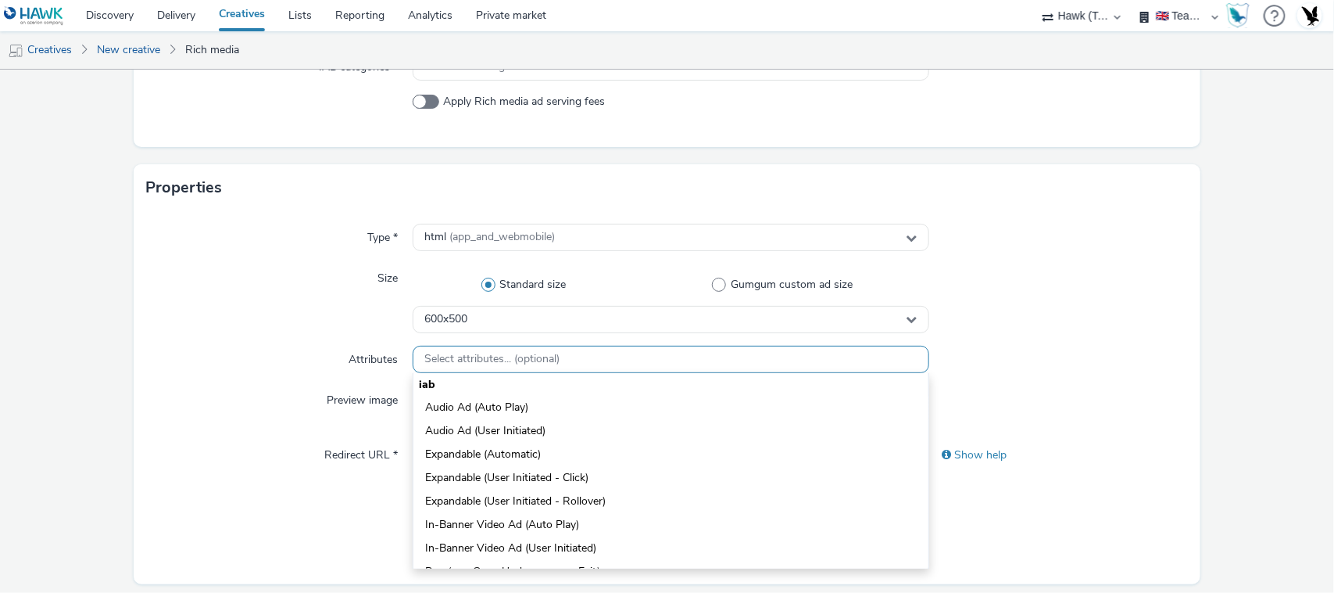
click at [551, 362] on span "Select attributes... (optional)" at bounding box center [492, 359] width 135 height 13
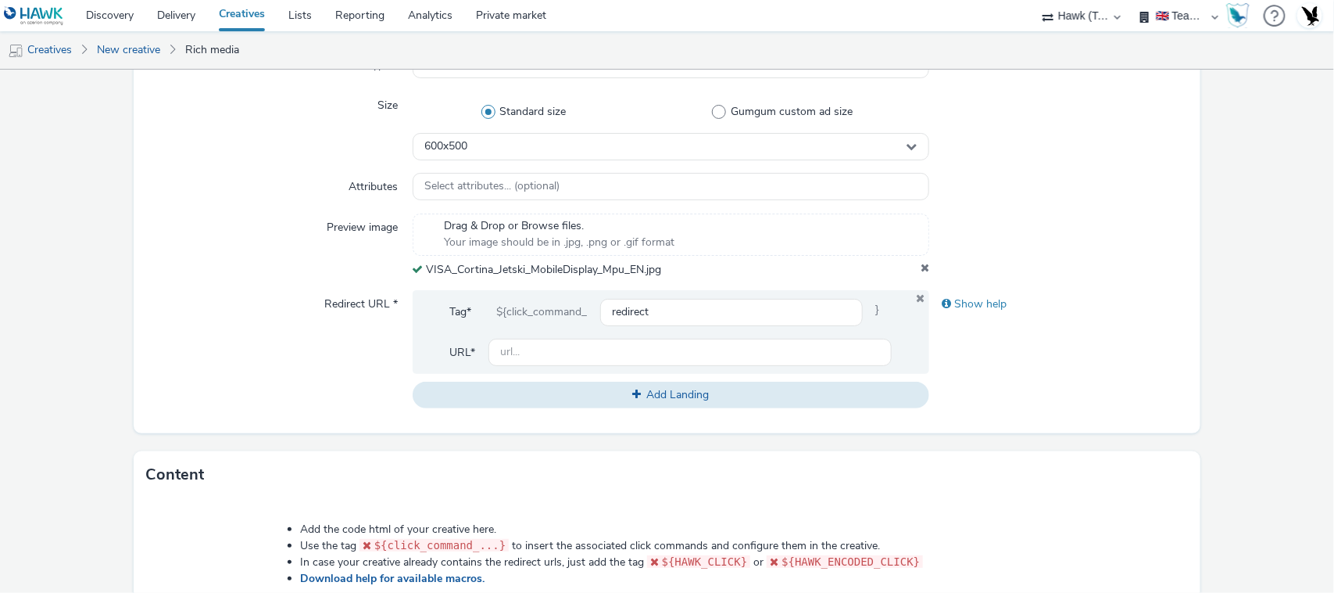
scroll to position [428, 0]
click at [623, 341] on input "text" at bounding box center [691, 351] width 404 height 27
drag, startPoint x: 829, startPoint y: 348, endPoint x: 594, endPoint y: 352, distance: 234.5
click at [594, 352] on input "[URL][DOMAIN_NAME]" at bounding box center [691, 351] width 404 height 27
type input "[URL][DOMAIN_NAME]"
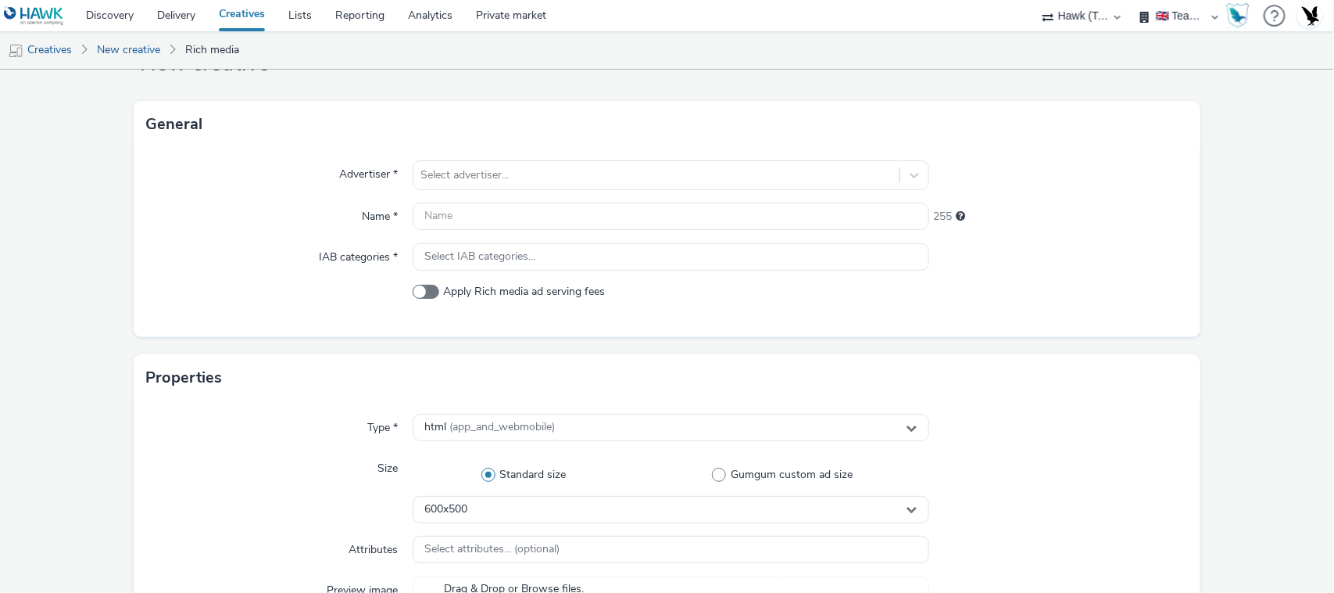
scroll to position [63, 0]
click at [654, 172] on div at bounding box center [656, 176] width 471 height 19
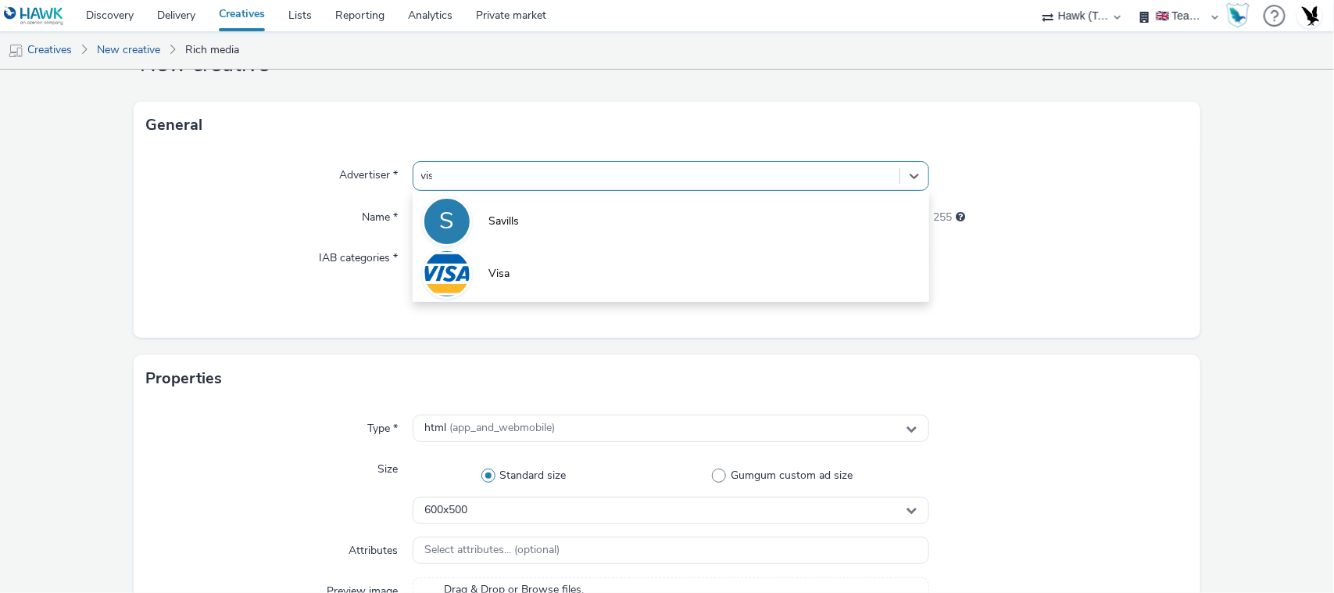
type input "visa"
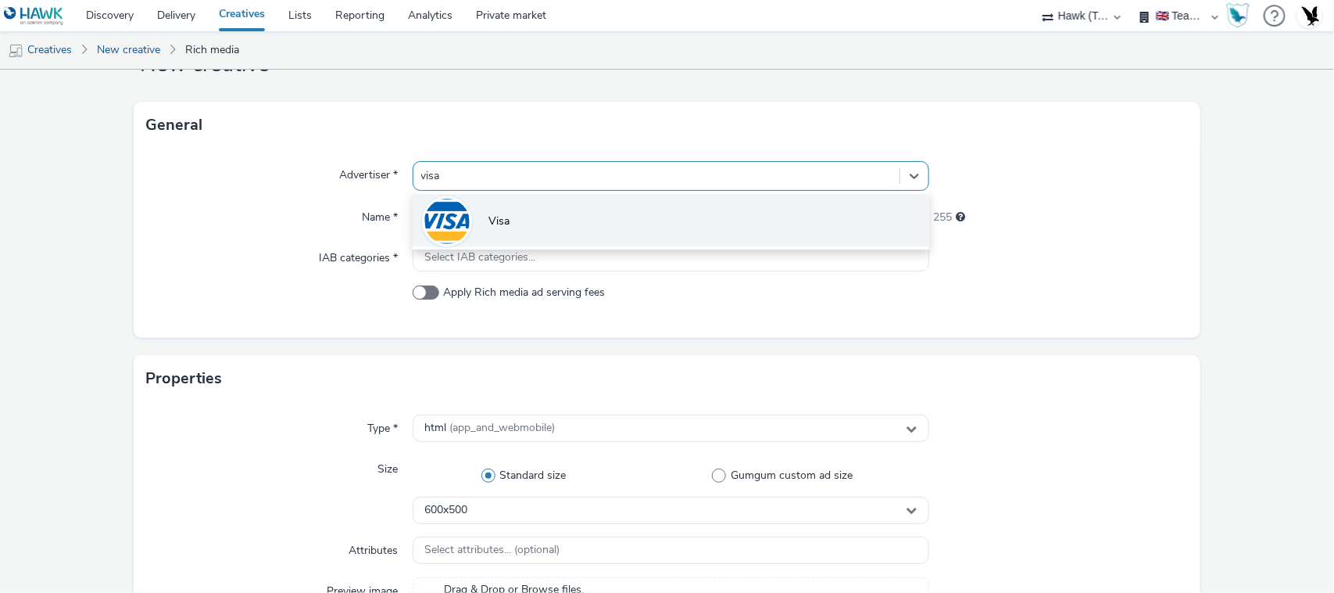
click at [606, 235] on li "Visa" at bounding box center [672, 220] width 518 height 52
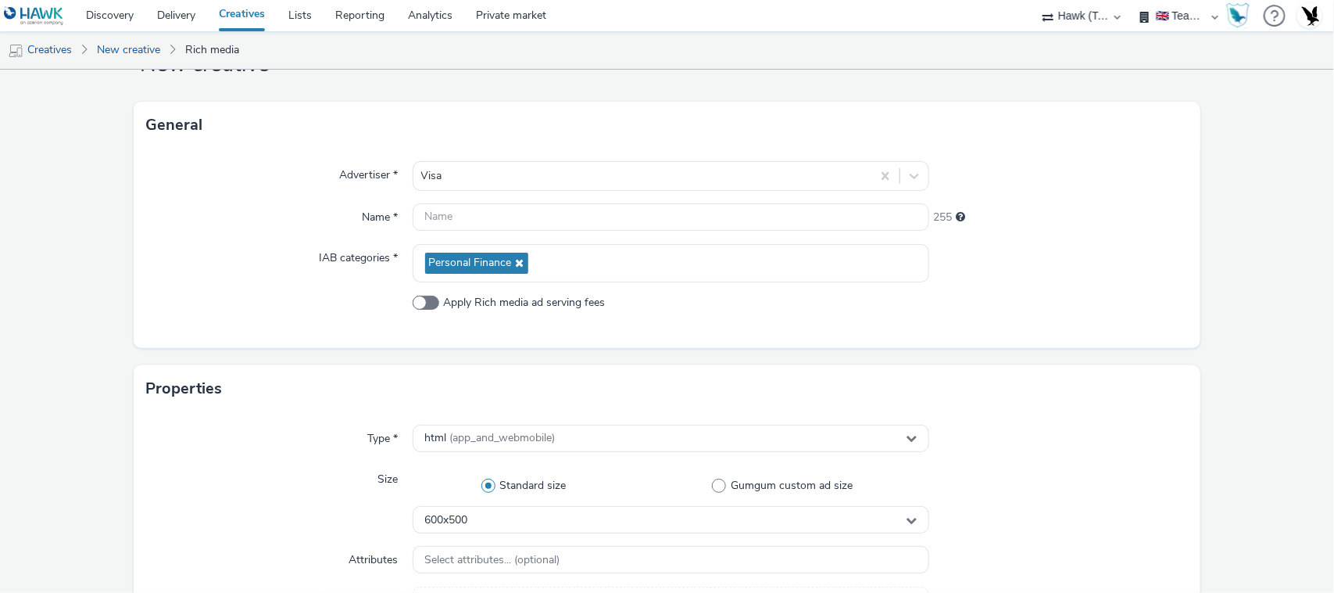
click at [650, 213] on input "text" at bounding box center [672, 216] width 518 height 27
paste input "VISA_Cortina_Jetski_MobileDisplay_Mpu_EN"
type input "VISA_Cortina_Jetski_MobileDisplay_Mpu_EN"
click at [639, 302] on label "Apply Rich media ad serving fees" at bounding box center [672, 303] width 518 height 16
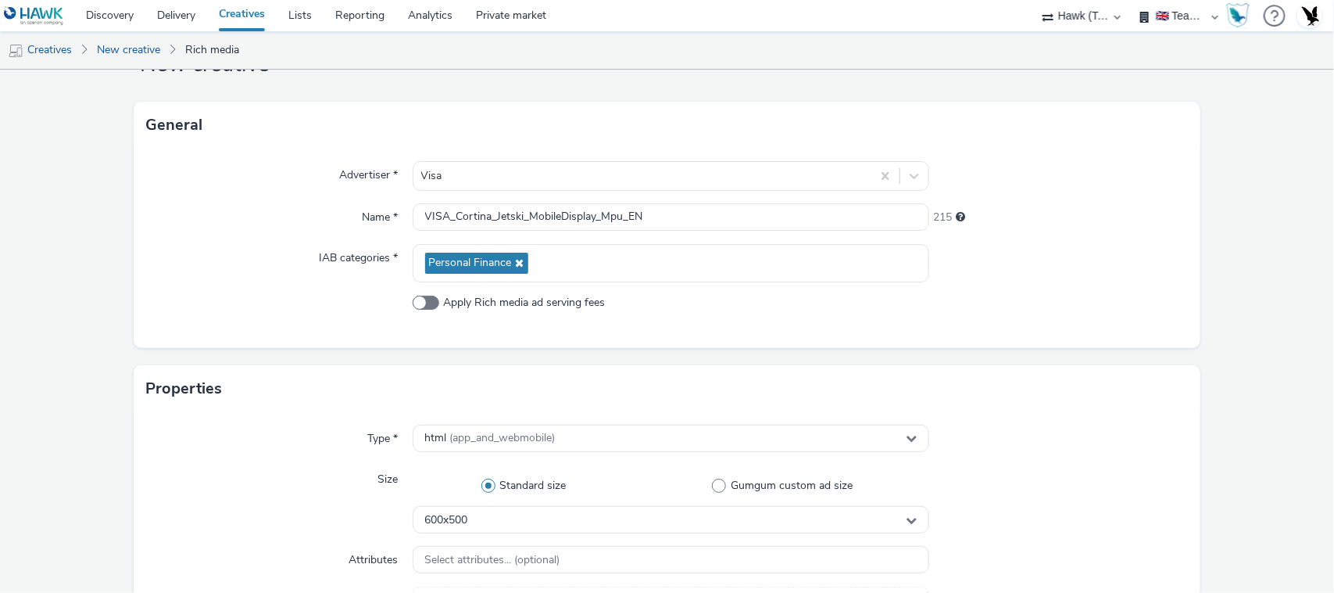
click at [423, 302] on input "Apply Rich media ad serving fees" at bounding box center [418, 302] width 10 height 10
click at [631, 305] on label "Apply Rich media ad serving fees" at bounding box center [672, 303] width 518 height 16
click at [423, 305] on input "Apply Rich media ad serving fees" at bounding box center [418, 302] width 10 height 10
checkbox input "false"
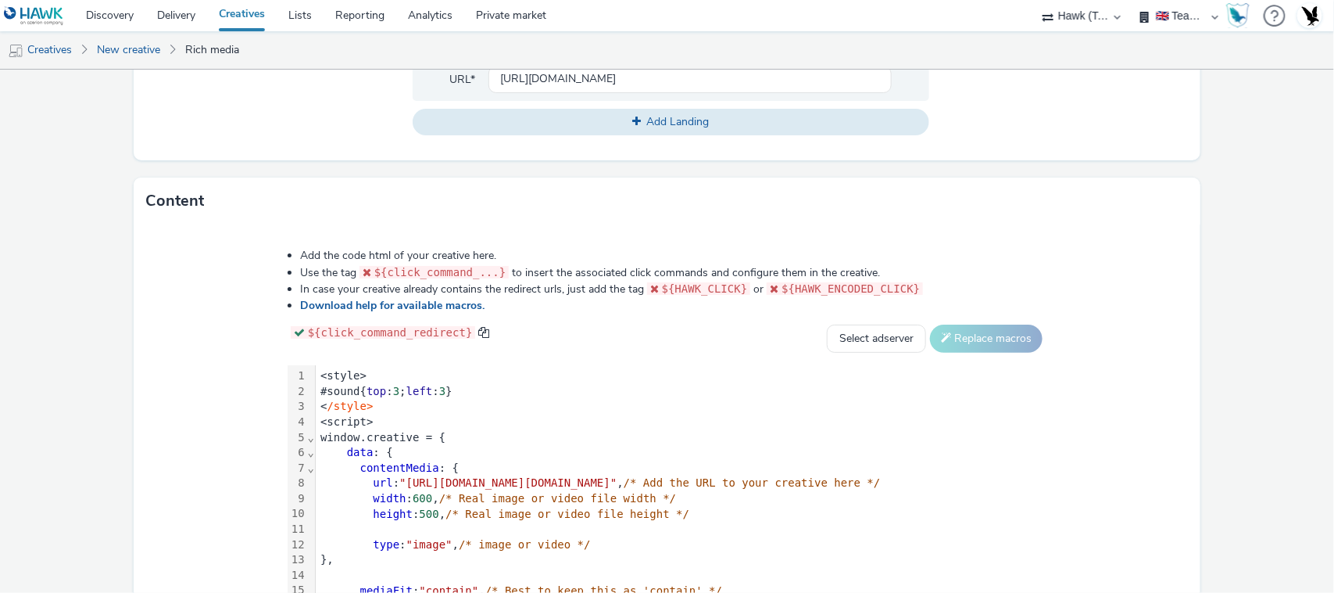
scroll to position [822, 0]
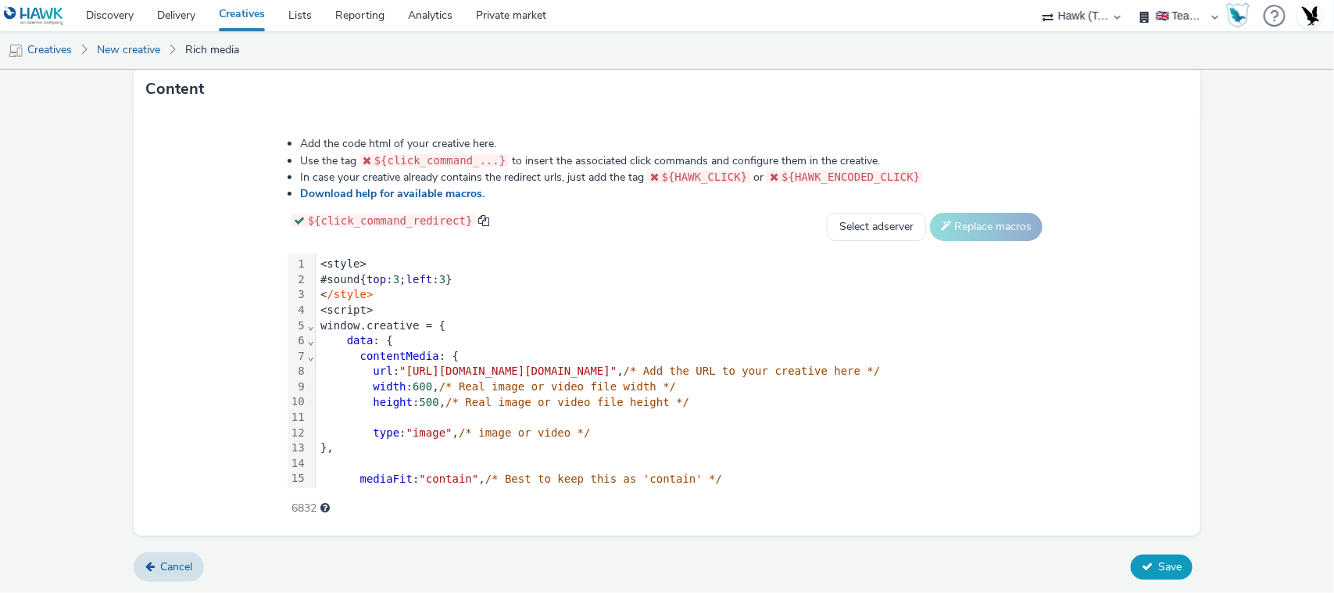
click at [1084, 564] on span "Save" at bounding box center [1170, 566] width 23 height 15
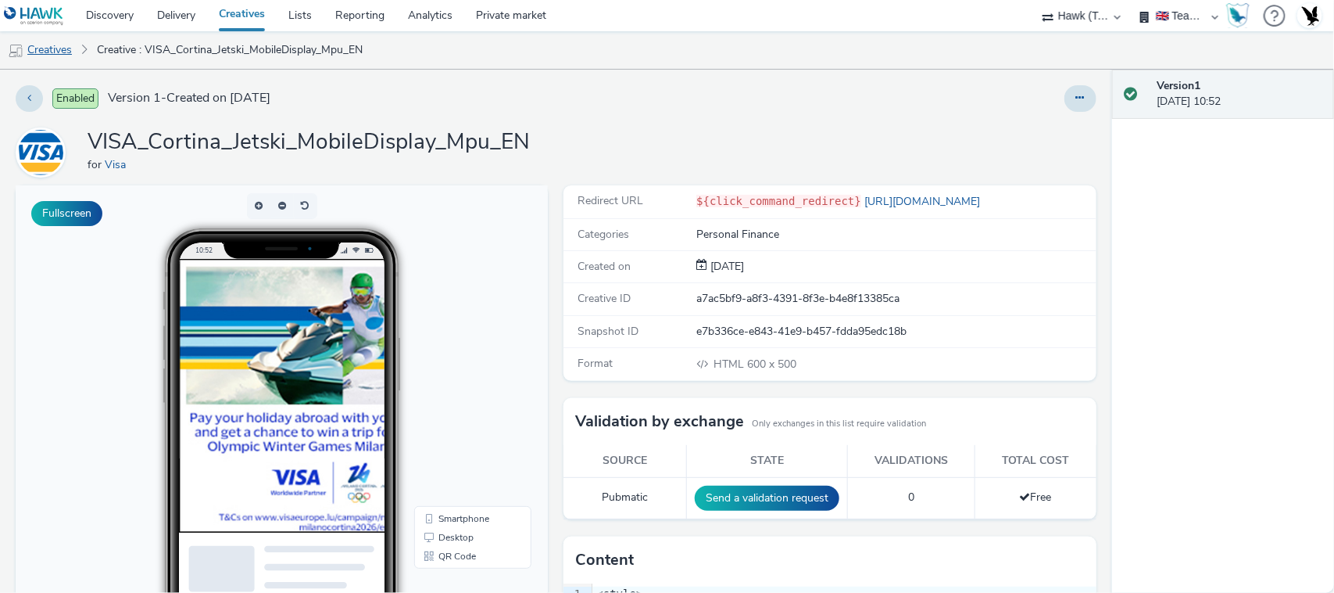
click at [52, 45] on link "Creatives" at bounding box center [40, 50] width 80 height 38
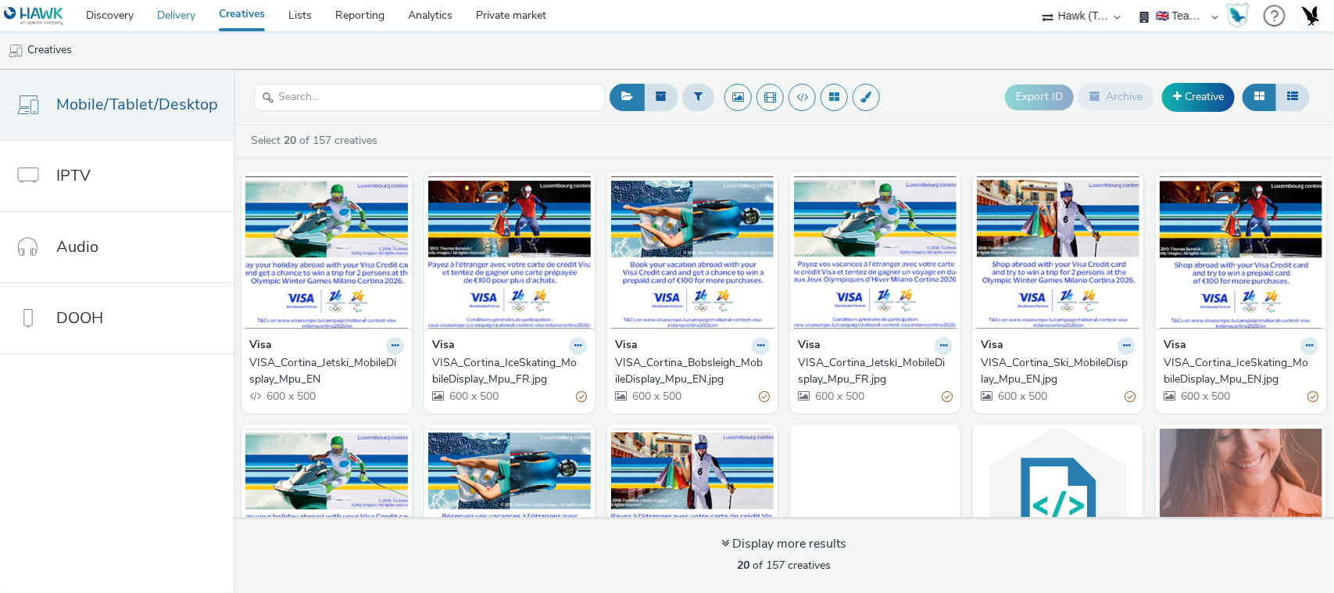
click at [169, 21] on link "Delivery" at bounding box center [176, 15] width 62 height 31
